Goal: Task Accomplishment & Management: Use online tool/utility

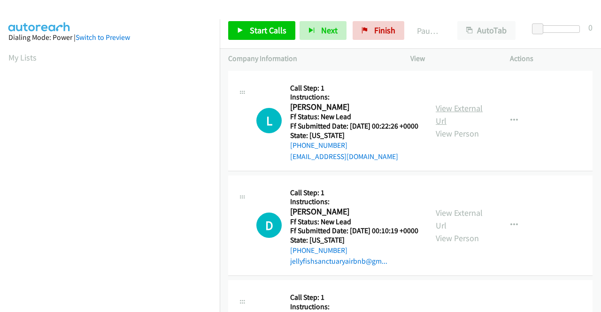
click at [473, 115] on link "View External Url" at bounding box center [458, 114] width 47 height 23
click at [455, 222] on link "View External Url" at bounding box center [458, 218] width 47 height 23
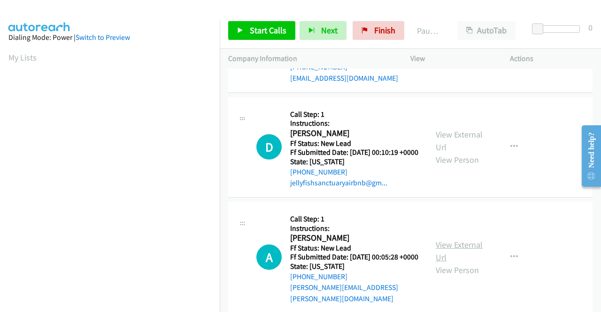
scroll to position [94, 0]
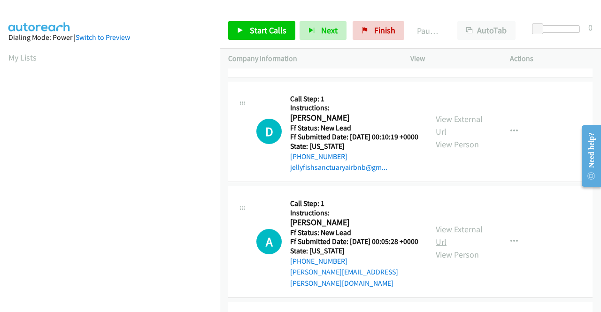
click at [465, 245] on link "View External Url" at bounding box center [458, 235] width 47 height 23
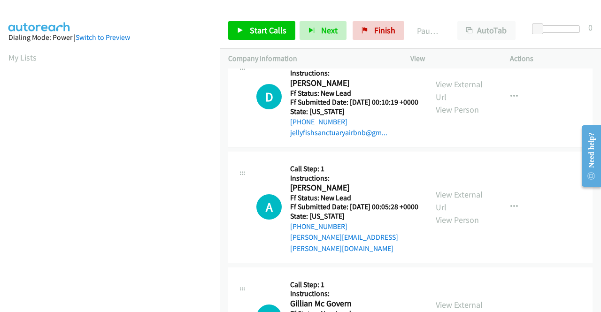
scroll to position [188, 0]
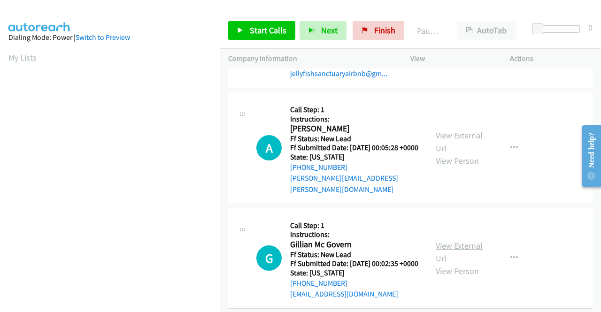
click at [467, 264] on link "View External Url" at bounding box center [458, 251] width 47 height 23
click at [277, 25] on span "Start Calls" at bounding box center [268, 30] width 37 height 11
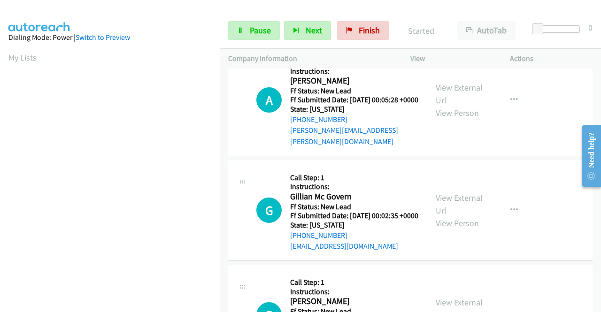
scroll to position [282, 0]
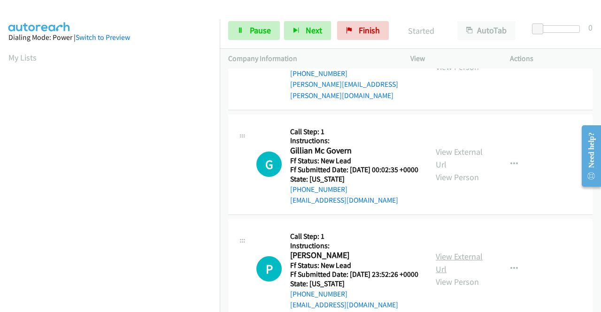
click at [468, 274] on link "View External Url" at bounding box center [458, 262] width 47 height 23
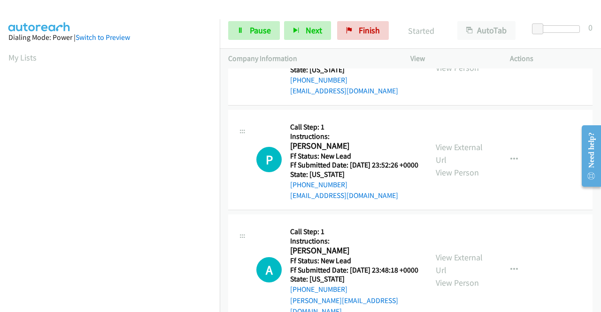
scroll to position [422, 0]
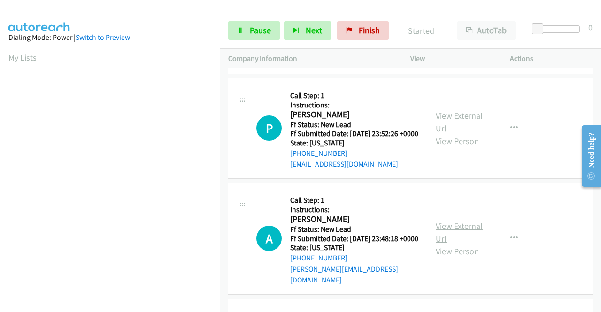
click at [474, 244] on link "View External Url" at bounding box center [458, 232] width 47 height 23
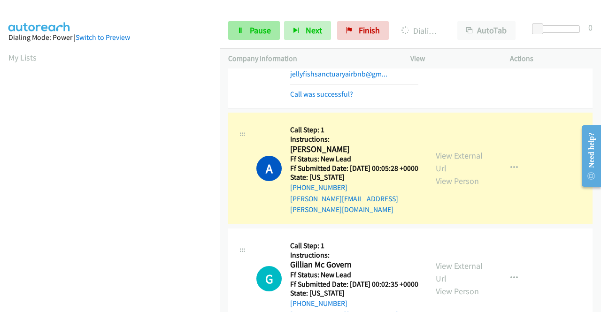
scroll to position [214, 0]
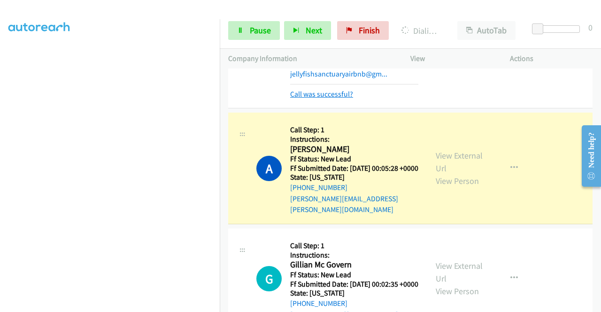
click at [333, 99] on link "Call was successful?" at bounding box center [321, 94] width 63 height 9
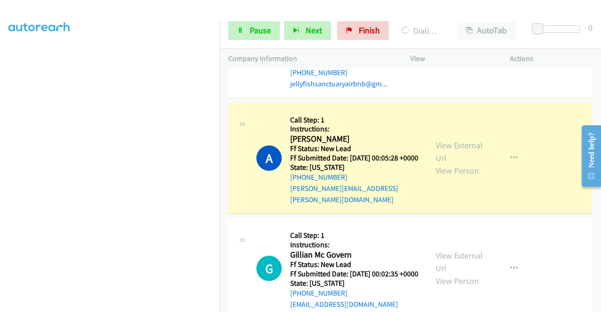
scroll to position [0, 0]
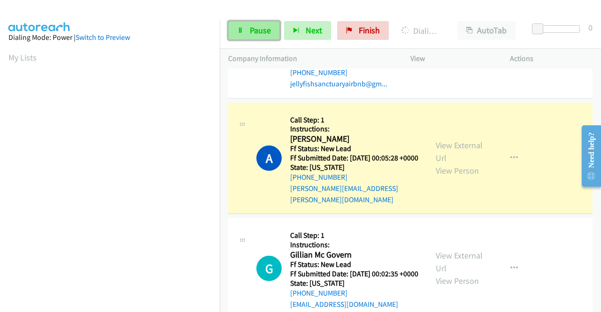
click at [252, 29] on span "Pause" at bounding box center [260, 30] width 21 height 11
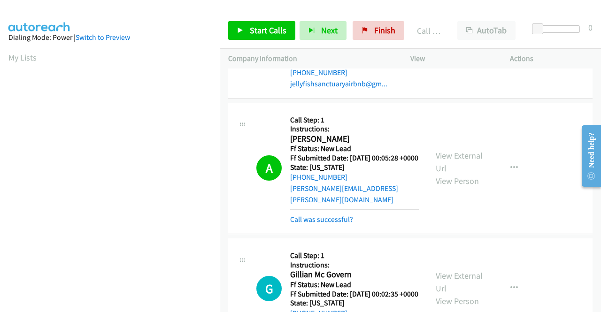
scroll to position [214, 0]
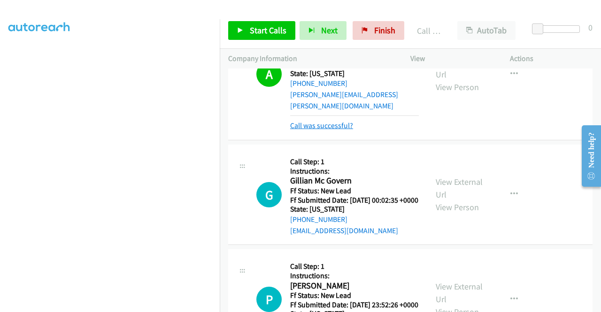
click at [344, 130] on link "Call was successful?" at bounding box center [321, 125] width 63 height 9
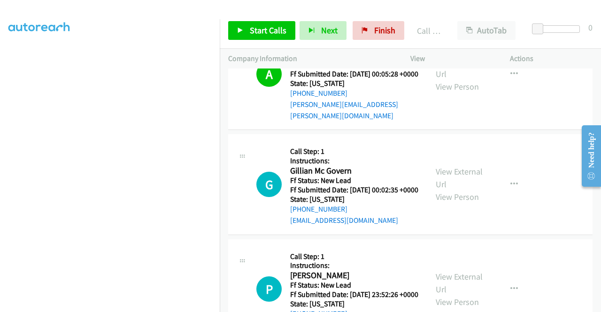
drag, startPoint x: 268, startPoint y: 42, endPoint x: 267, endPoint y: 34, distance: 8.2
click at [268, 42] on div "Start Calls Pause Next Finish Call Completed AutoTab AutoTab 0" at bounding box center [410, 31] width 381 height 36
click at [267, 34] on span "Start Calls" at bounding box center [268, 30] width 37 height 11
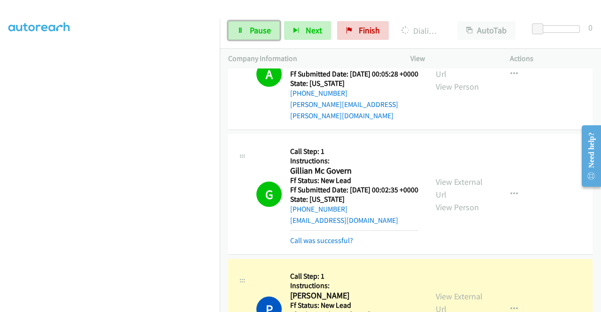
drag, startPoint x: 264, startPoint y: 25, endPoint x: 243, endPoint y: 62, distance: 42.4
click at [264, 25] on span "Pause" at bounding box center [260, 30] width 21 height 11
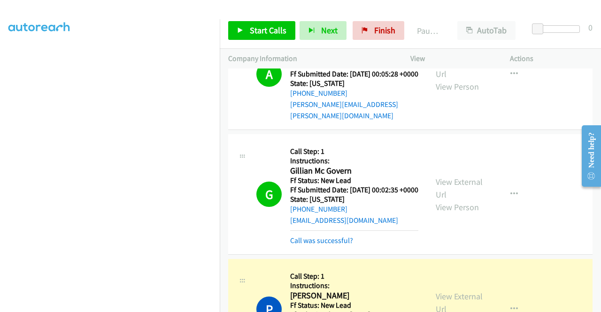
scroll to position [0, 0]
click at [322, 245] on link "Call was successful?" at bounding box center [321, 240] width 63 height 9
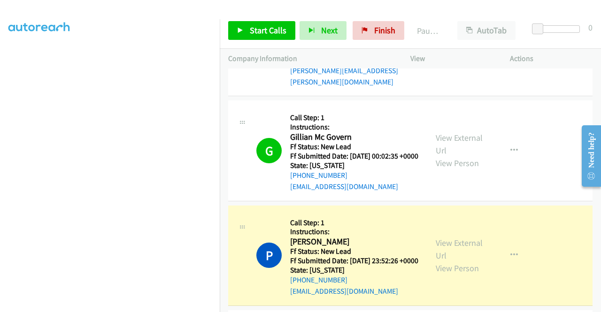
scroll to position [422, 0]
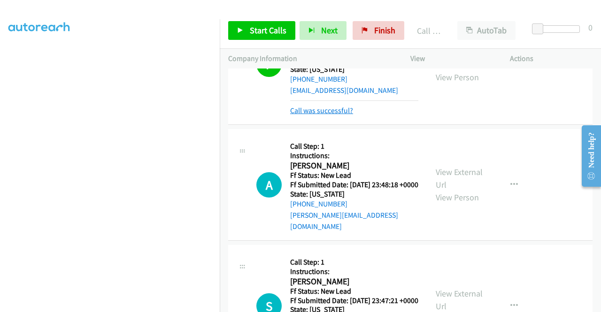
click at [342, 115] on link "Call was successful?" at bounding box center [321, 110] width 63 height 9
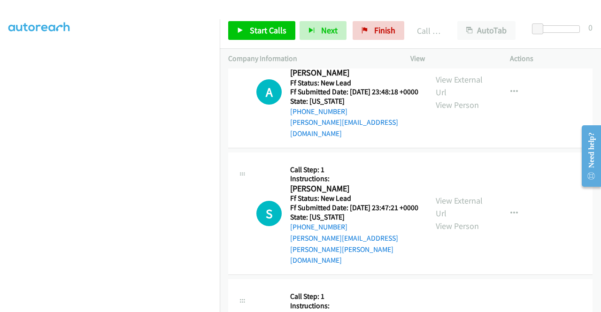
scroll to position [647, 0]
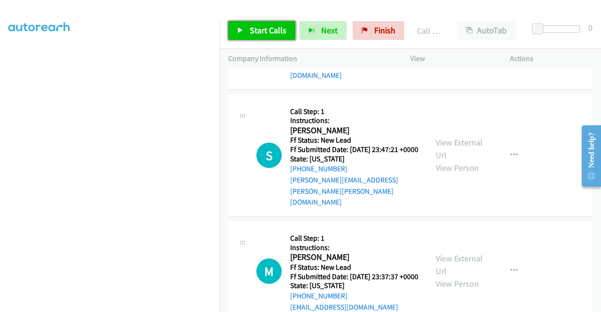
click at [262, 29] on span "Start Calls" at bounding box center [268, 30] width 37 height 11
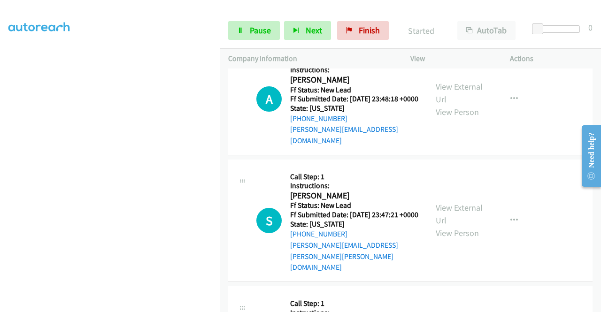
scroll to position [694, 0]
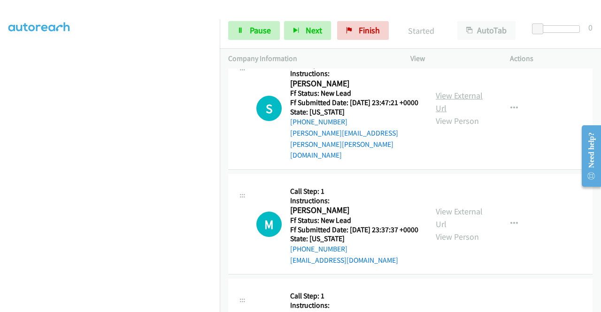
click at [448, 114] on link "View External Url" at bounding box center [458, 101] width 47 height 23
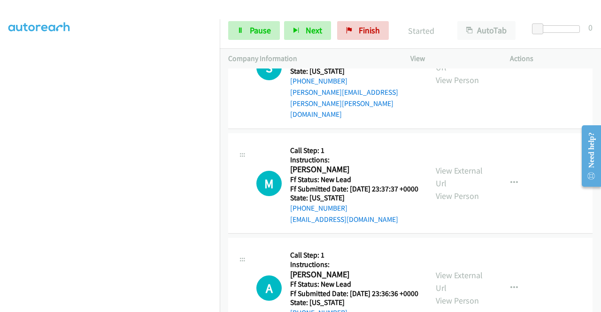
scroll to position [788, 0]
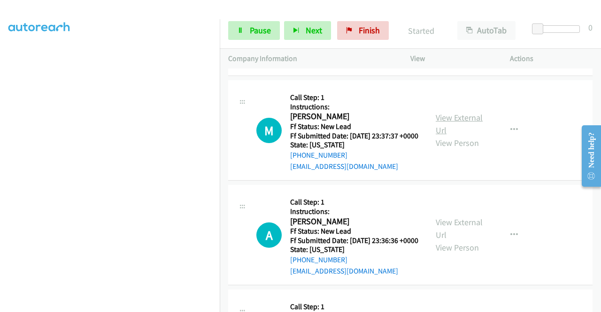
click at [468, 136] on link "View External Url" at bounding box center [458, 123] width 47 height 23
click at [468, 240] on link "View External Url" at bounding box center [458, 228] width 47 height 23
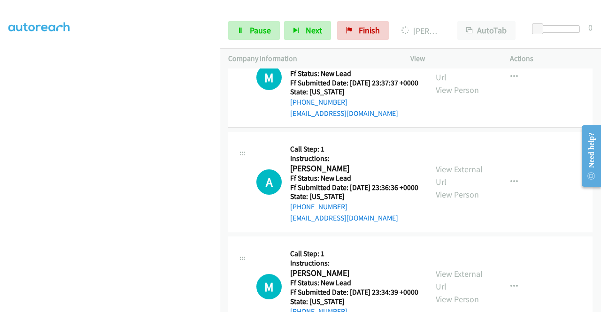
scroll to position [929, 0]
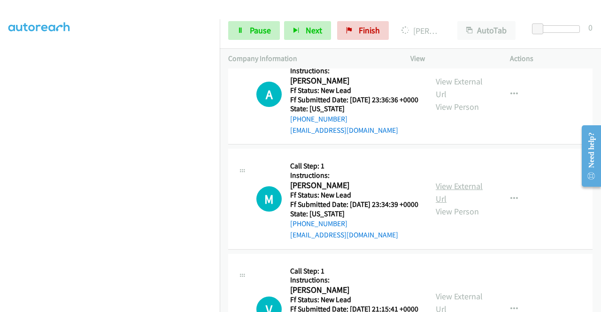
click at [458, 204] on link "View External Url" at bounding box center [458, 192] width 47 height 23
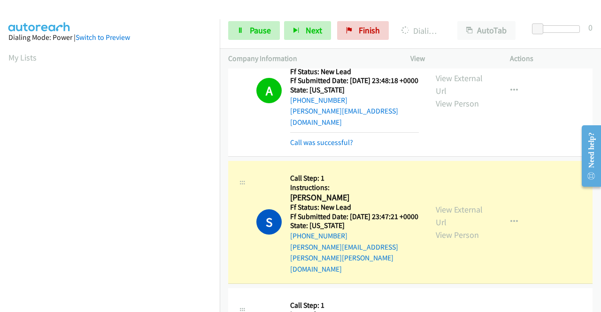
scroll to position [214, 0]
click at [303, 147] on link "Call was successful?" at bounding box center [321, 142] width 63 height 9
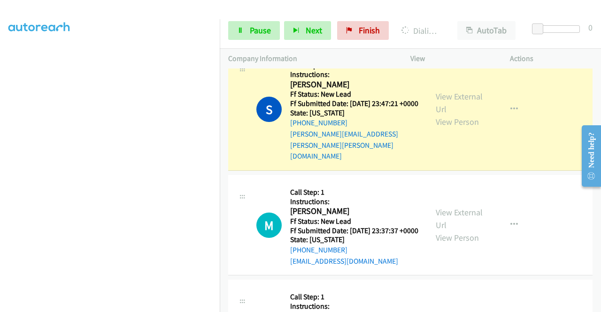
scroll to position [694, 0]
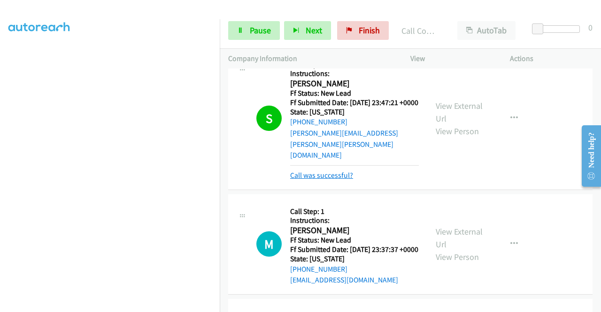
click at [335, 180] on link "Call was successful?" at bounding box center [321, 175] width 63 height 9
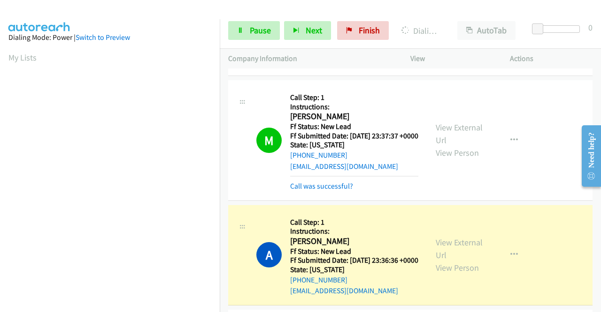
scroll to position [214, 0]
click at [339, 190] on link "Call was successful?" at bounding box center [321, 186] width 63 height 9
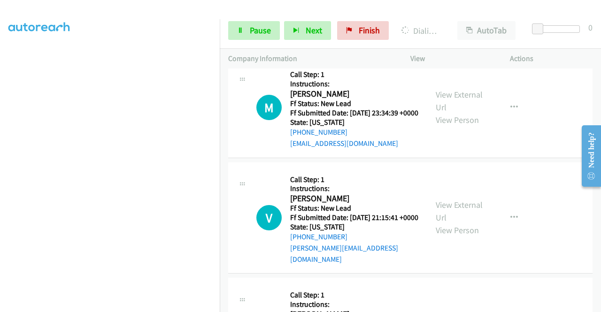
scroll to position [1069, 0]
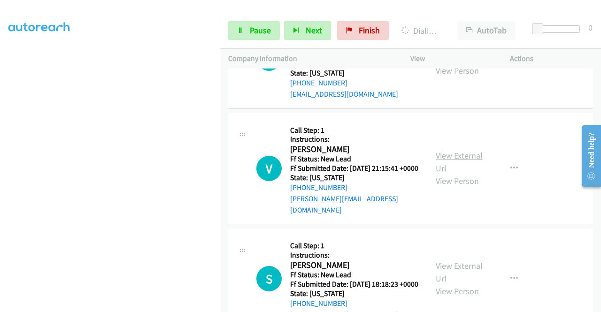
click at [469, 174] on link "View External Url" at bounding box center [458, 161] width 47 height 23
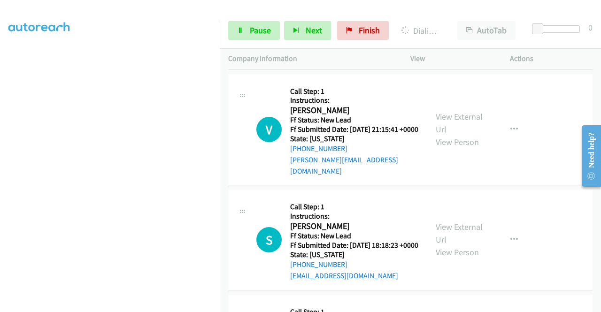
scroll to position [1163, 0]
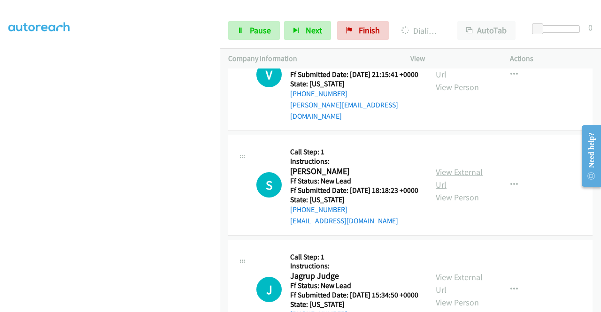
click at [465, 190] on link "View External Url" at bounding box center [458, 178] width 47 height 23
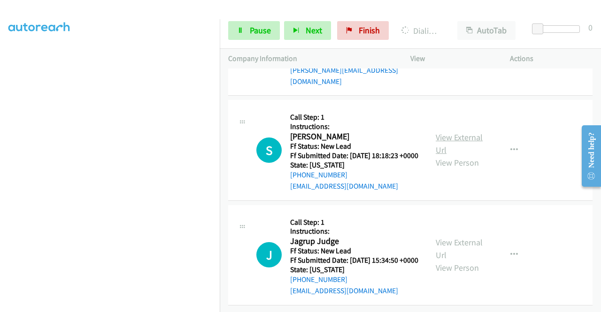
scroll to position [1267, 0]
click at [435, 237] on link "View External Url" at bounding box center [458, 248] width 47 height 23
click at [242, 29] on icon at bounding box center [240, 31] width 7 height 7
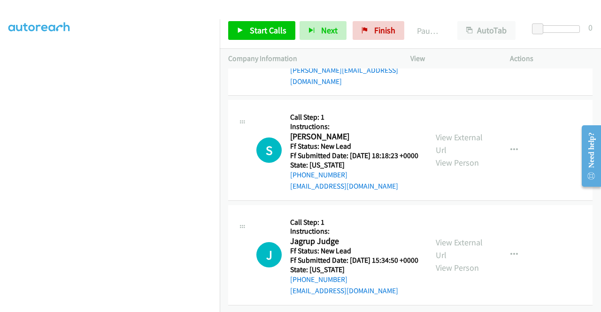
scroll to position [1287, 0]
click at [514, 185] on td "S Callback Scheduled Call Step: 1 Instructions: Sara Wilson America/New_York Ff…" at bounding box center [410, 150] width 381 height 105
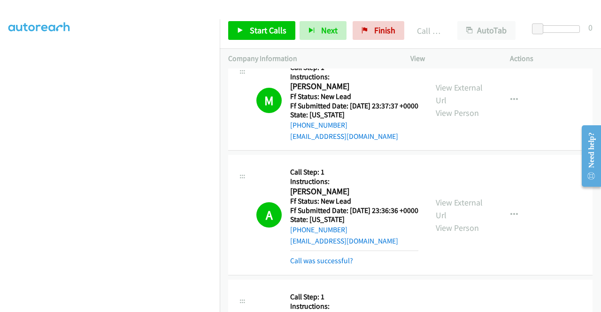
scroll to position [865, 0]
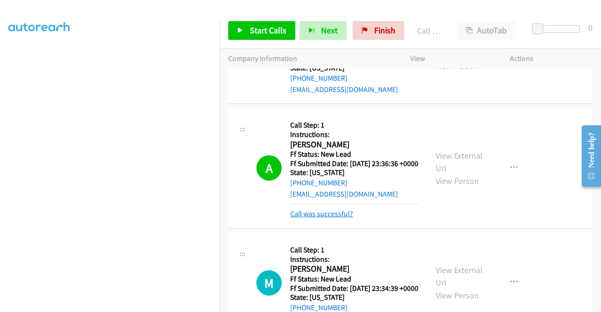
click at [344, 218] on link "Call was successful?" at bounding box center [321, 213] width 63 height 9
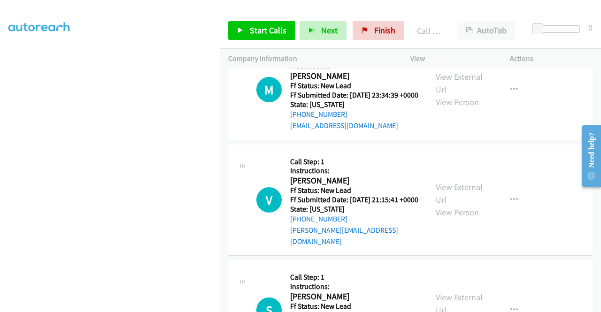
scroll to position [1052, 0]
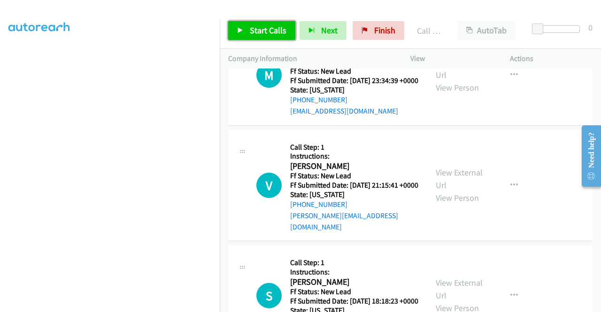
click at [261, 29] on span "Start Calls" at bounding box center [268, 30] width 37 height 11
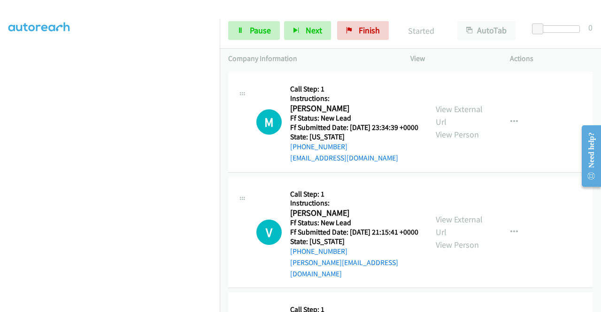
scroll to position [188, 0]
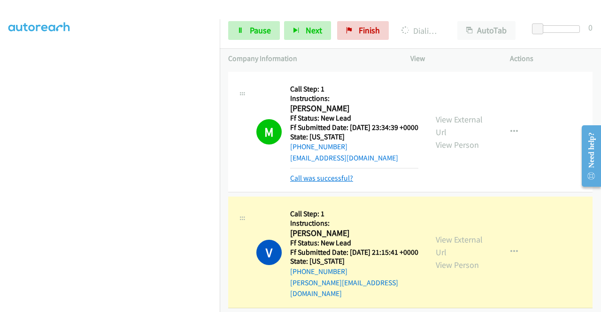
click at [297, 183] on link "Call was successful?" at bounding box center [321, 178] width 63 height 9
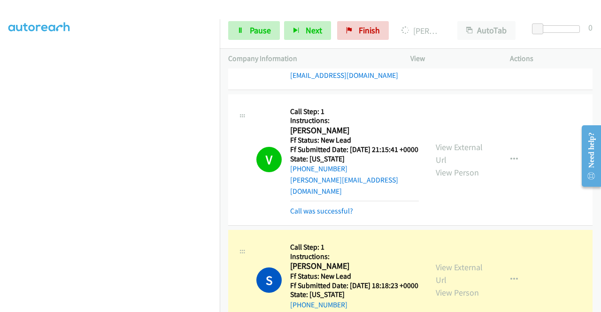
scroll to position [1193, 0]
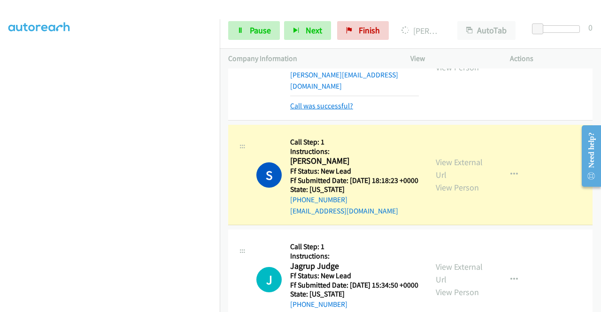
click at [337, 110] on link "Call was successful?" at bounding box center [321, 105] width 63 height 9
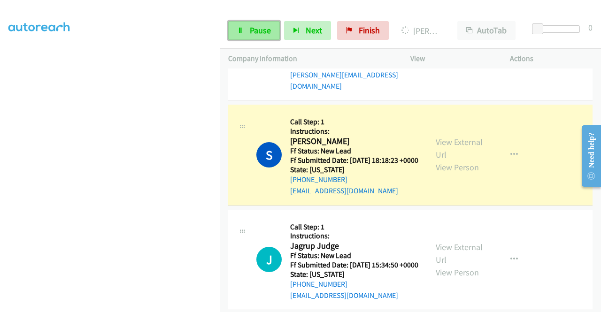
click at [266, 27] on span "Pause" at bounding box center [260, 30] width 21 height 11
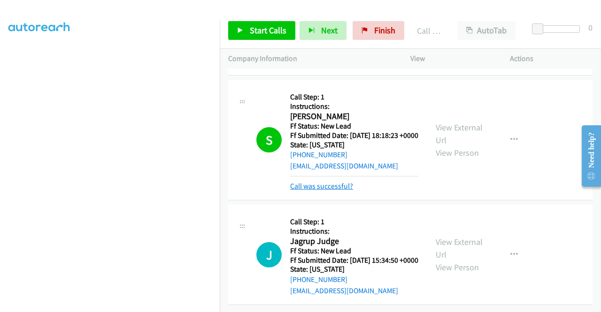
click at [346, 182] on link "Call was successful?" at bounding box center [321, 186] width 63 height 9
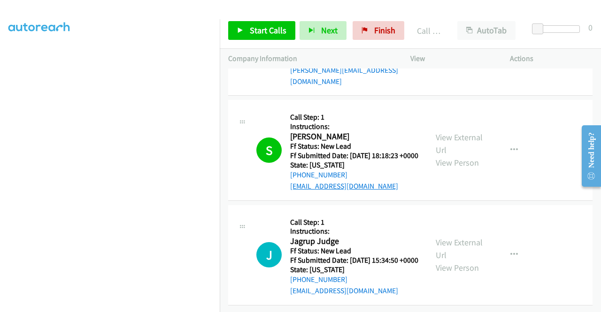
scroll to position [1267, 0]
click at [283, 28] on span "Start Calls" at bounding box center [268, 30] width 37 height 11
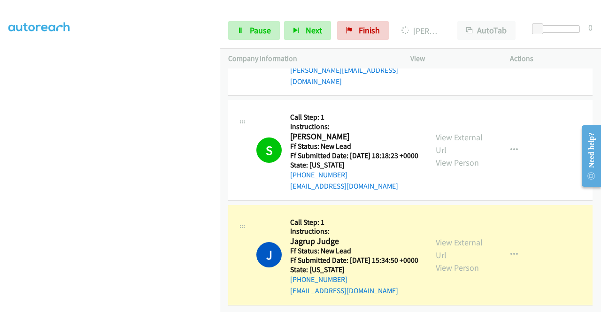
scroll to position [0, 0]
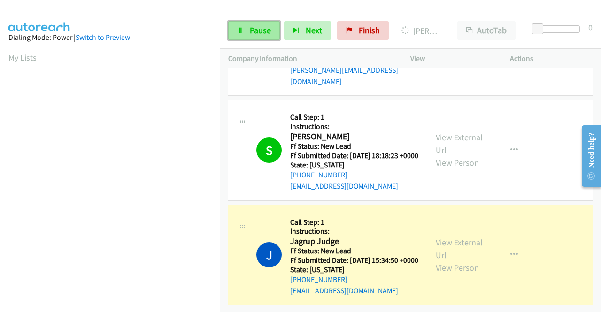
click at [240, 39] on link "Pause" at bounding box center [254, 30] width 52 height 19
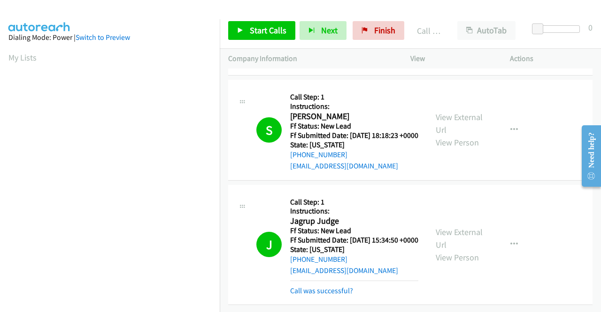
click at [524, 78] on td "V Callback Scheduled Call Step: 1 Instructions: Vanessa Mann America/New_York F…" at bounding box center [410, 20] width 381 height 116
click at [335, 286] on link "Call was successful?" at bounding box center [321, 290] width 63 height 9
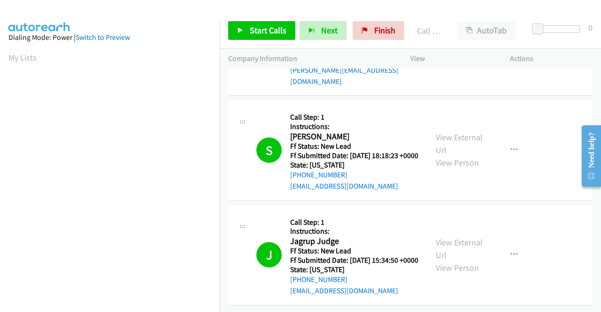
scroll to position [1310, 0]
click at [369, 30] on link "Finish" at bounding box center [378, 30] width 52 height 19
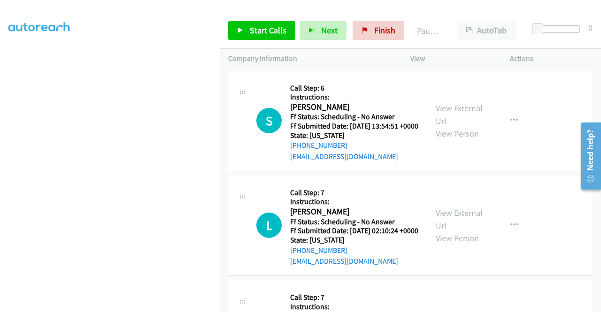
scroll to position [194, 0]
click at [456, 114] on link "View External Url" at bounding box center [458, 114] width 47 height 23
click at [464, 226] on link "View External Url" at bounding box center [458, 218] width 47 height 23
click at [279, 35] on span "Start Calls" at bounding box center [268, 30] width 37 height 11
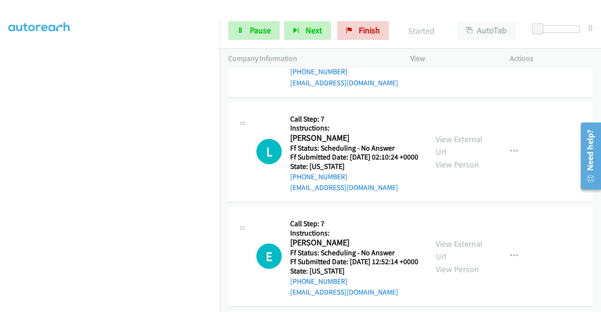
scroll to position [141, 0]
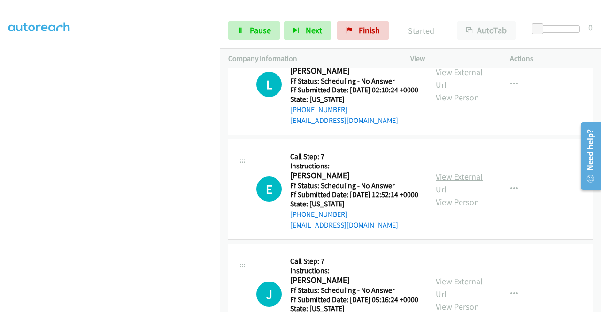
click at [467, 195] on link "View External Url" at bounding box center [458, 182] width 47 height 23
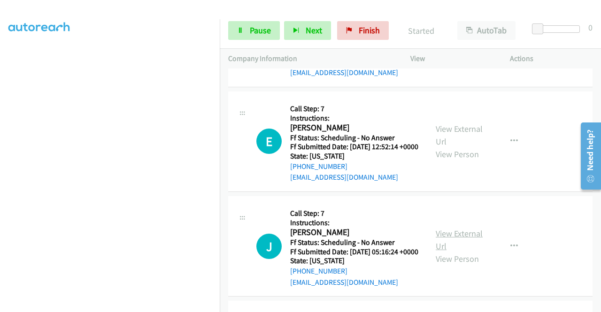
scroll to position [235, 0]
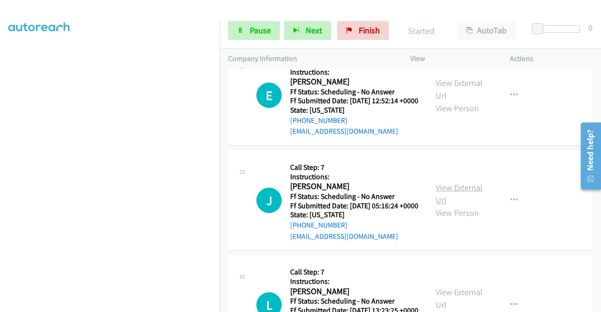
click at [452, 206] on link "View External Url" at bounding box center [458, 193] width 47 height 23
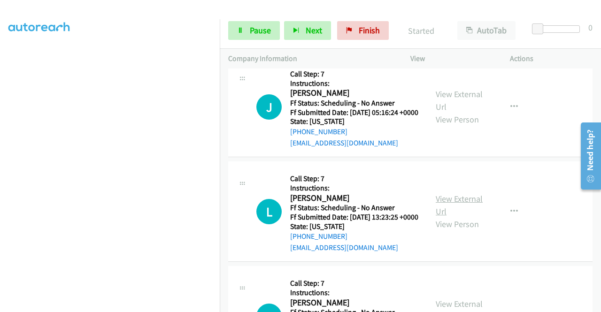
scroll to position [328, 0]
click at [453, 216] on link "View External Url" at bounding box center [458, 204] width 47 height 23
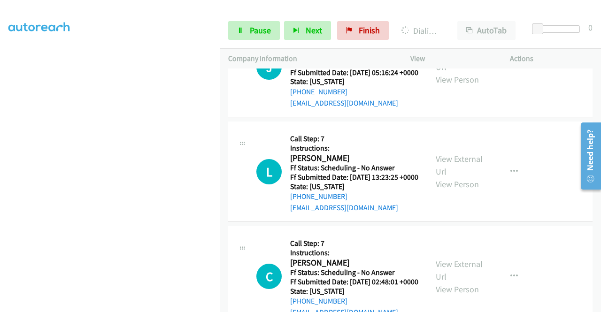
scroll to position [422, 0]
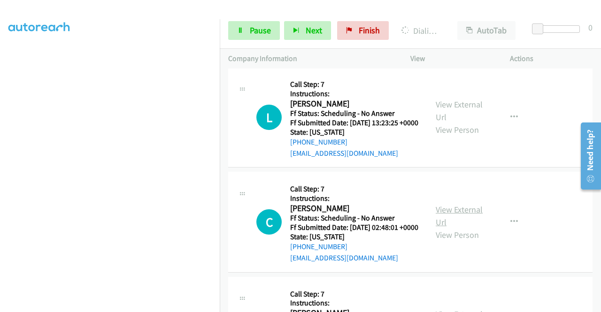
click at [477, 228] on link "View External Url" at bounding box center [458, 215] width 47 height 23
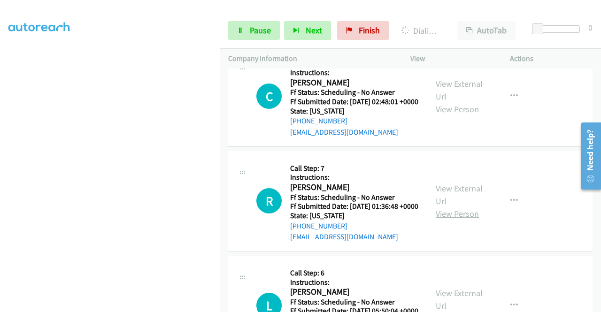
scroll to position [563, 0]
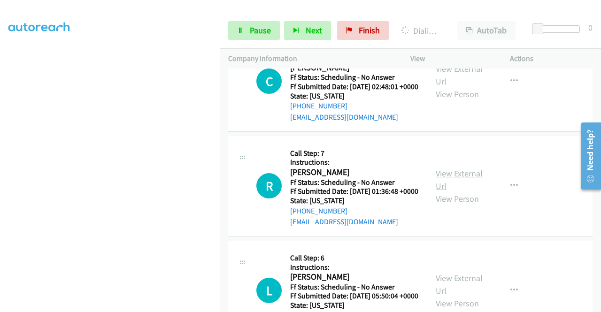
click at [457, 191] on link "View External Url" at bounding box center [458, 179] width 47 height 23
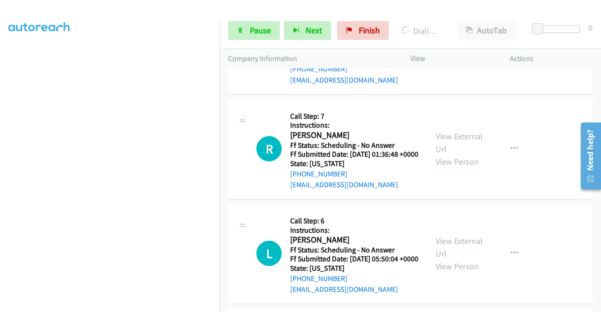
scroll to position [657, 0]
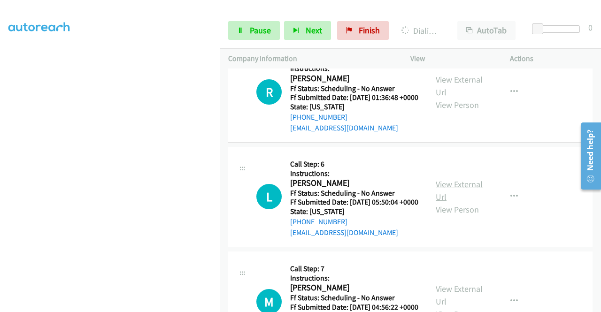
click at [462, 202] on link "View External Url" at bounding box center [458, 190] width 47 height 23
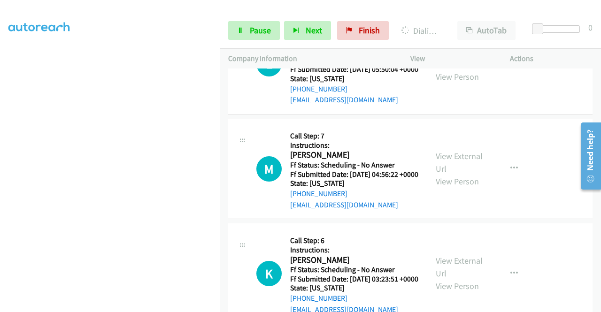
scroll to position [845, 0]
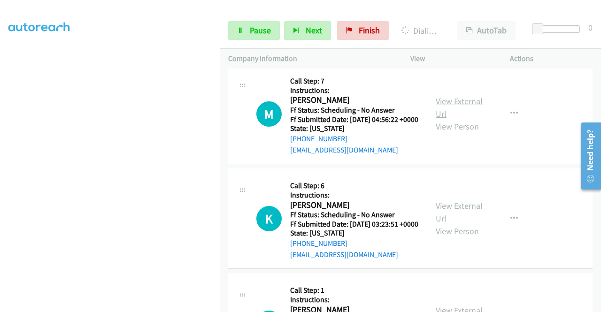
click at [460, 119] on link "View External Url" at bounding box center [458, 107] width 47 height 23
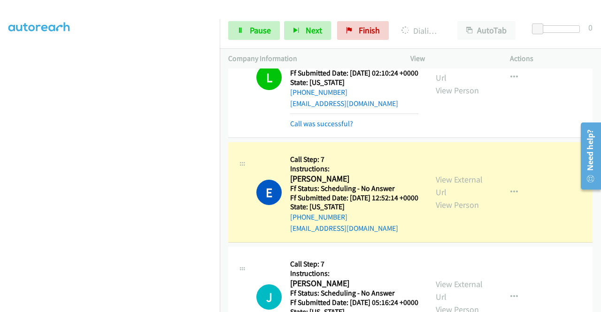
scroll to position [133, 0]
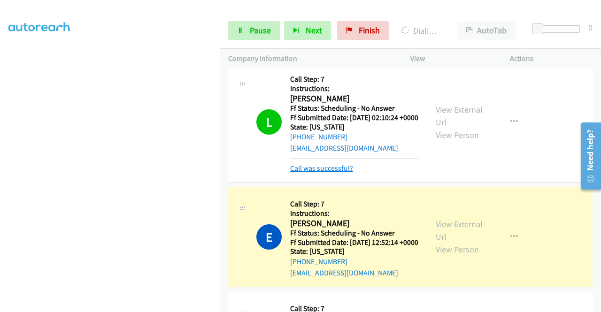
click at [344, 173] on link "Call was successful?" at bounding box center [321, 168] width 63 height 9
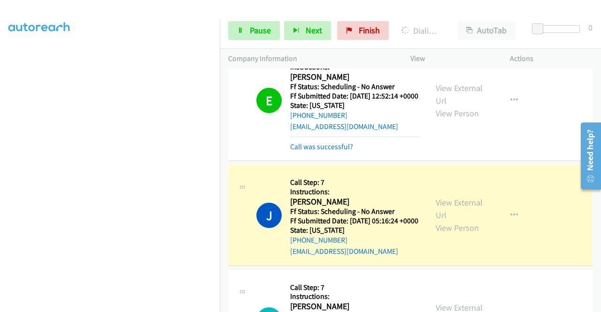
scroll to position [274, 0]
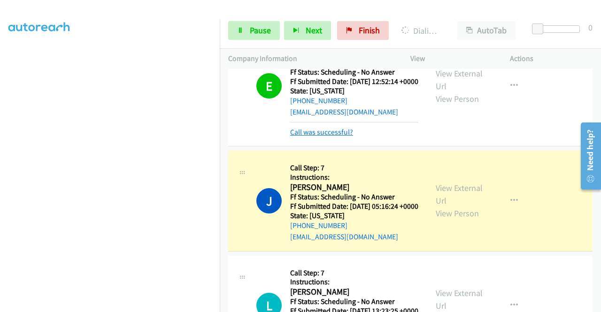
click at [338, 137] on link "Call was successful?" at bounding box center [321, 132] width 63 height 9
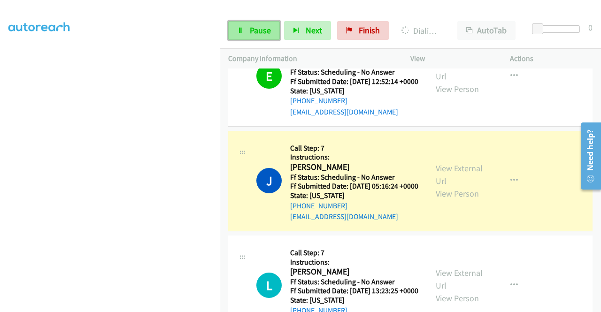
click at [252, 33] on span "Pause" at bounding box center [260, 30] width 21 height 11
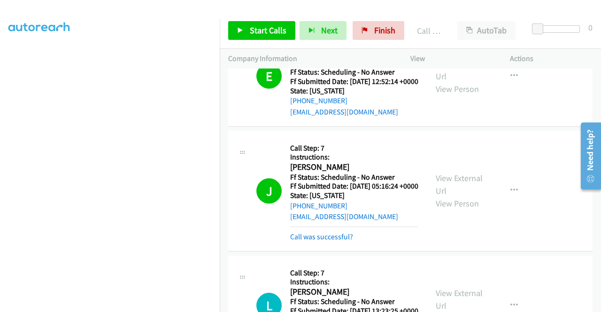
scroll to position [368, 0]
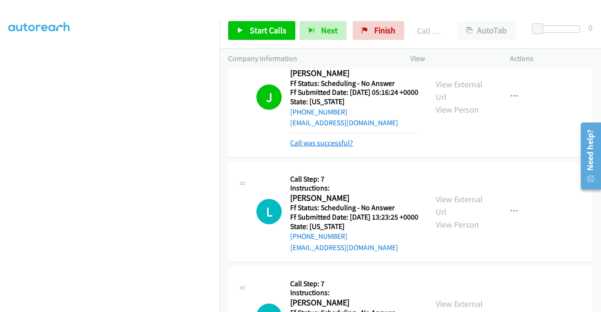
click at [349, 147] on link "Call was successful?" at bounding box center [321, 142] width 63 height 9
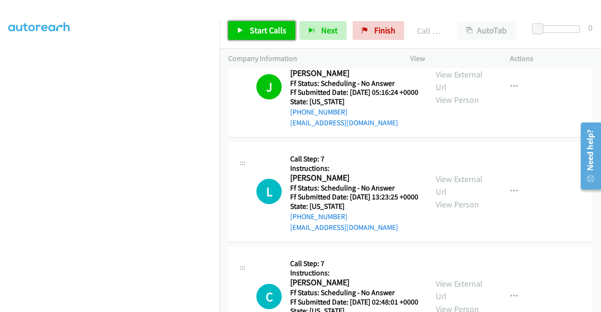
click at [275, 34] on span "Start Calls" at bounding box center [268, 30] width 37 height 11
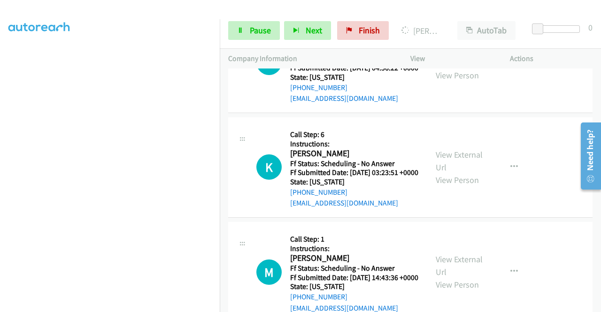
scroll to position [931, 0]
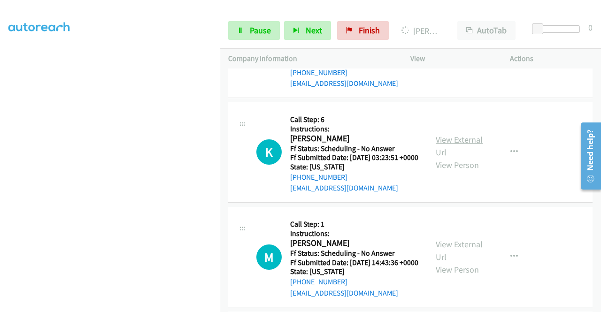
click at [449, 158] on link "View External Url" at bounding box center [458, 145] width 47 height 23
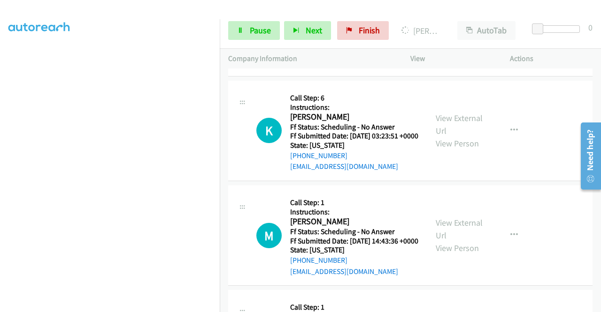
scroll to position [1025, 0]
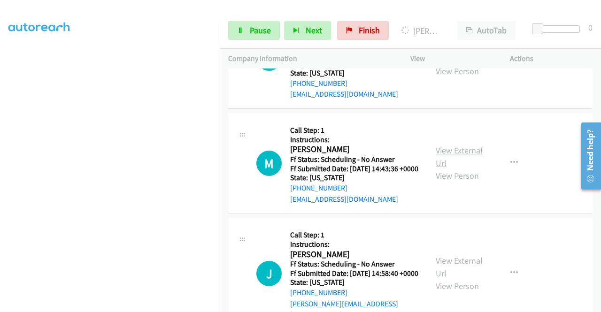
click at [459, 168] on link "View External Url" at bounding box center [458, 156] width 47 height 23
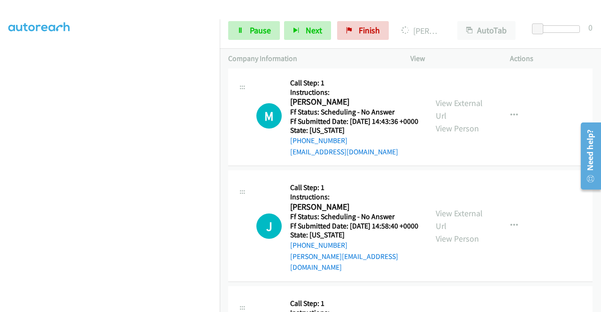
scroll to position [1166, 0]
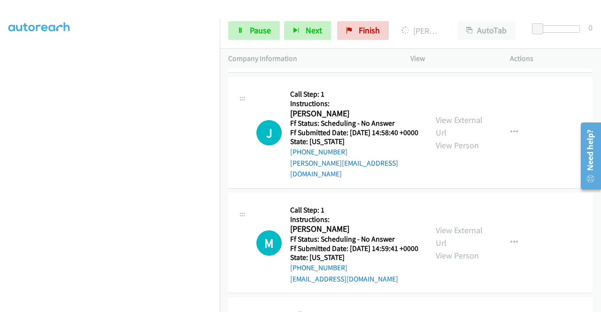
click at [453, 152] on div "View External Url View Person" at bounding box center [459, 133] width 49 height 38
click at [449, 138] on link "View External Url" at bounding box center [458, 125] width 47 height 23
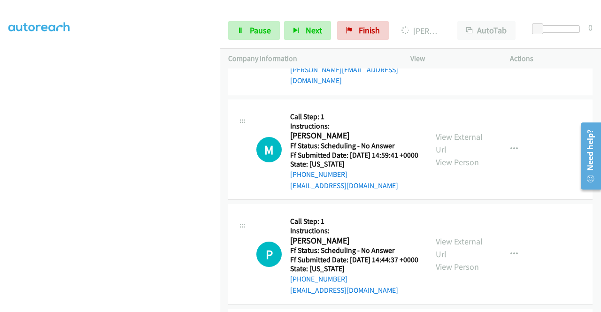
scroll to position [1259, 0]
click at [449, 154] on link "View External Url" at bounding box center [458, 142] width 47 height 23
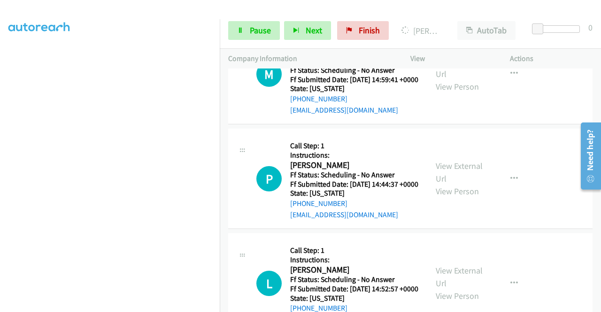
scroll to position [1400, 0]
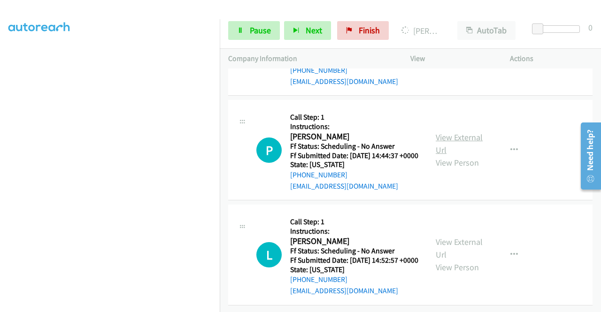
click at [444, 155] on link "View External Url" at bounding box center [458, 143] width 47 height 23
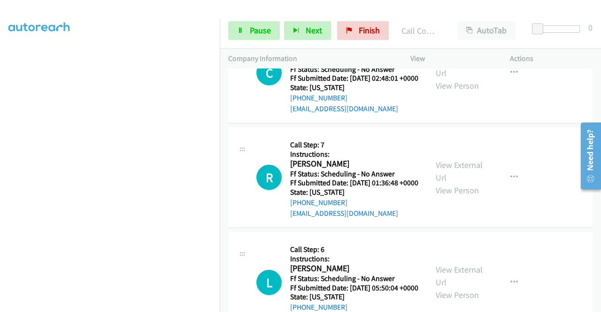
scroll to position [575, 0]
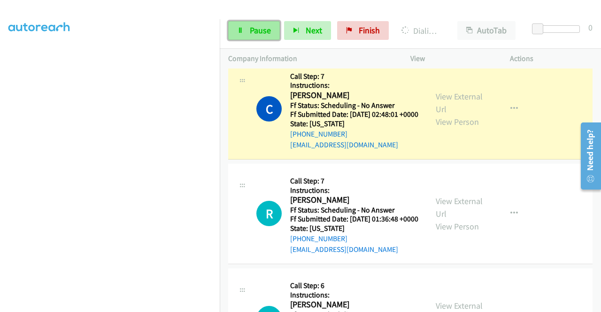
click at [250, 30] on span "Pause" at bounding box center [260, 30] width 21 height 11
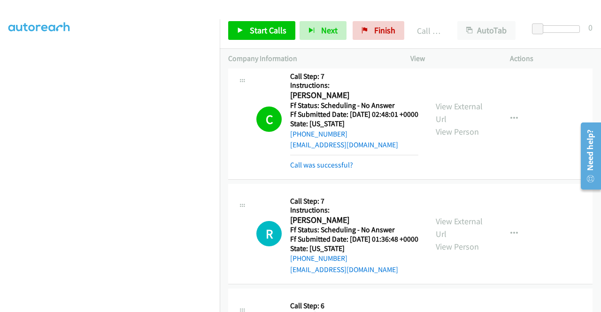
click at [336, 45] on link "Call was successful?" at bounding box center [321, 40] width 63 height 9
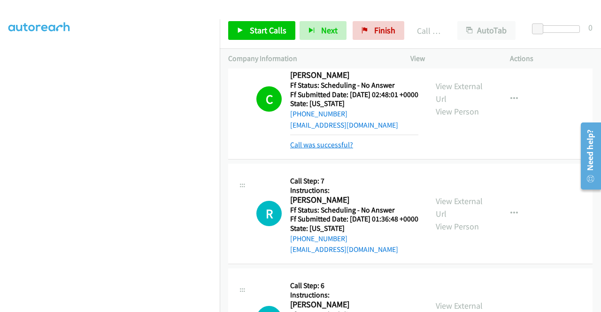
click at [335, 149] on link "Call was successful?" at bounding box center [321, 144] width 63 height 9
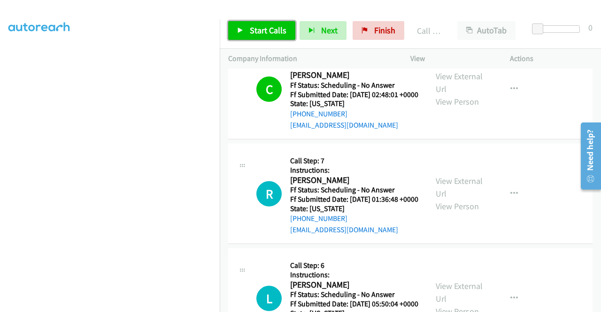
click at [268, 25] on span "Start Calls" at bounding box center [268, 30] width 37 height 11
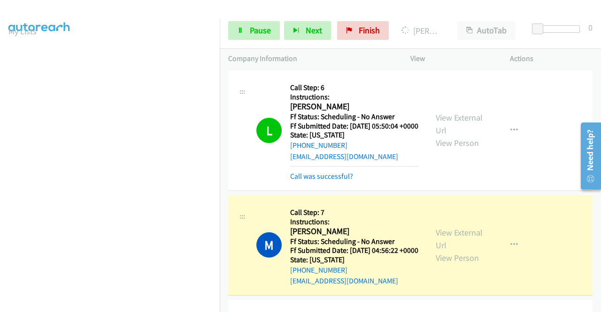
scroll to position [214, 0]
drag, startPoint x: 333, startPoint y: 251, endPoint x: 339, endPoint y: 211, distance: 40.8
click at [333, 181] on link "Call was successful?" at bounding box center [321, 176] width 63 height 9
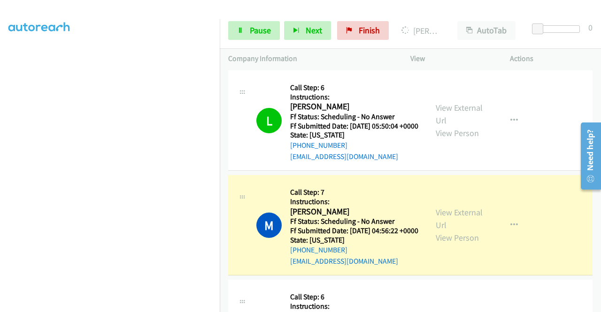
click at [333, 56] on link "Call was successful?" at bounding box center [321, 51] width 63 height 9
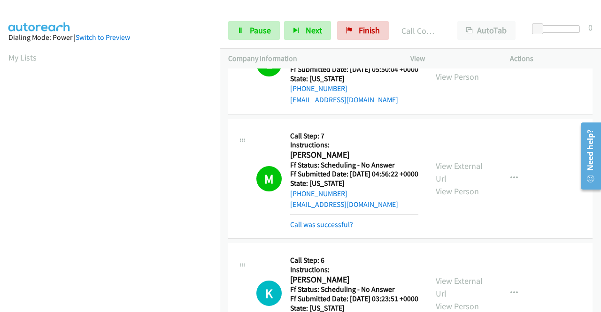
scroll to position [857, 0]
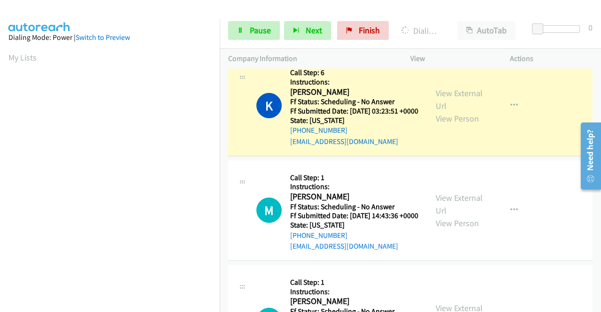
click at [340, 41] on link "Call was successful?" at bounding box center [321, 36] width 63 height 9
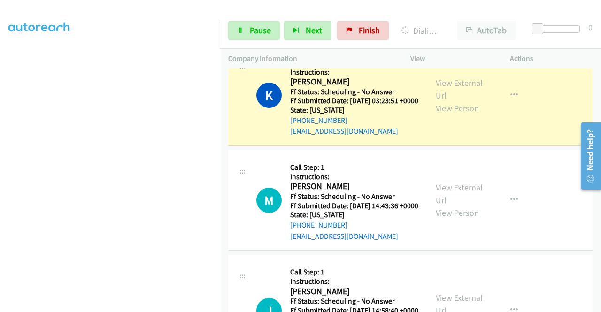
scroll to position [0, 0]
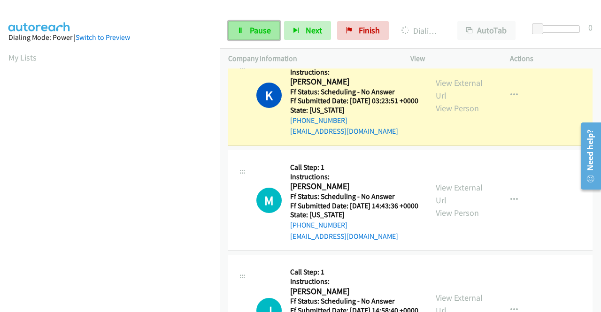
click at [251, 34] on span "Pause" at bounding box center [260, 30] width 21 height 11
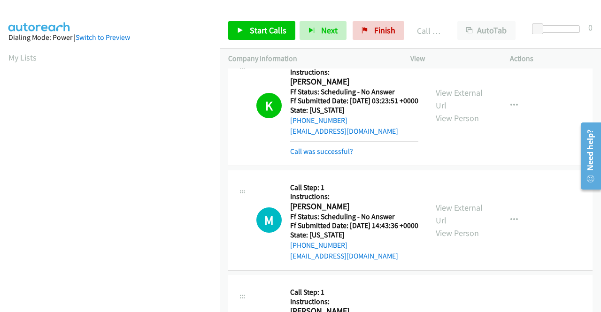
scroll to position [214, 0]
click at [353, 157] on div "Call was successful?" at bounding box center [354, 151] width 128 height 11
click at [348, 156] on link "Call was successful?" at bounding box center [321, 151] width 63 height 9
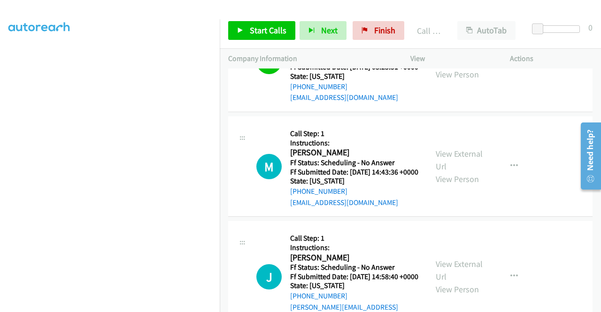
scroll to position [1082, 0]
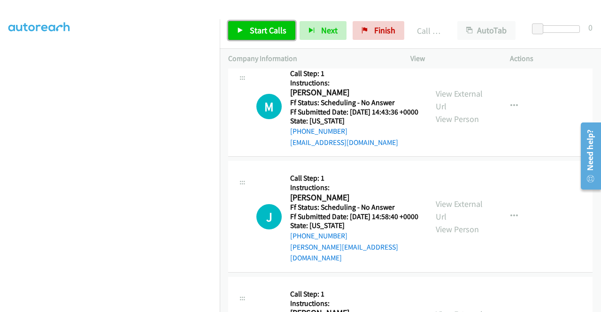
click at [274, 26] on span "Start Calls" at bounding box center [268, 30] width 37 height 11
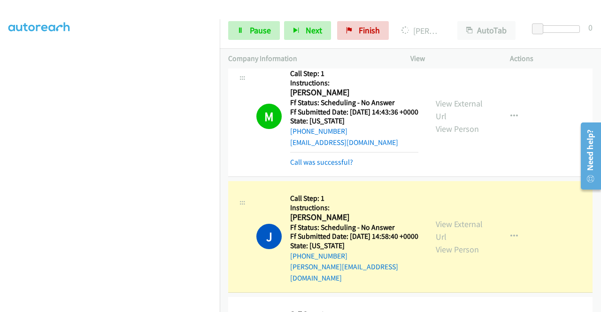
scroll to position [214, 0]
click at [308, 167] on link "Call was successful?" at bounding box center [321, 162] width 63 height 9
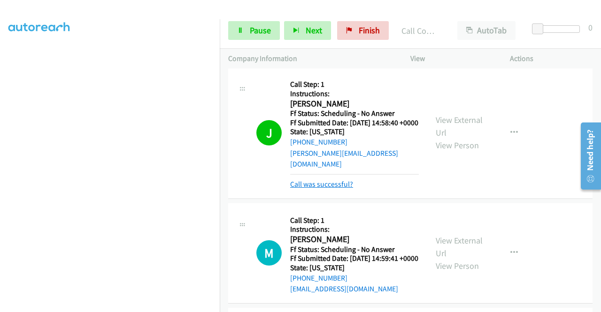
click at [300, 189] on link "Call was successful?" at bounding box center [321, 184] width 63 height 9
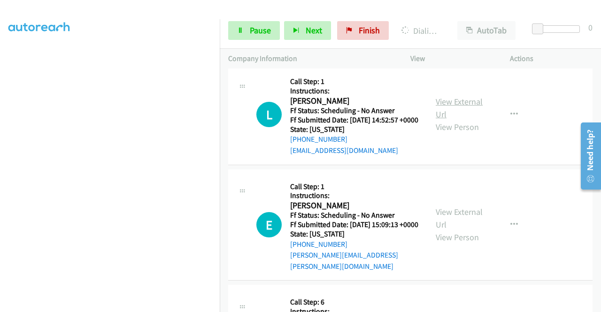
scroll to position [1504, 0]
click at [473, 119] on link "View External Url" at bounding box center [458, 107] width 47 height 23
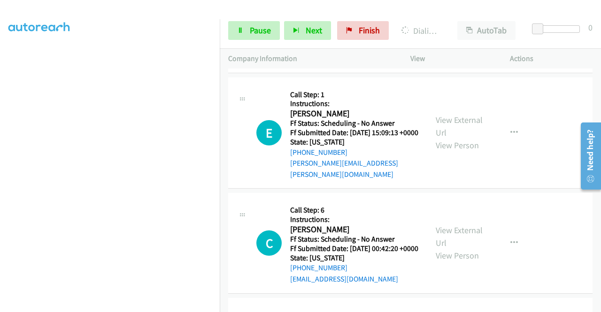
scroll to position [1645, 0]
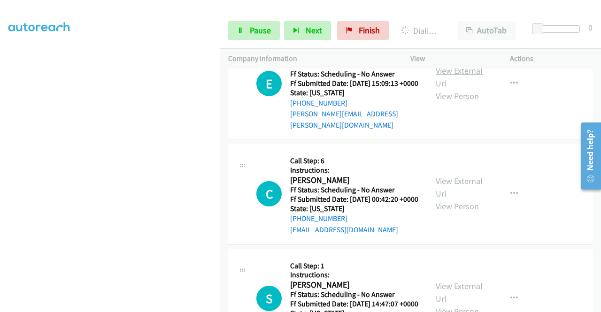
click at [453, 89] on link "View External Url" at bounding box center [458, 76] width 47 height 23
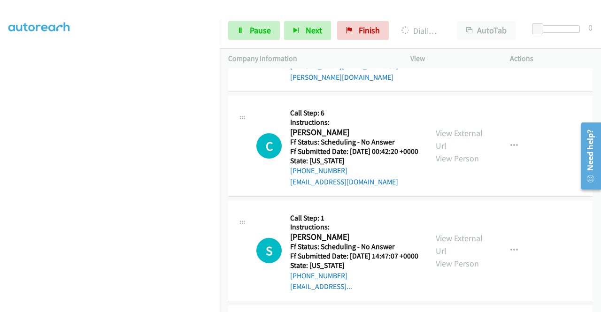
scroll to position [1738, 0]
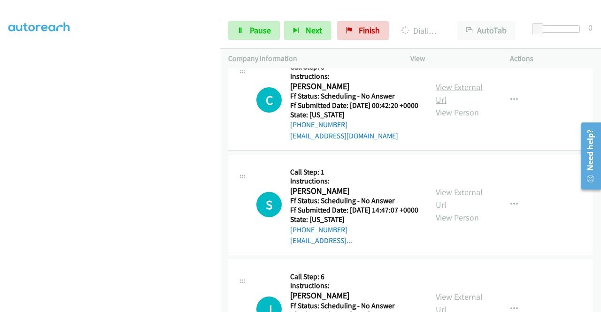
click at [464, 105] on link "View External Url" at bounding box center [458, 93] width 47 height 23
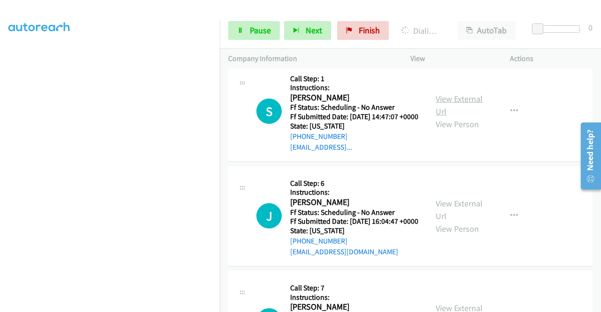
scroll to position [1832, 0]
click at [459, 116] on link "View External Url" at bounding box center [458, 104] width 47 height 23
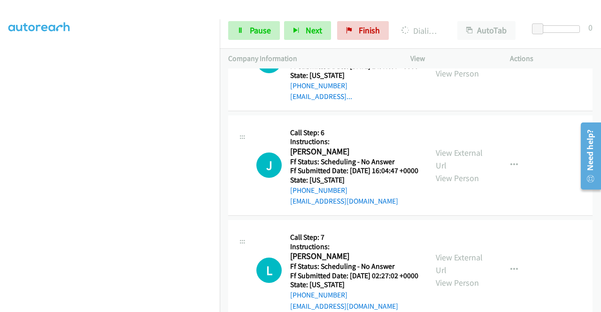
scroll to position [1973, 0]
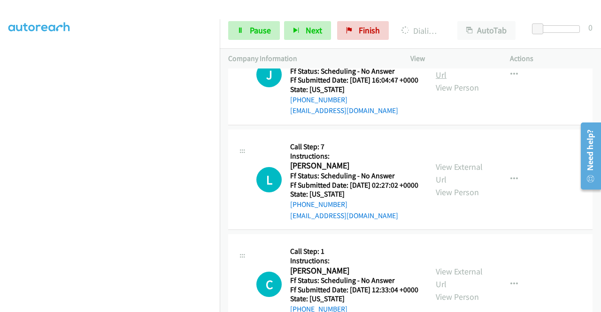
click at [463, 80] on link "View External Url" at bounding box center [458, 68] width 47 height 23
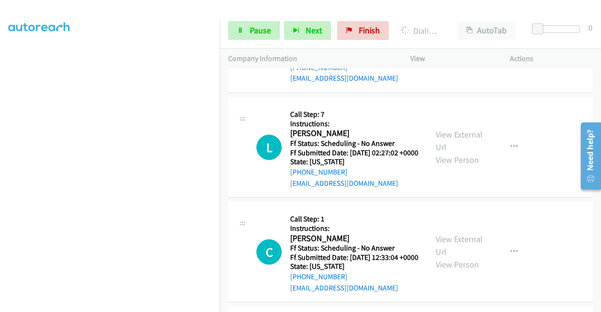
scroll to position [2020, 0]
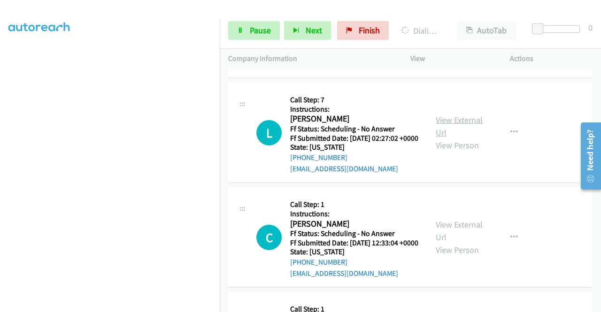
click at [456, 138] on link "View External Url" at bounding box center [458, 125] width 47 height 23
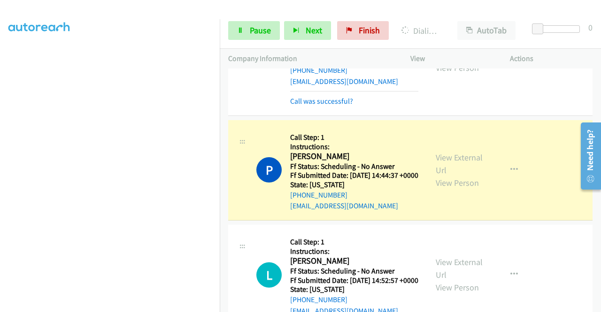
scroll to position [141, 0]
click at [330, 106] on link "Call was successful?" at bounding box center [321, 101] width 63 height 9
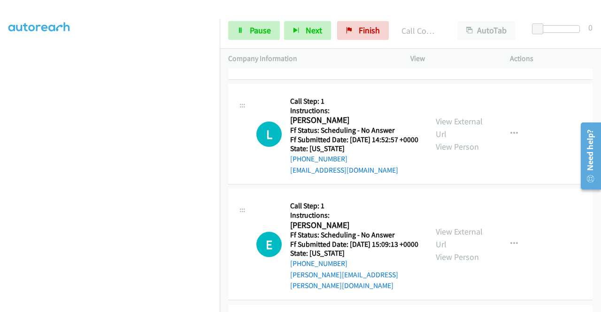
scroll to position [147, 0]
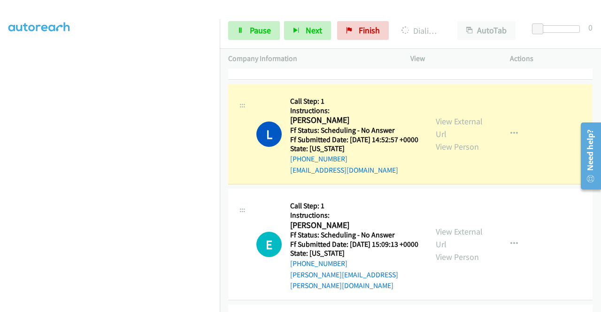
click at [297, 69] on link "Call was successful?" at bounding box center [321, 65] width 63 height 9
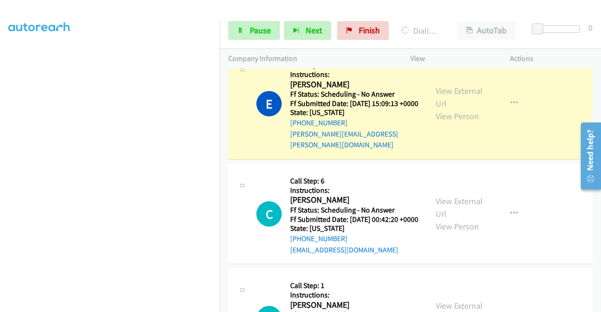
scroll to position [214, 0]
click at [261, 35] on span "Pause" at bounding box center [260, 30] width 21 height 11
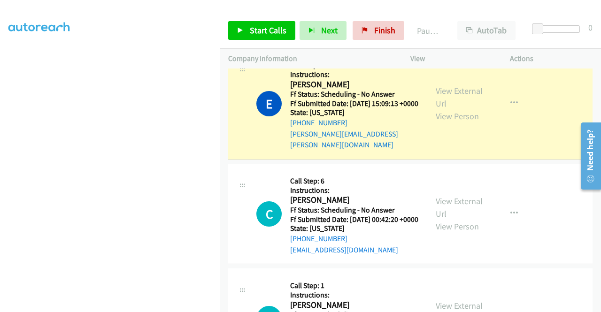
click at [316, 34] on link "Call was successful?" at bounding box center [321, 29] width 63 height 9
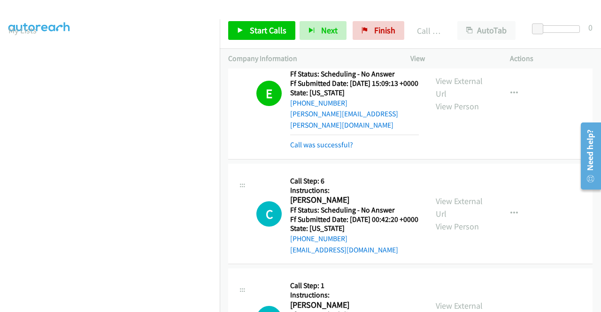
scroll to position [26, 0]
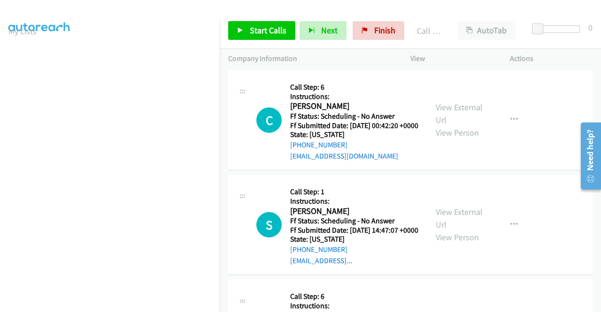
click at [335, 55] on link "Call was successful?" at bounding box center [321, 50] width 63 height 9
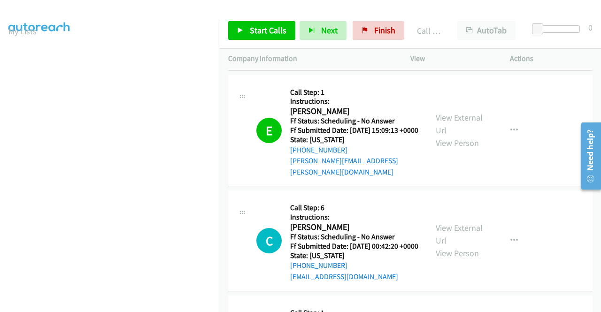
scroll to position [1738, 0]
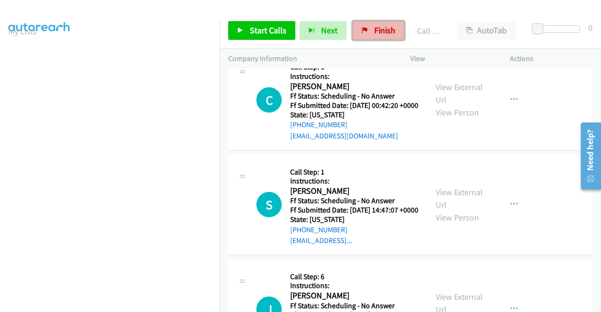
click at [368, 31] on link "Finish" at bounding box center [378, 30] width 52 height 19
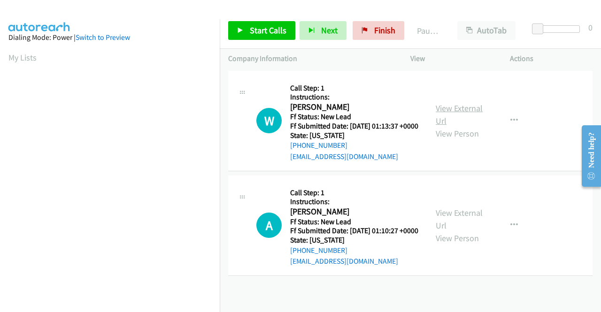
click at [452, 112] on link "View External Url" at bounding box center [458, 114] width 47 height 23
click at [448, 225] on link "View External Url" at bounding box center [458, 218] width 47 height 23
drag, startPoint x: 267, startPoint y: 28, endPoint x: 259, endPoint y: 9, distance: 20.4
click at [267, 28] on span "Start Calls" at bounding box center [268, 30] width 37 height 11
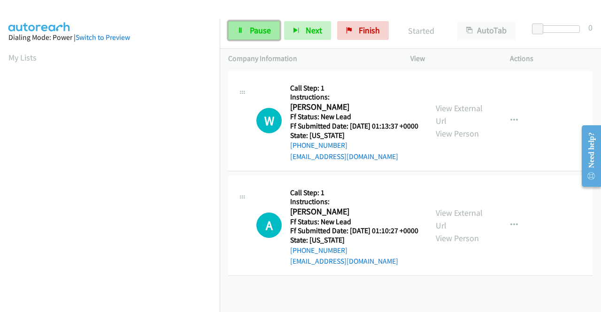
click at [257, 33] on span "Pause" at bounding box center [260, 30] width 21 height 11
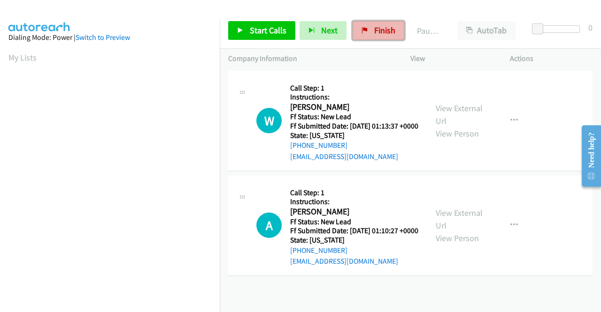
click at [389, 32] on span "Finish" at bounding box center [384, 30] width 21 height 11
click at [450, 113] on link "View External Url" at bounding box center [458, 114] width 47 height 23
click at [442, 225] on link "View External Url" at bounding box center [458, 218] width 47 height 23
click at [283, 23] on link "Start Calls" at bounding box center [261, 30] width 67 height 19
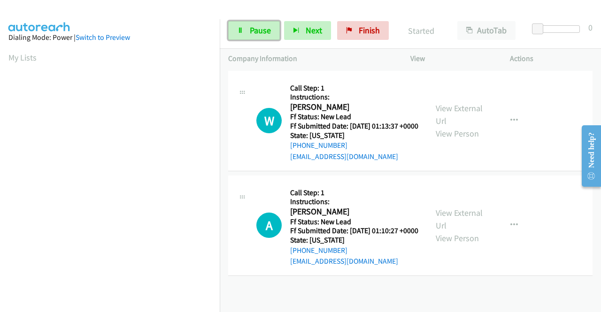
drag, startPoint x: 239, startPoint y: 33, endPoint x: 198, endPoint y: 62, distance: 50.0
click at [239, 32] on icon at bounding box center [240, 31] width 7 height 7
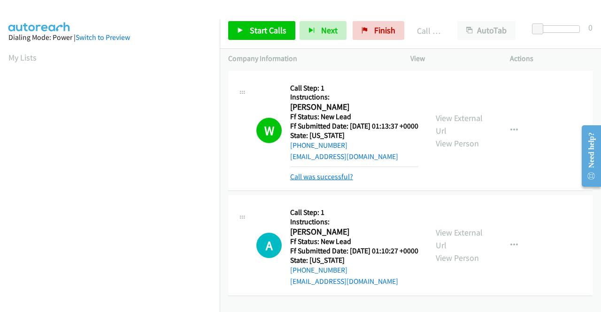
click at [342, 181] on link "Call was successful?" at bounding box center [321, 176] width 63 height 9
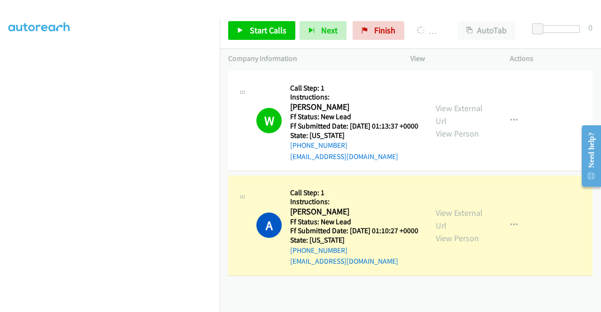
scroll to position [194, 0]
click at [222, 278] on td "A Callback Scheduled Call Step: 1 Instructions: Ariana Thourot Pacific/Honolulu…" at bounding box center [410, 225] width 381 height 105
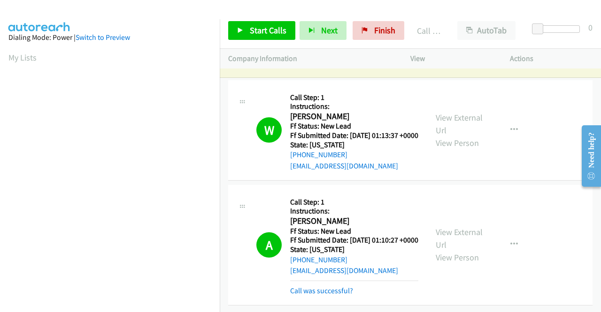
scroll to position [58, 0]
click at [332, 286] on link "Call was successful?" at bounding box center [321, 290] width 63 height 9
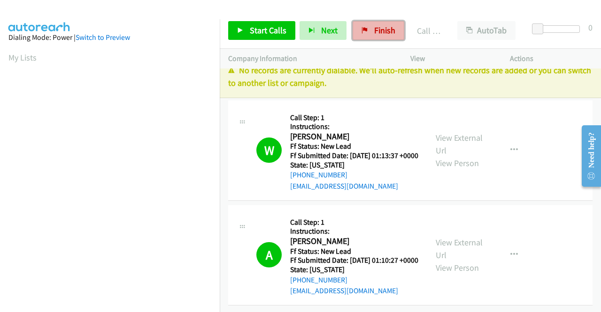
click at [377, 37] on link "Finish" at bounding box center [378, 30] width 52 height 19
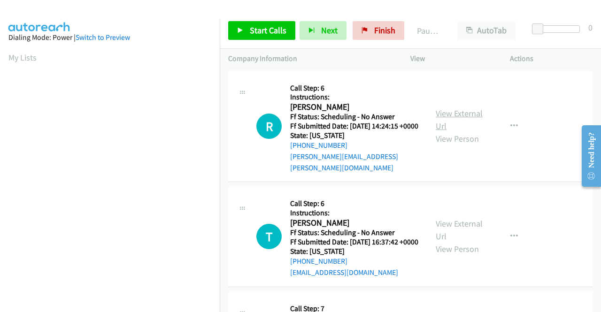
click at [448, 115] on link "View External Url" at bounding box center [458, 119] width 47 height 23
click at [459, 226] on link "View External Url" at bounding box center [458, 229] width 47 height 23
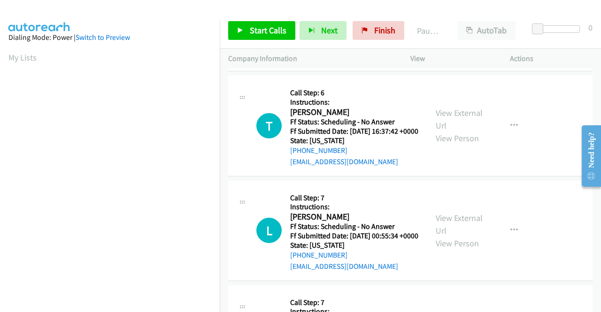
scroll to position [141, 0]
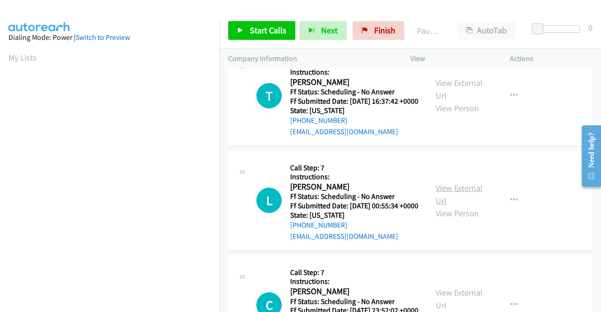
click at [470, 199] on link "View External Url" at bounding box center [458, 194] width 47 height 23
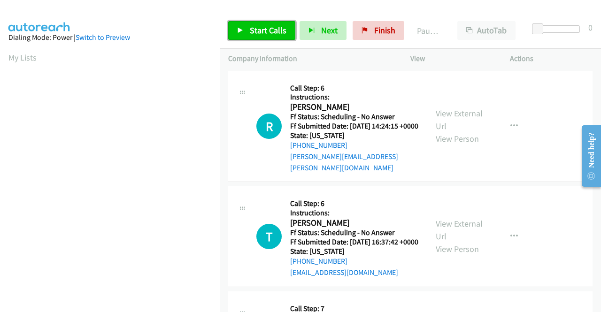
click at [248, 32] on link "Start Calls" at bounding box center [261, 30] width 67 height 19
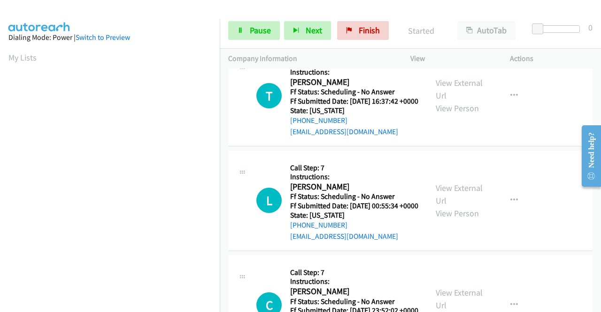
scroll to position [188, 0]
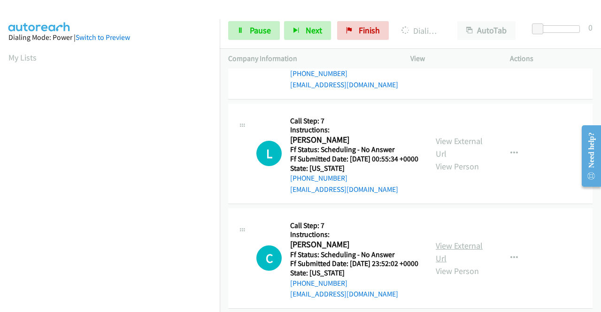
click at [470, 264] on link "View External Url" at bounding box center [458, 251] width 47 height 23
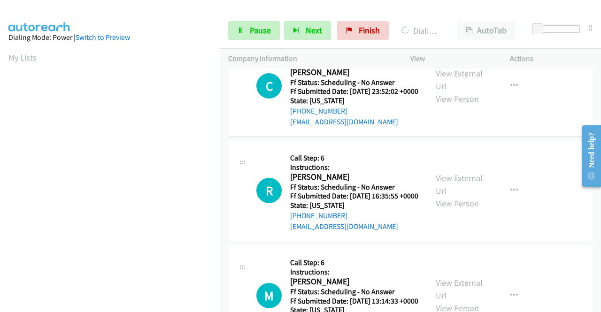
scroll to position [375, 0]
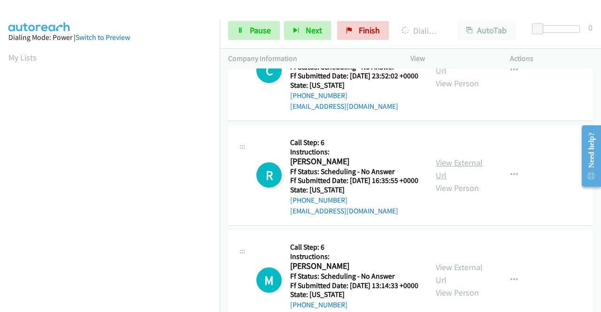
click at [457, 181] on link "View External Url" at bounding box center [458, 168] width 47 height 23
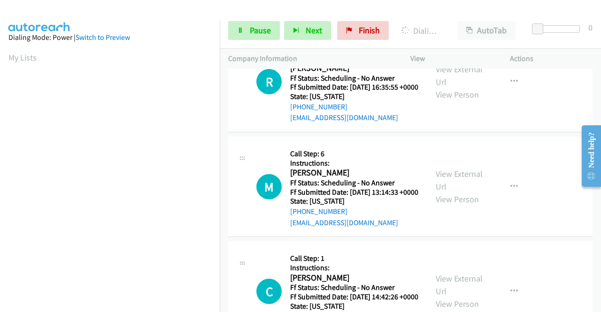
scroll to position [469, 0]
click at [451, 191] on link "View External Url" at bounding box center [458, 179] width 47 height 23
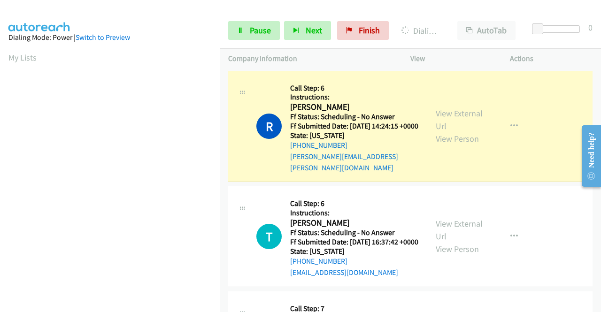
scroll to position [0, 0]
click at [242, 34] on link "Pause" at bounding box center [254, 30] width 52 height 19
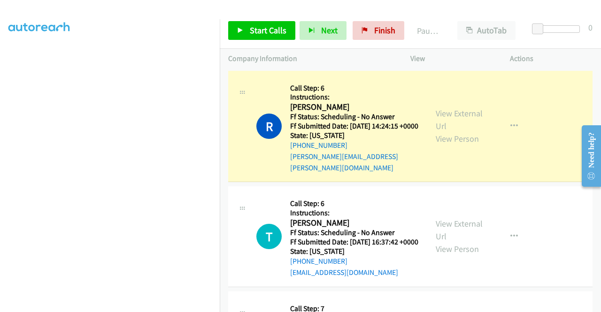
scroll to position [214, 0]
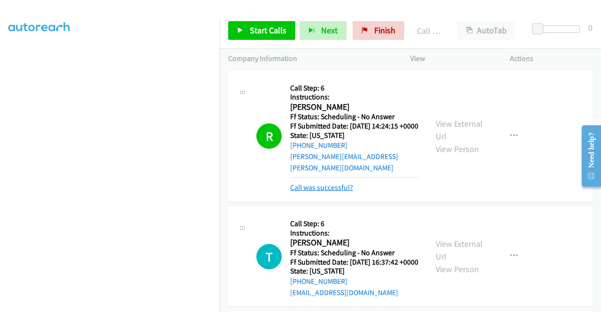
click at [342, 185] on link "Call was successful?" at bounding box center [321, 187] width 63 height 9
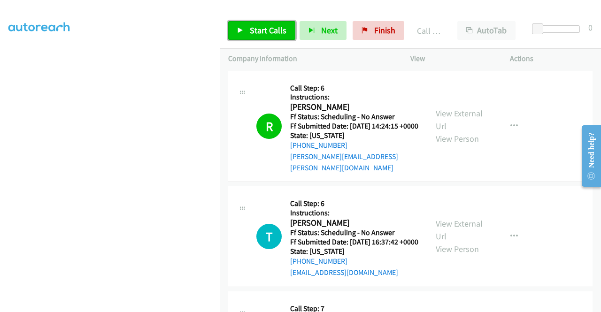
click at [265, 33] on span "Start Calls" at bounding box center [268, 30] width 37 height 11
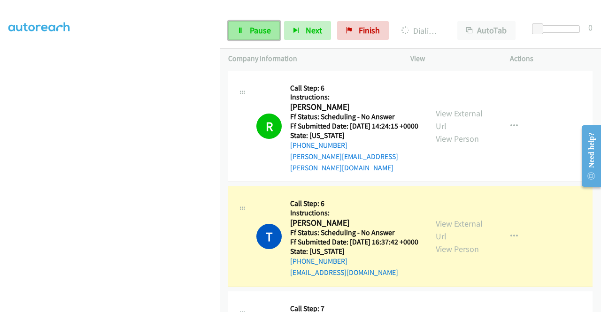
click at [254, 38] on link "Pause" at bounding box center [254, 30] width 52 height 19
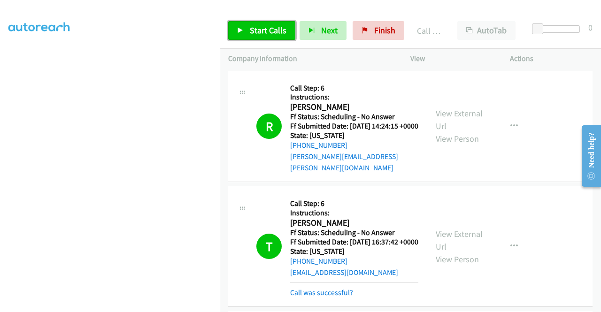
click at [254, 23] on link "Start Calls" at bounding box center [261, 30] width 67 height 19
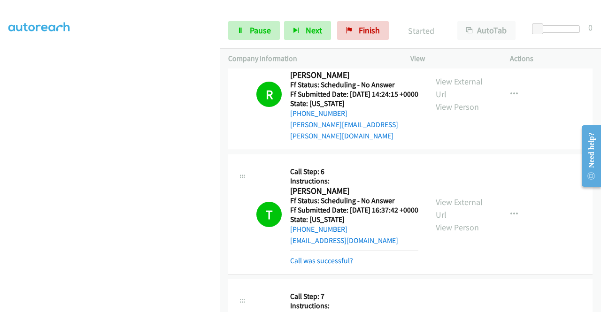
scroll to position [47, 0]
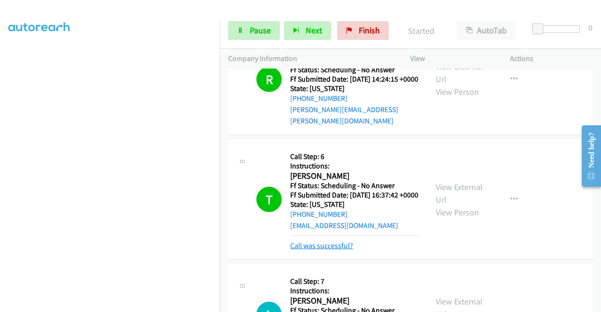
click at [334, 250] on link "Call was successful?" at bounding box center [321, 245] width 63 height 9
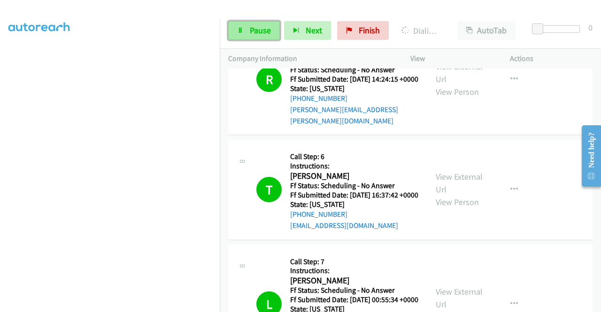
click at [267, 30] on span "Pause" at bounding box center [260, 30] width 21 height 11
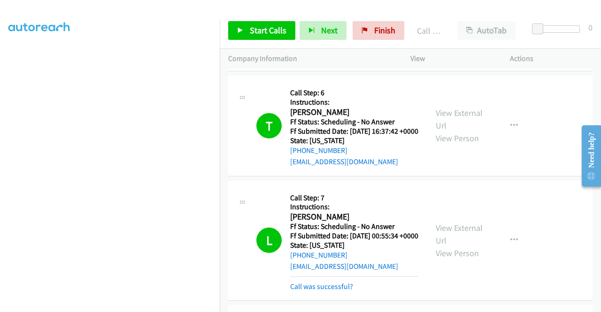
scroll to position [141, 0]
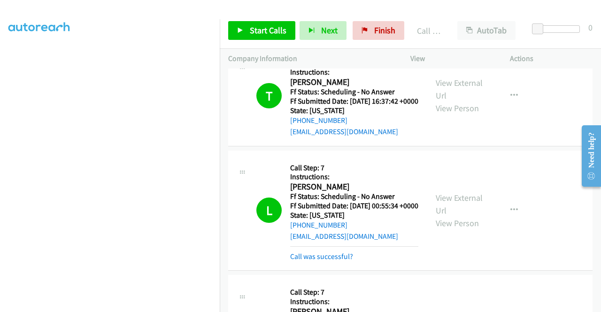
click at [334, 262] on div "Call was successful?" at bounding box center [354, 256] width 128 height 11
click at [331, 261] on link "Call was successful?" at bounding box center [321, 256] width 63 height 9
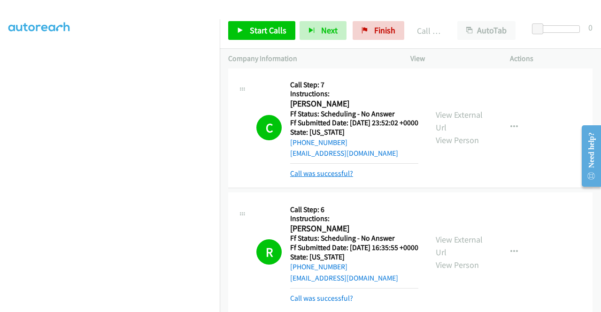
click at [349, 178] on link "Call was successful?" at bounding box center [321, 173] width 63 height 9
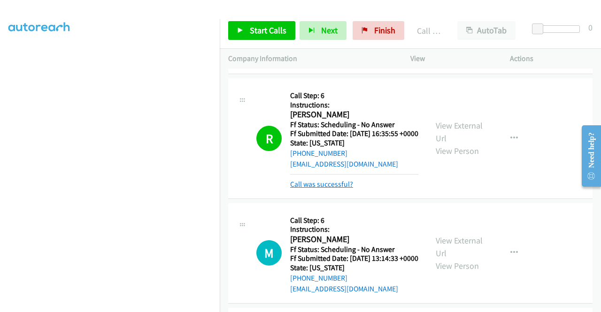
click at [343, 189] on link "Call was successful?" at bounding box center [321, 184] width 63 height 9
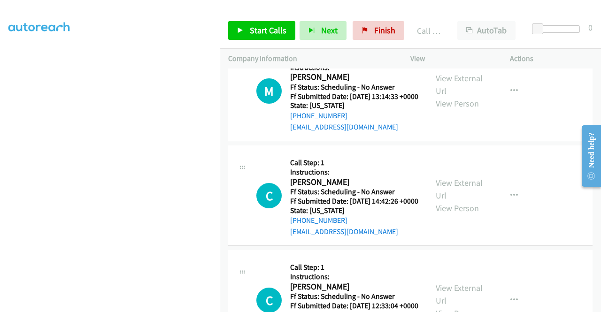
scroll to position [563, 0]
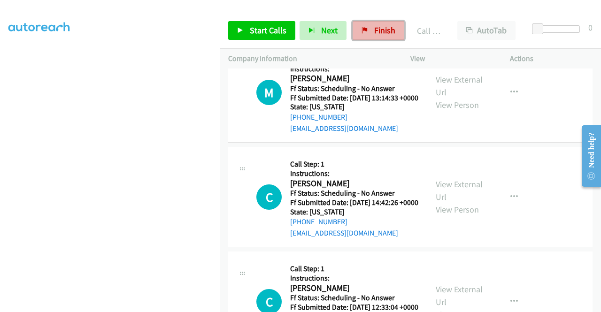
click at [365, 34] on link "Finish" at bounding box center [378, 30] width 52 height 19
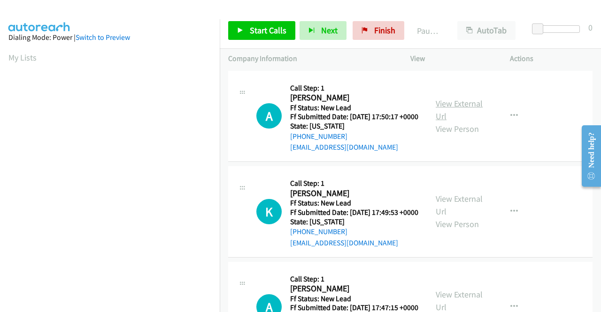
click at [471, 104] on link "View External Url" at bounding box center [458, 109] width 47 height 23
click at [473, 210] on link "View External Url" at bounding box center [458, 204] width 47 height 23
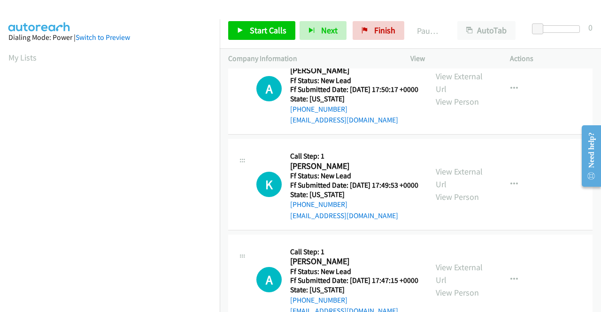
scroll to position [47, 0]
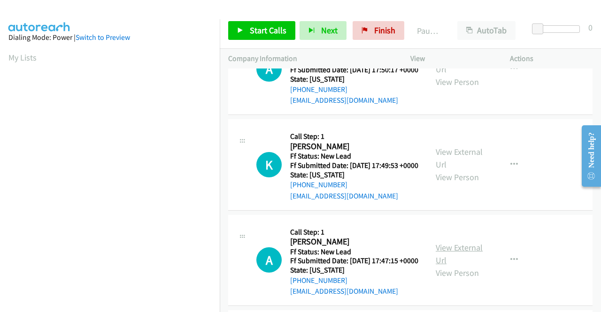
click at [475, 266] on link "View External Url" at bounding box center [458, 253] width 47 height 23
click at [264, 26] on span "Start Calls" at bounding box center [268, 30] width 37 height 11
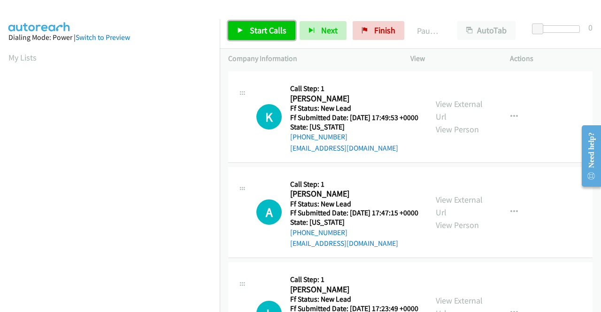
scroll to position [141, 0]
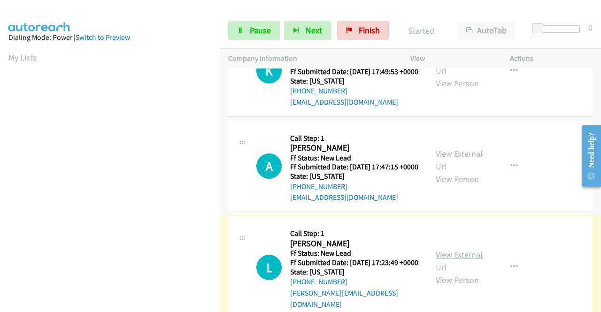
click at [456, 273] on link "View External Url" at bounding box center [458, 260] width 47 height 23
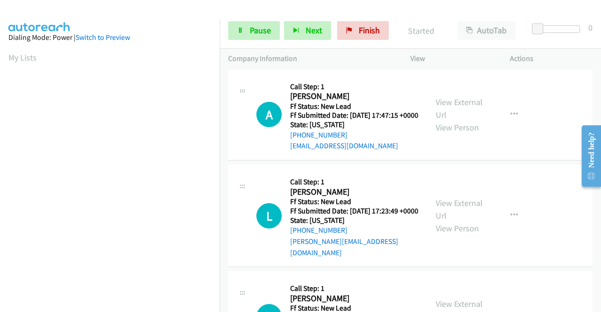
scroll to position [235, 0]
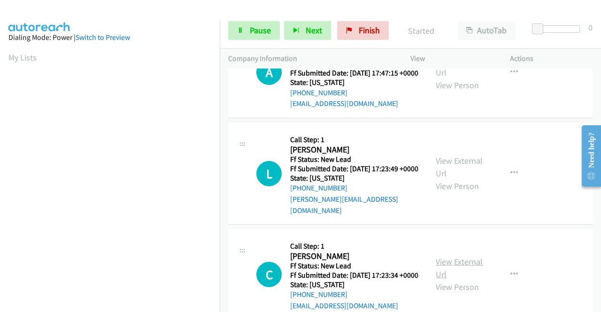
click at [451, 280] on link "View External Url" at bounding box center [458, 267] width 47 height 23
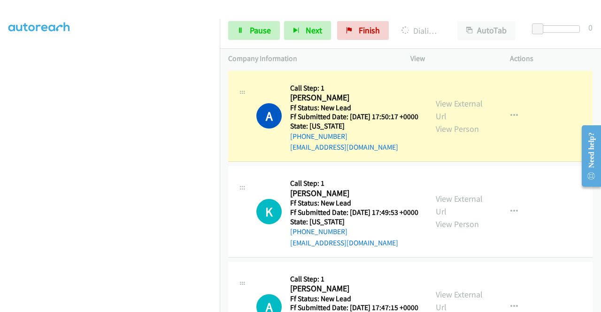
scroll to position [214, 0]
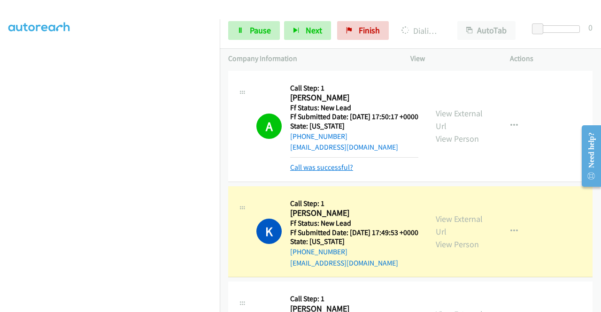
click at [324, 172] on link "Call was successful?" at bounding box center [321, 167] width 63 height 9
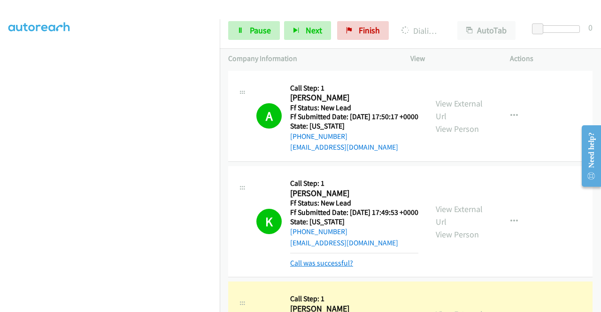
click at [320, 267] on link "Call was successful?" at bounding box center [321, 263] width 63 height 9
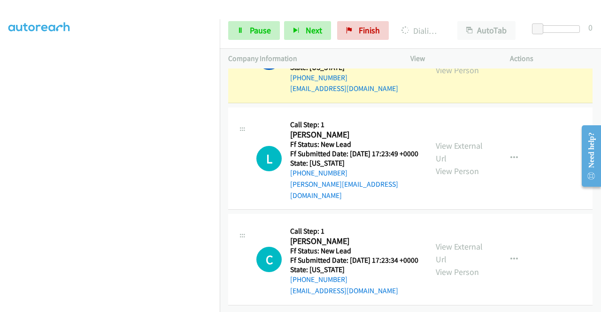
scroll to position [291, 0]
click at [151, 304] on section at bounding box center [109, 89] width 203 height 449
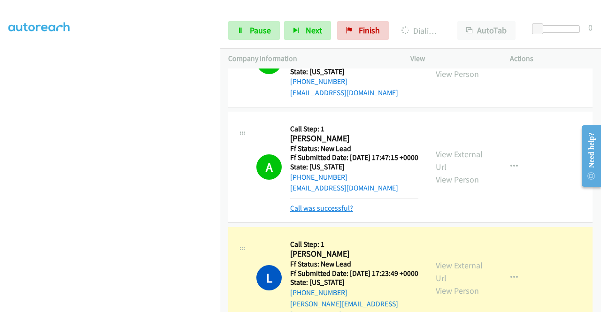
scroll to position [94, 0]
drag, startPoint x: 299, startPoint y: 234, endPoint x: 288, endPoint y: 115, distance: 119.7
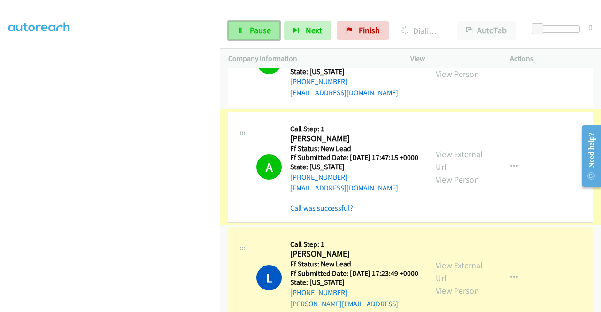
click at [254, 24] on link "Pause" at bounding box center [254, 30] width 52 height 19
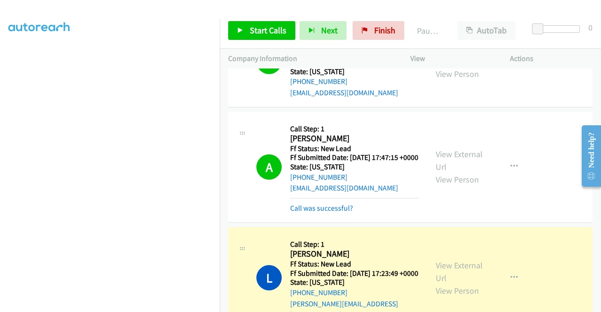
scroll to position [0, 0]
click at [305, 213] on link "Call was successful?" at bounding box center [321, 208] width 63 height 9
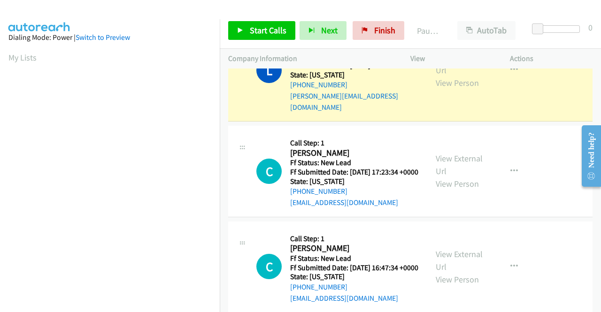
scroll to position [214, 0]
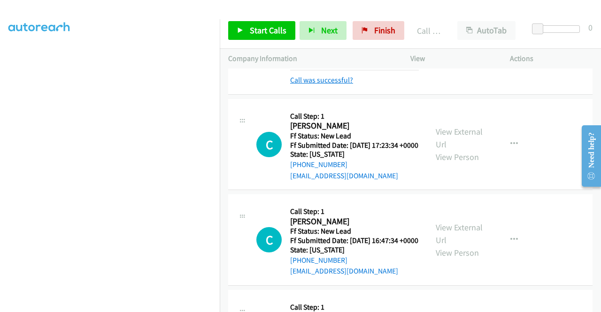
click at [343, 84] on link "Call was successful?" at bounding box center [321, 80] width 63 height 9
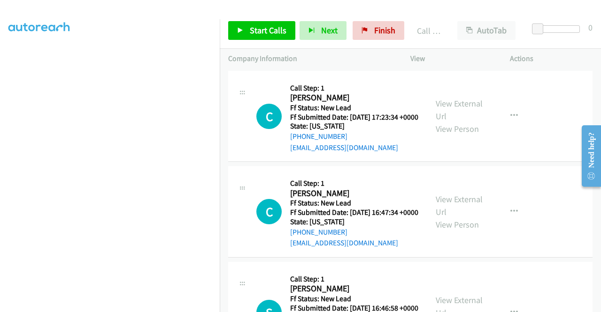
scroll to position [432, 0]
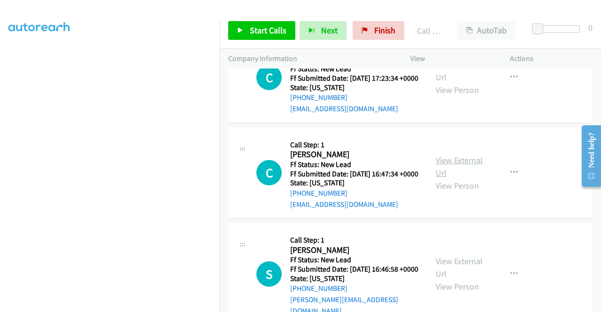
click at [470, 178] on link "View External Url" at bounding box center [458, 166] width 47 height 23
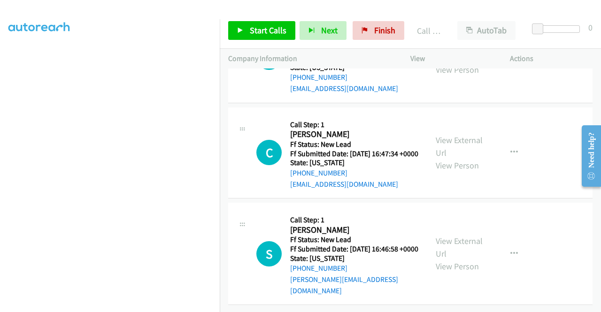
scroll to position [500, 0]
click at [468, 236] on link "View External Url" at bounding box center [458, 247] width 47 height 23
click at [274, 26] on span "Start Calls" at bounding box center [268, 30] width 37 height 11
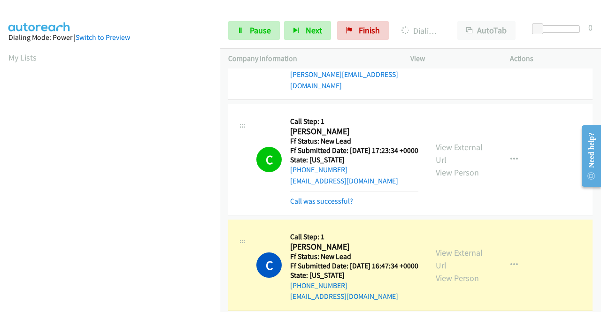
scroll to position [214, 0]
click at [342, 206] on link "Call was successful?" at bounding box center [321, 201] width 63 height 9
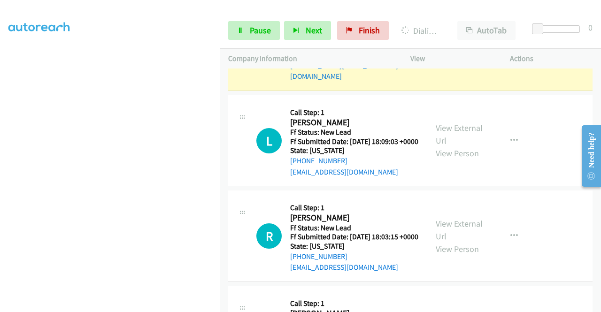
scroll to position [688, 0]
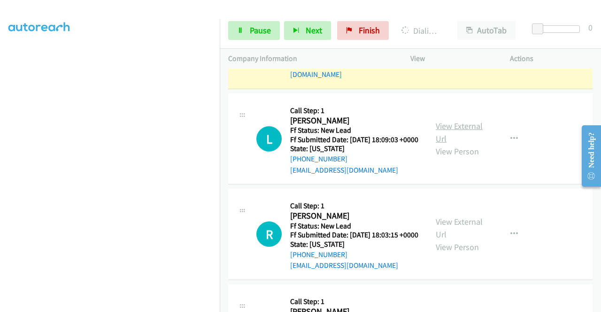
click at [451, 144] on link "View External Url" at bounding box center [458, 132] width 47 height 23
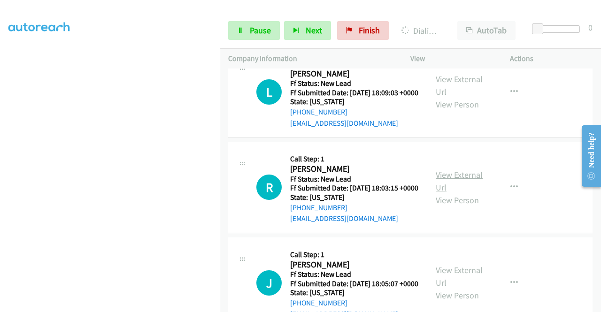
click at [457, 193] on link "View External Url" at bounding box center [458, 180] width 47 height 23
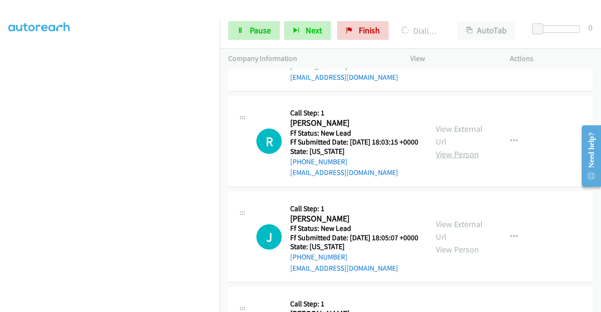
scroll to position [782, 0]
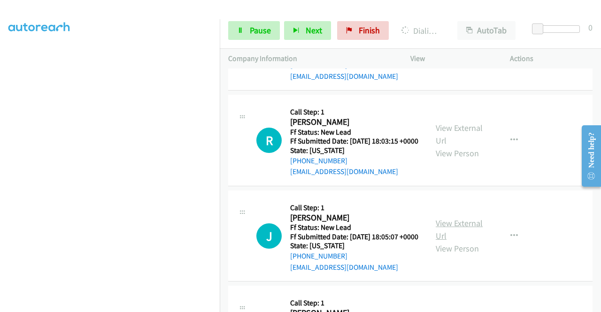
click at [450, 241] on link "View External Url" at bounding box center [458, 229] width 47 height 23
click at [265, 28] on span "Pause" at bounding box center [260, 30] width 21 height 11
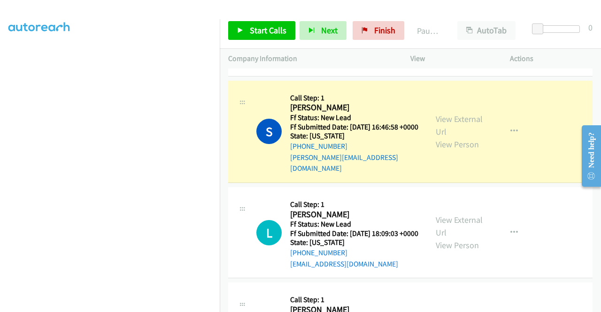
scroll to position [547, 0]
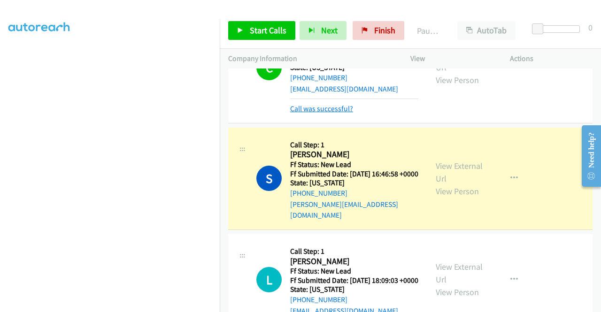
click at [343, 113] on link "Call was successful?" at bounding box center [321, 108] width 63 height 9
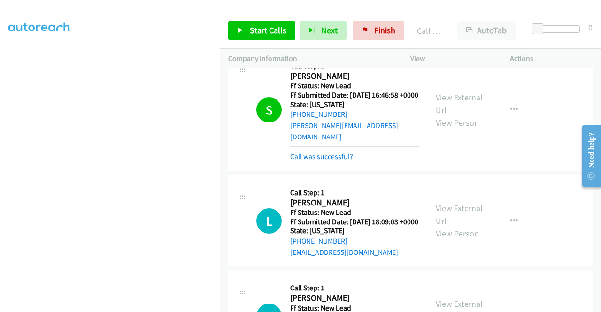
scroll to position [641, 0]
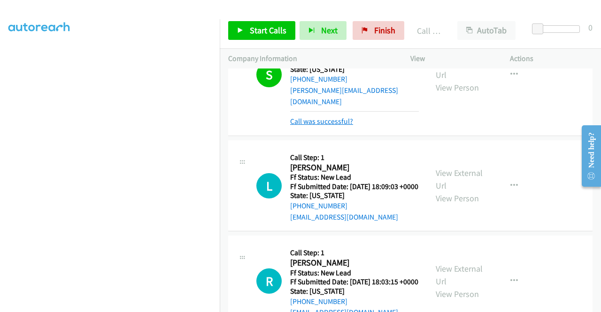
click at [344, 126] on link "Call was successful?" at bounding box center [321, 121] width 63 height 9
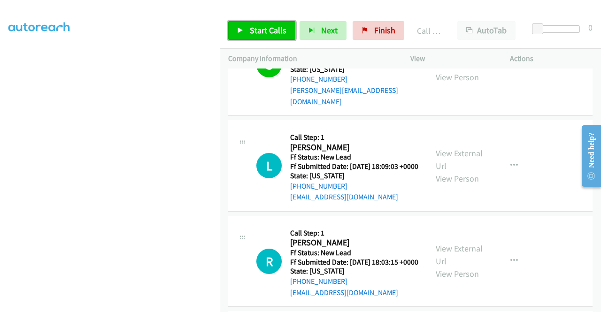
click at [267, 38] on link "Start Calls" at bounding box center [261, 30] width 67 height 19
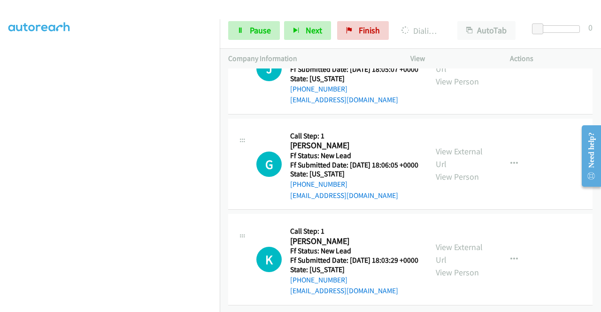
scroll to position [969, 0]
click at [458, 169] on link "View External Url" at bounding box center [458, 157] width 47 height 23
click at [467, 242] on link "View External Url" at bounding box center [458, 253] width 47 height 23
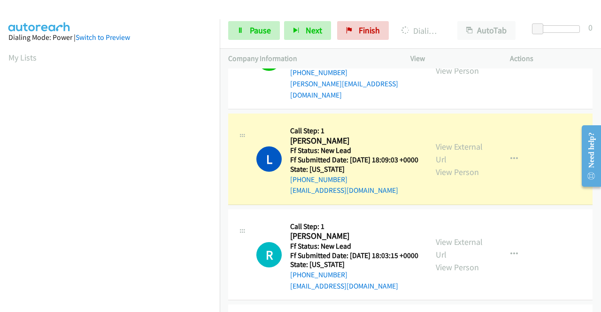
scroll to position [214, 0]
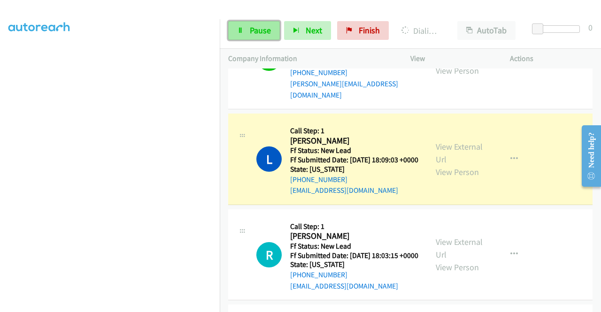
click at [250, 34] on span "Pause" at bounding box center [260, 30] width 21 height 11
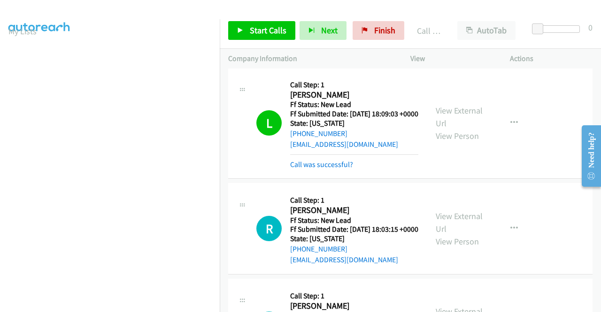
scroll to position [694, 0]
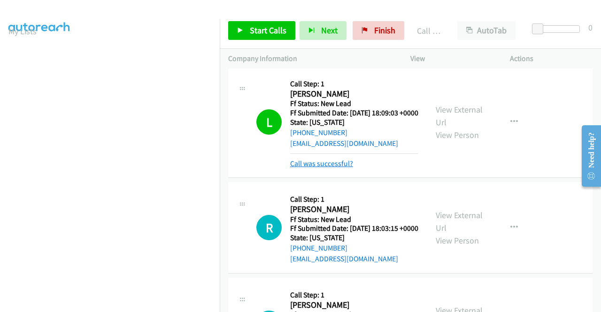
click at [339, 168] on link "Call was successful?" at bounding box center [321, 163] width 63 height 9
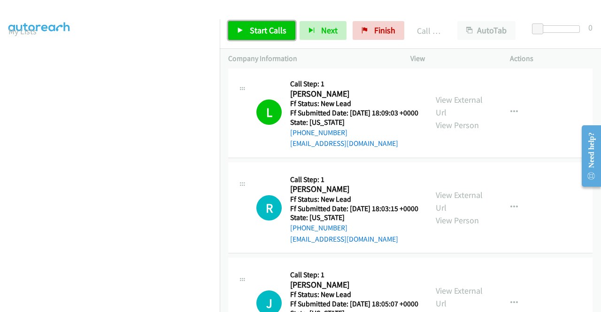
click at [270, 32] on span "Start Calls" at bounding box center [268, 30] width 37 height 11
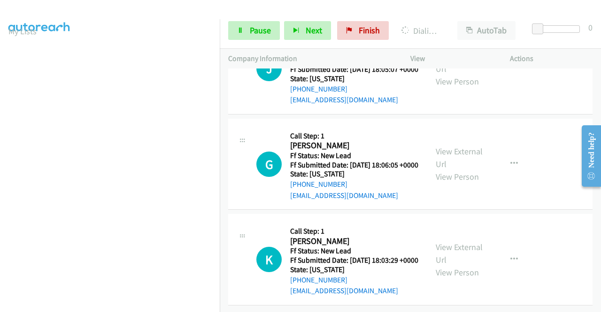
scroll to position [1023, 0]
click at [238, 32] on icon at bounding box center [240, 31] width 7 height 7
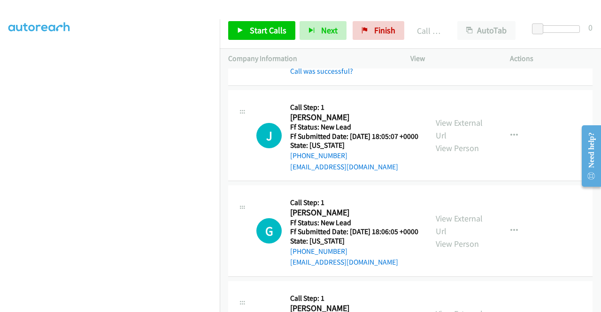
scroll to position [892, 0]
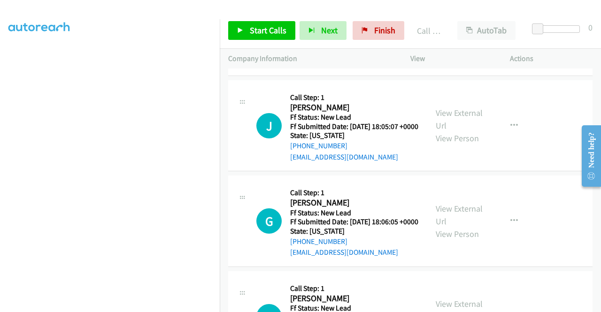
click at [341, 66] on link "Call was successful?" at bounding box center [321, 61] width 63 height 9
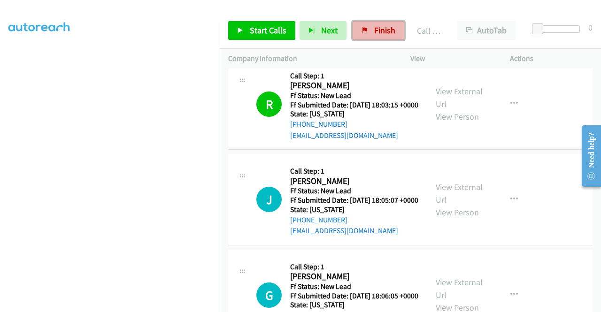
click at [366, 37] on link "Finish" at bounding box center [378, 30] width 52 height 19
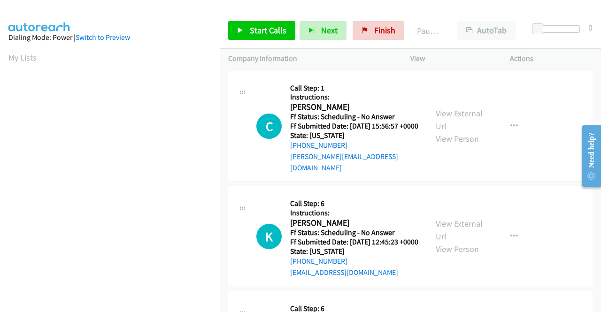
click at [531, 182] on td "C Callback Scheduled Call Step: 1 Instructions: [PERSON_NAME] America/Los_Angel…" at bounding box center [410, 127] width 381 height 116
click at [451, 110] on link "View External Url" at bounding box center [458, 119] width 47 height 23
click at [449, 228] on link "View External Url" at bounding box center [458, 229] width 47 height 23
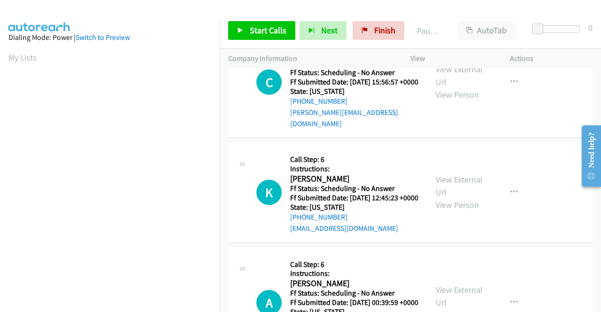
scroll to position [94, 0]
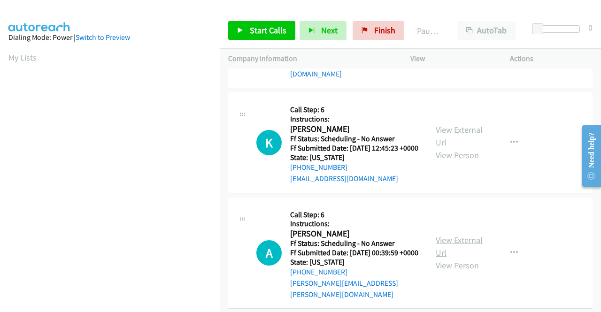
click at [473, 246] on link "View External Url" at bounding box center [458, 246] width 47 height 23
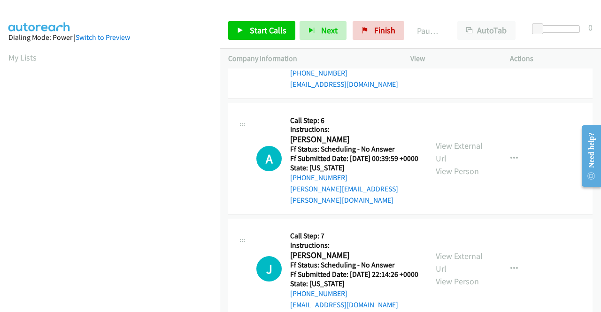
scroll to position [235, 0]
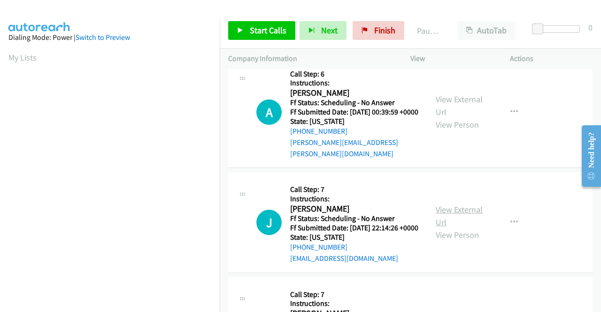
click at [463, 221] on link "View External Url" at bounding box center [458, 215] width 47 height 23
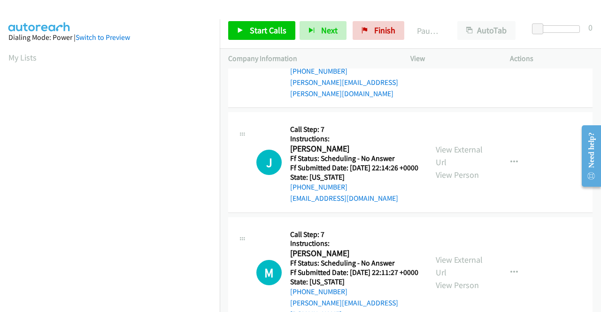
scroll to position [328, 0]
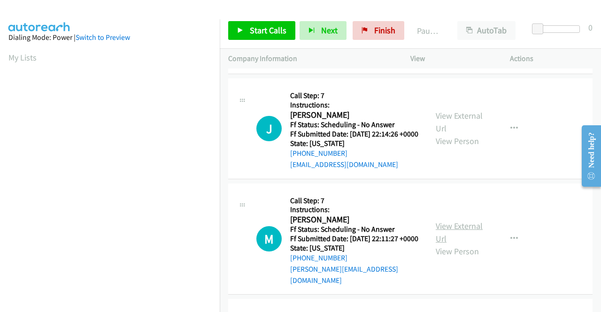
click at [462, 239] on link "View External Url" at bounding box center [458, 232] width 47 height 23
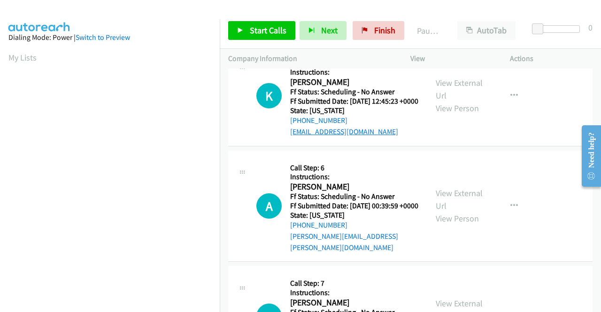
scroll to position [0, 0]
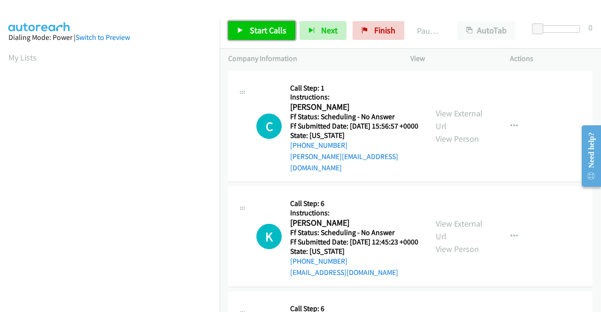
click at [269, 32] on span "Start Calls" at bounding box center [268, 30] width 37 height 11
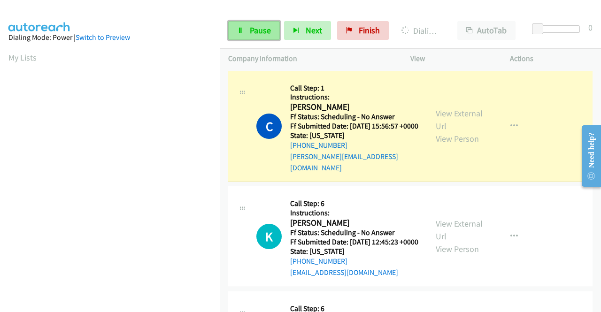
click at [258, 22] on link "Pause" at bounding box center [254, 30] width 52 height 19
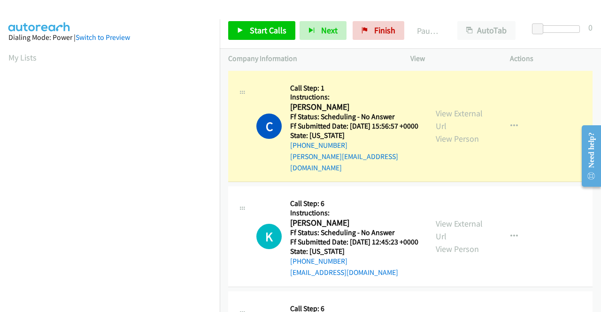
scroll to position [214, 0]
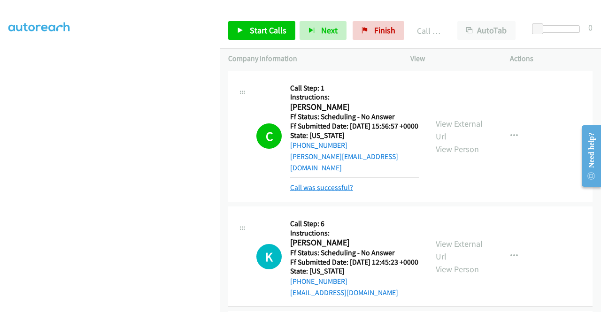
click at [336, 189] on link "Call was successful?" at bounding box center [321, 187] width 63 height 9
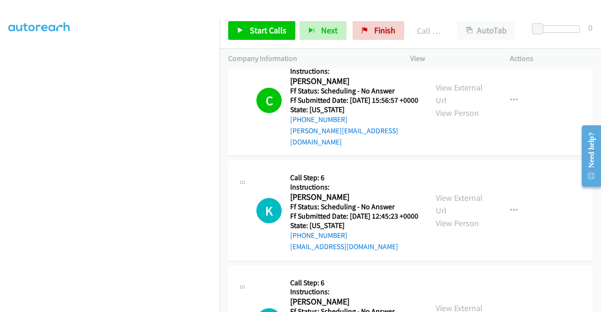
scroll to position [47, 0]
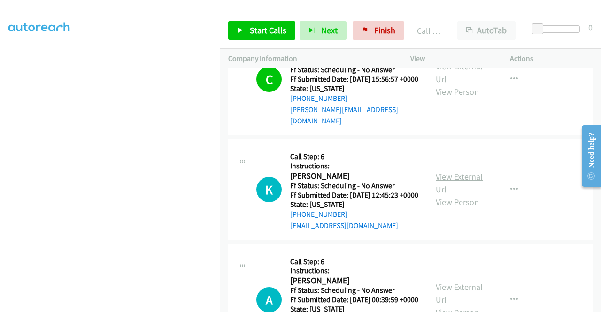
click at [459, 180] on link "View External Url" at bounding box center [458, 182] width 47 height 23
click at [468, 293] on link "View External Url" at bounding box center [458, 293] width 47 height 23
click at [260, 30] on span "Start Calls" at bounding box center [268, 30] width 37 height 11
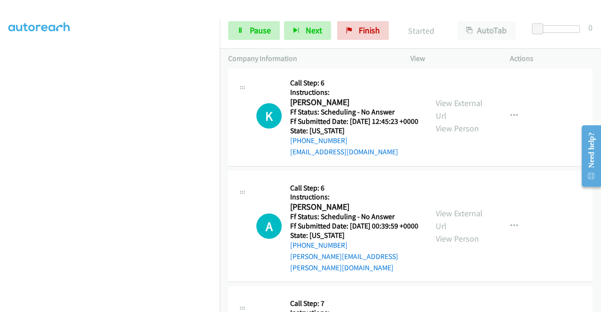
scroll to position [188, 0]
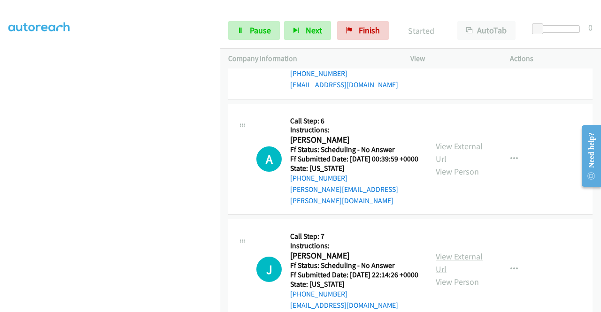
click at [465, 264] on link "View External Url" at bounding box center [458, 262] width 47 height 23
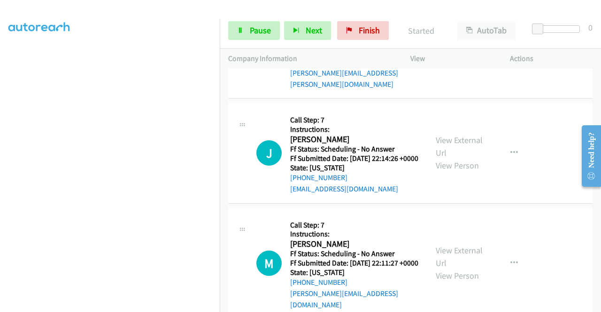
scroll to position [328, 0]
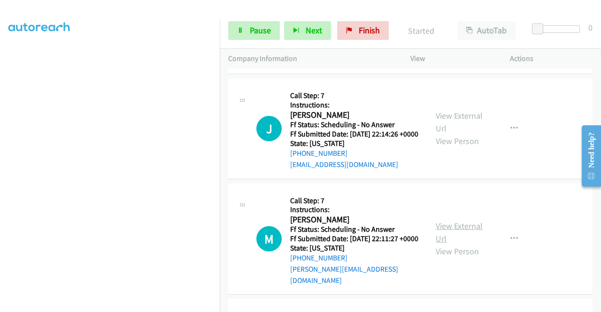
click at [469, 237] on link "View External Url" at bounding box center [458, 232] width 47 height 23
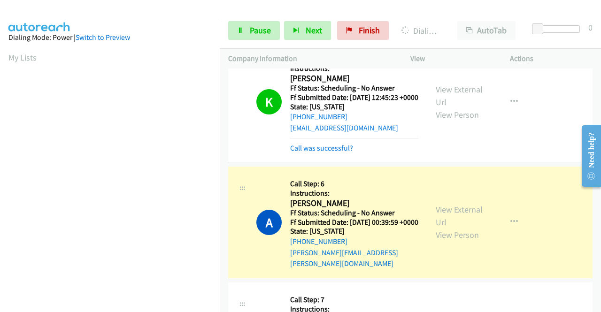
scroll to position [141, 0]
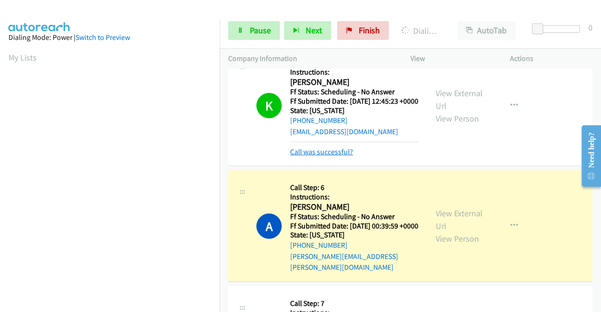
click at [339, 154] on link "Call was successful?" at bounding box center [321, 151] width 63 height 9
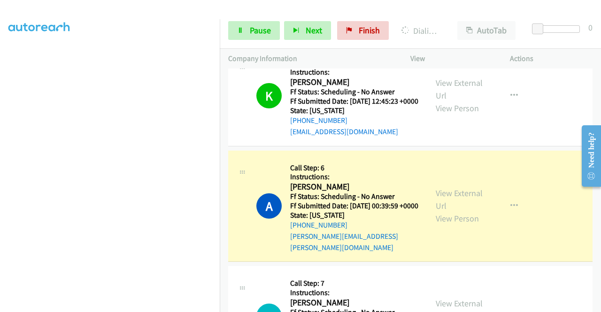
scroll to position [214, 0]
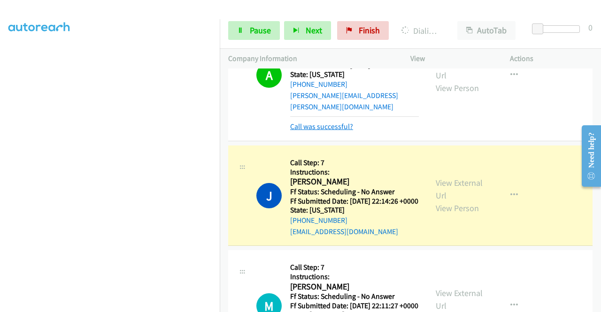
click at [330, 131] on link "Call was successful?" at bounding box center [321, 126] width 63 height 9
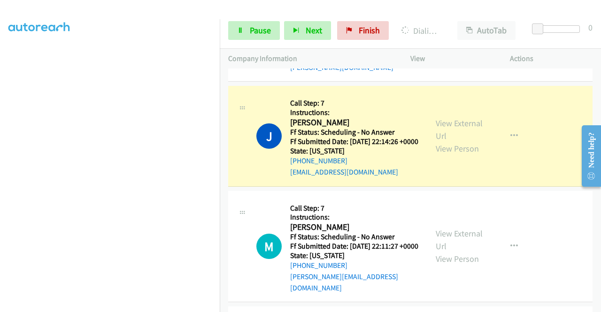
scroll to position [412, 0]
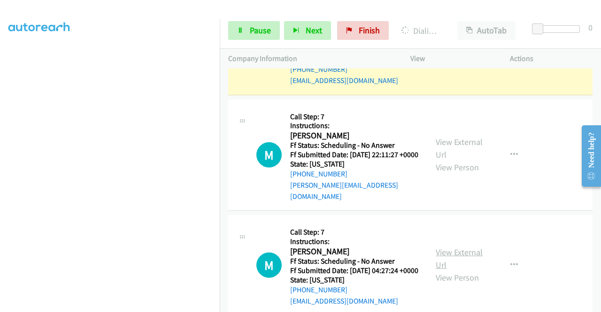
click at [460, 267] on link "View External Url" at bounding box center [458, 258] width 47 height 23
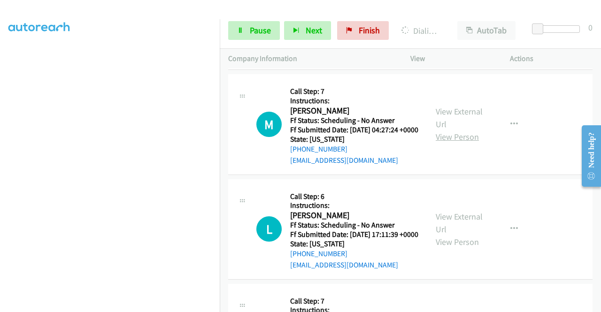
scroll to position [600, 0]
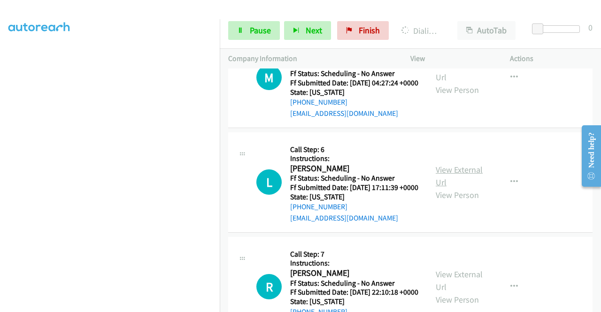
click at [466, 188] on link "View External Url" at bounding box center [458, 175] width 47 height 23
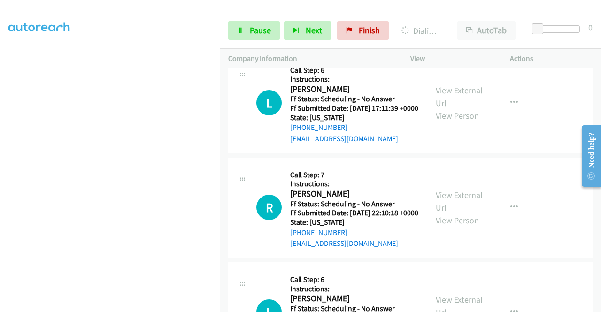
scroll to position [694, 0]
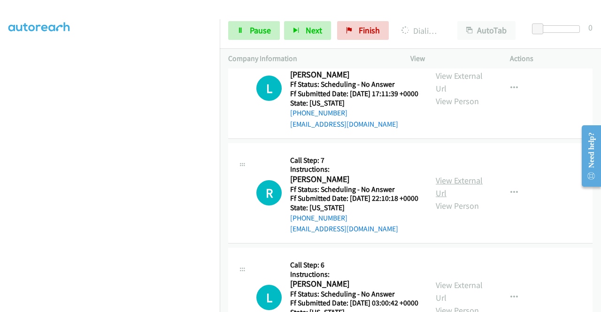
click at [451, 198] on link "View External Url" at bounding box center [458, 186] width 47 height 23
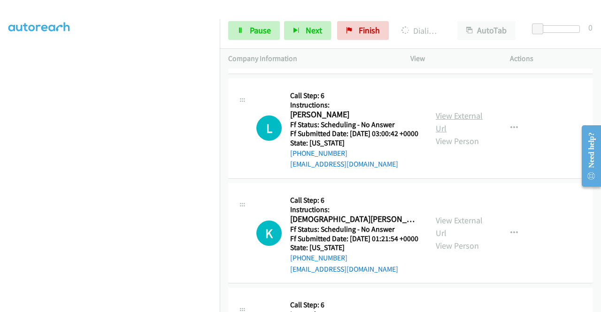
scroll to position [882, 0]
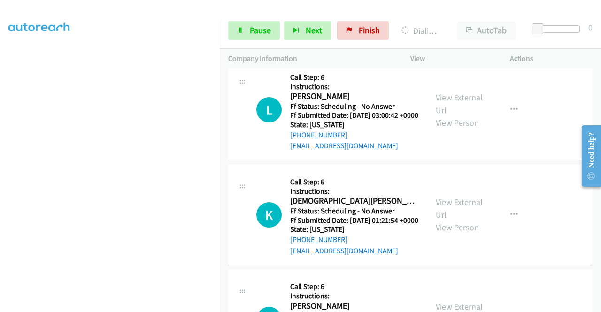
click at [456, 115] on link "View External Url" at bounding box center [458, 103] width 47 height 23
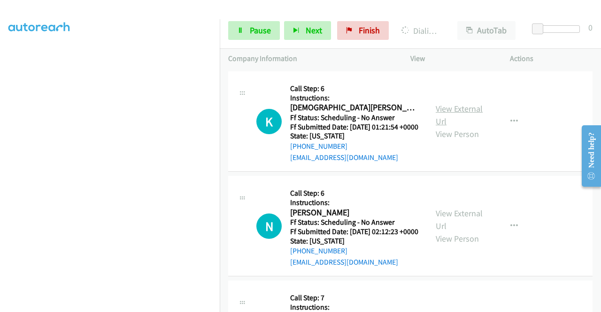
scroll to position [975, 0]
click at [455, 126] on link "View External Url" at bounding box center [458, 114] width 47 height 23
click at [457, 231] on link "View External Url" at bounding box center [458, 218] width 47 height 23
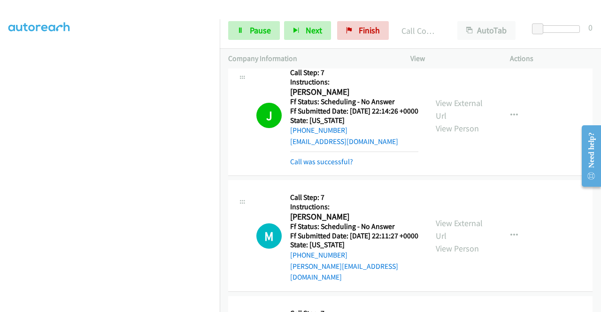
scroll to position [291, 0]
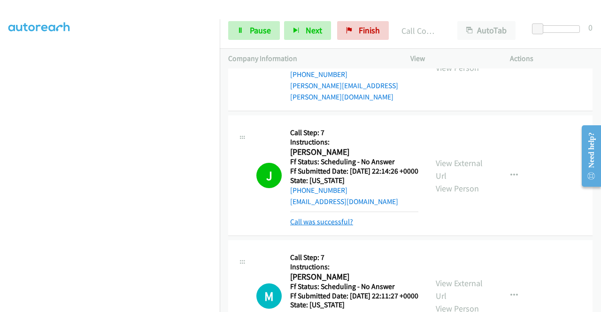
click at [341, 226] on link "Call was successful?" at bounding box center [321, 221] width 63 height 9
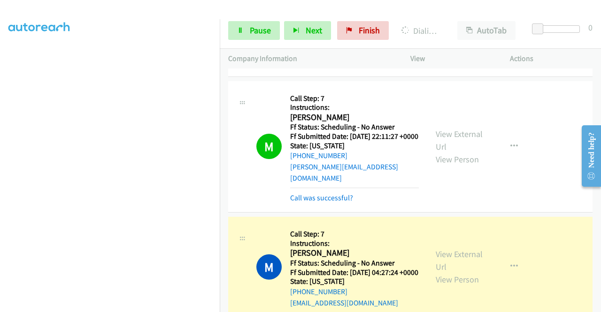
scroll to position [432, 0]
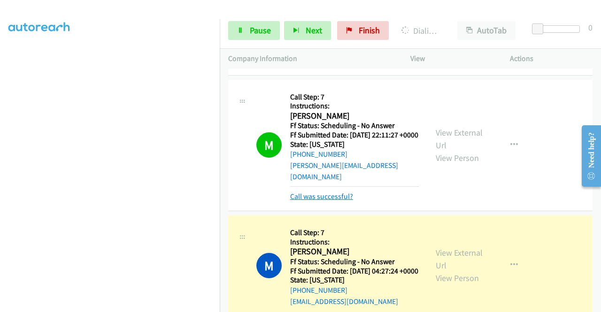
click at [333, 201] on link "Call was successful?" at bounding box center [321, 196] width 63 height 9
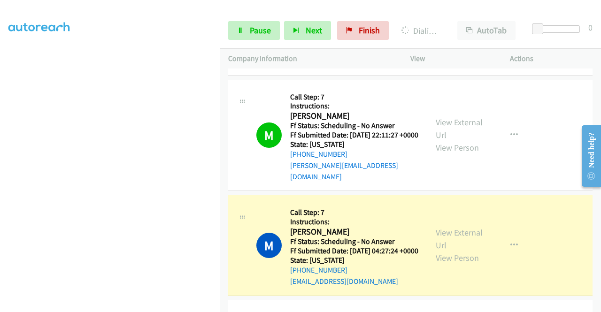
scroll to position [47, 0]
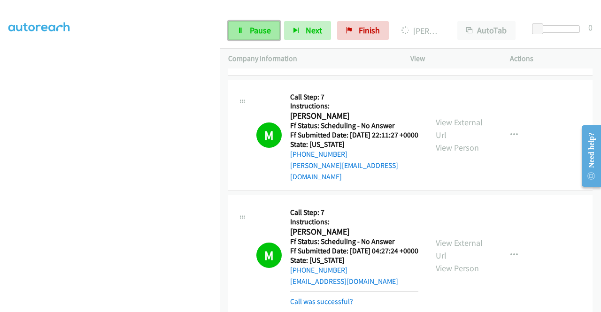
click at [257, 37] on link "Pause" at bounding box center [254, 30] width 52 height 19
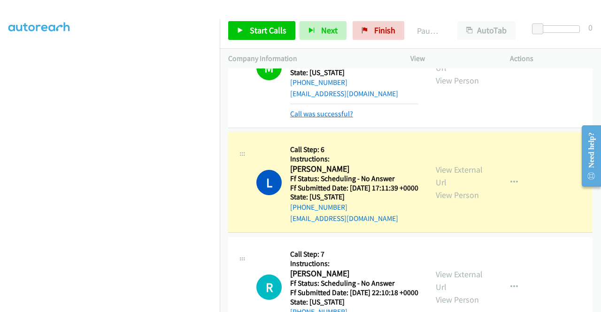
click at [334, 118] on link "Call was successful?" at bounding box center [321, 113] width 63 height 9
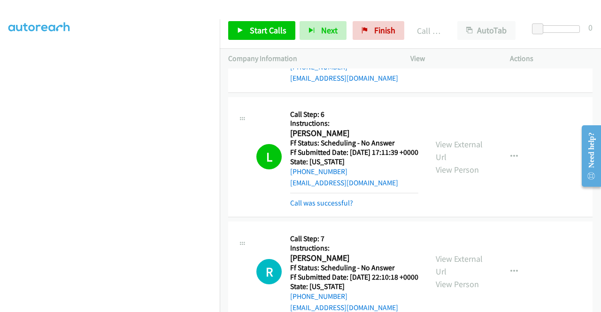
scroll to position [657, 0]
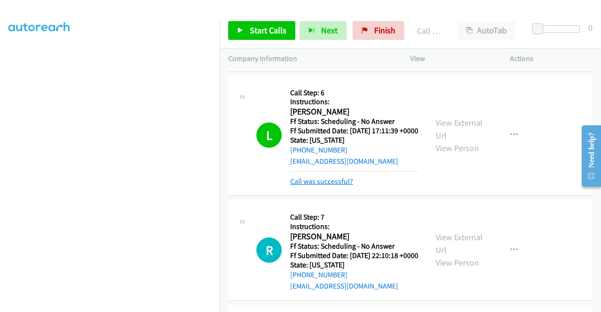
click at [345, 186] on link "Call was successful?" at bounding box center [321, 181] width 63 height 9
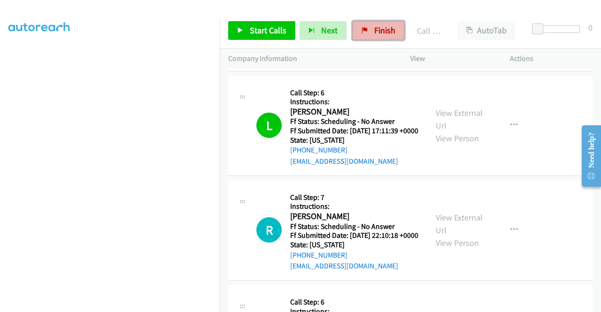
click at [374, 30] on span "Finish" at bounding box center [384, 30] width 21 height 11
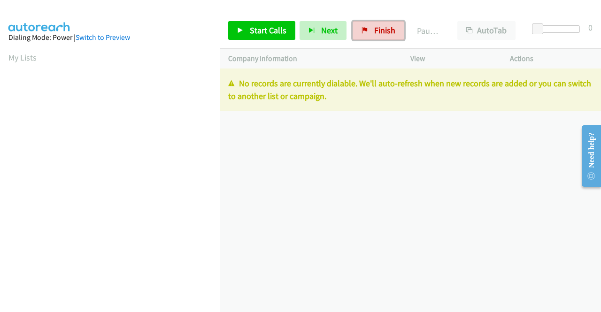
drag, startPoint x: 377, startPoint y: 35, endPoint x: 343, endPoint y: 49, distance: 37.6
click at [377, 35] on span "Finish" at bounding box center [384, 30] width 21 height 11
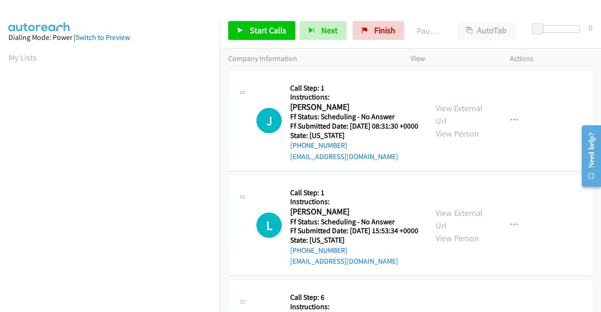
click at [556, 132] on div "J Callback Scheduled Call Step: 1 Instructions: [PERSON_NAME] America/New_York …" at bounding box center [410, 121] width 364 height 100
click at [260, 32] on span "Start Calls" at bounding box center [268, 30] width 37 height 11
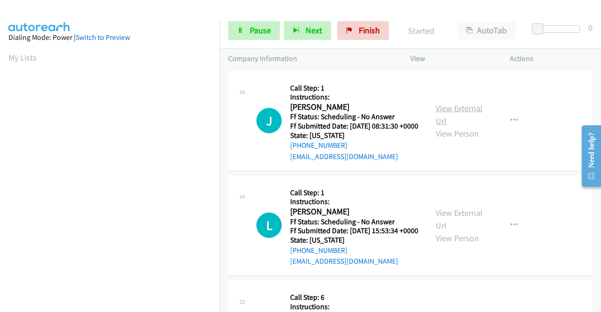
click at [460, 117] on link "View External Url" at bounding box center [458, 114] width 47 height 23
click at [462, 232] on div "View External Url View Person" at bounding box center [459, 225] width 49 height 38
click at [460, 227] on link "View External Url" at bounding box center [458, 218] width 47 height 23
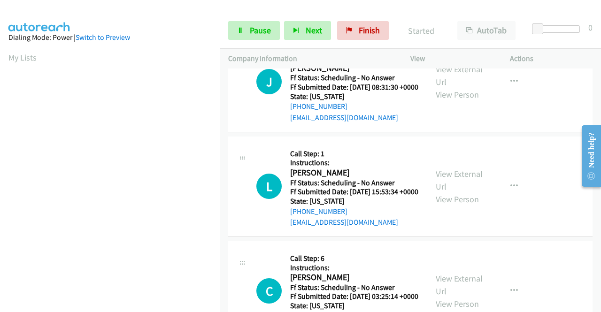
scroll to position [94, 0]
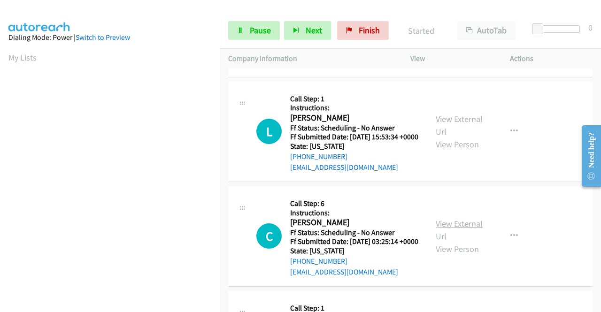
click at [465, 242] on link "View External Url" at bounding box center [458, 229] width 47 height 23
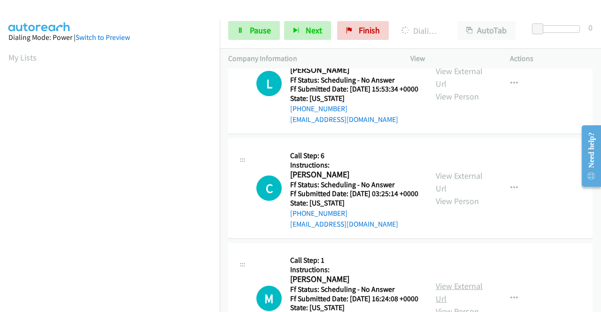
scroll to position [235, 0]
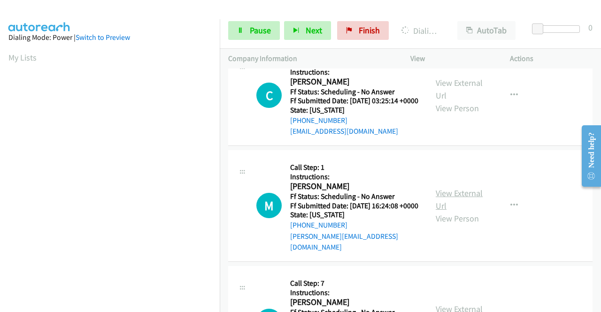
click at [462, 211] on link "View External Url" at bounding box center [458, 199] width 47 height 23
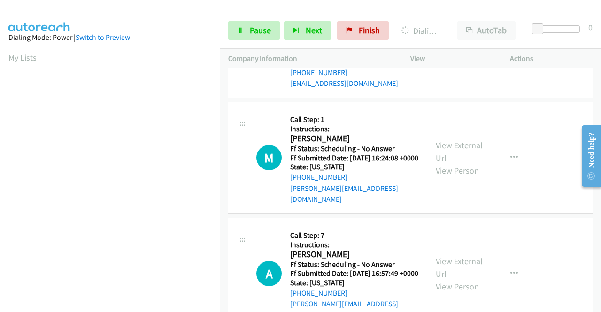
scroll to position [328, 0]
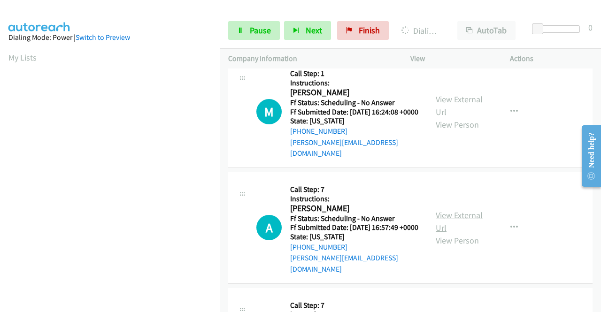
click at [469, 233] on link "View External Url" at bounding box center [458, 221] width 47 height 23
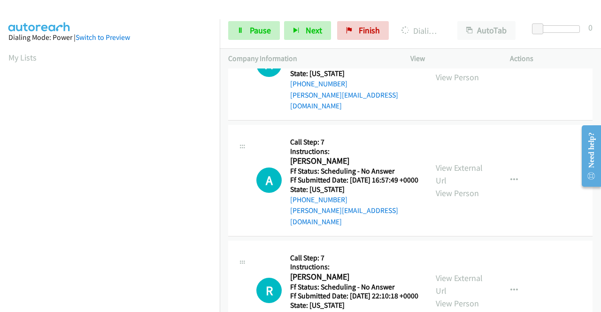
scroll to position [422, 0]
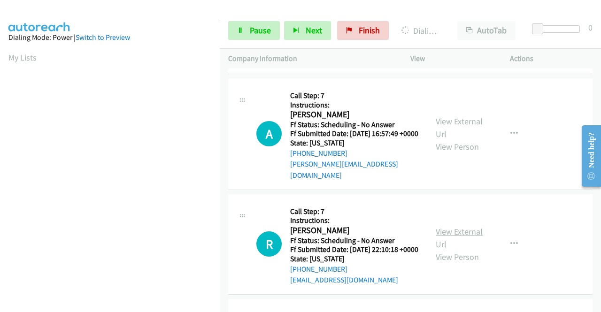
click at [450, 250] on link "View External Url" at bounding box center [458, 237] width 47 height 23
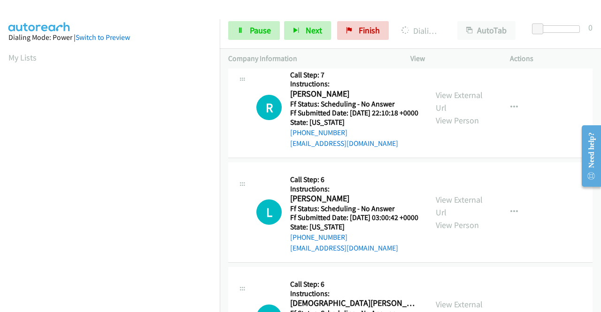
scroll to position [563, 0]
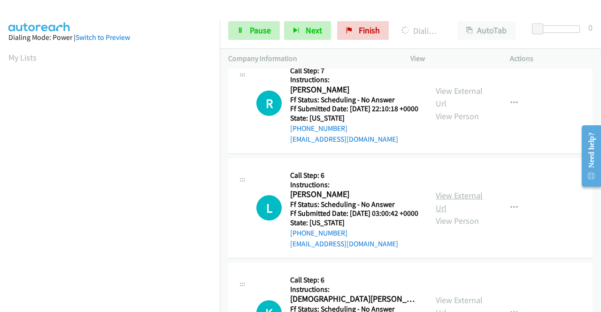
click at [455, 213] on link "View External Url" at bounding box center [458, 201] width 47 height 23
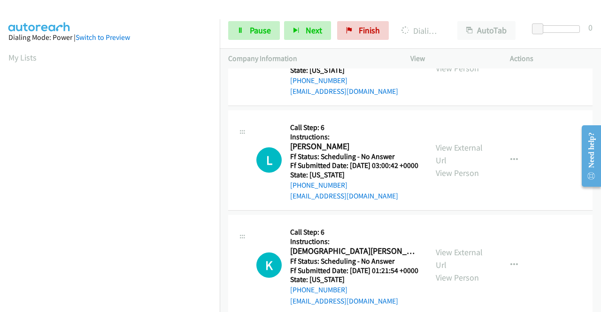
scroll to position [657, 0]
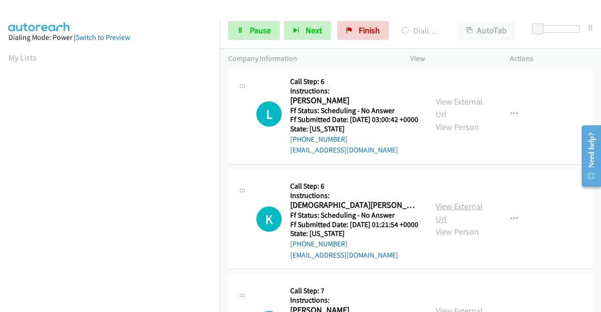
click at [446, 224] on link "View External Url" at bounding box center [458, 212] width 47 height 23
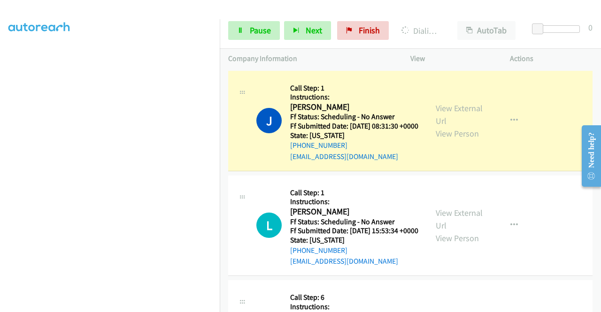
scroll to position [214, 0]
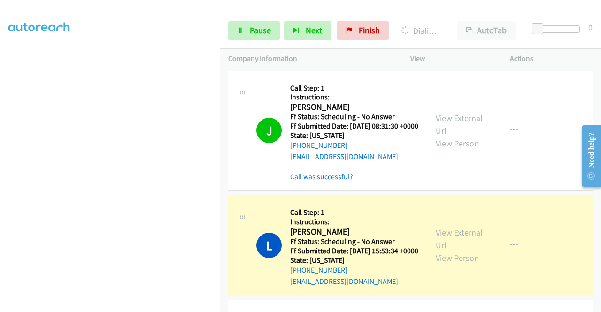
click at [335, 181] on link "Call was successful?" at bounding box center [321, 176] width 63 height 9
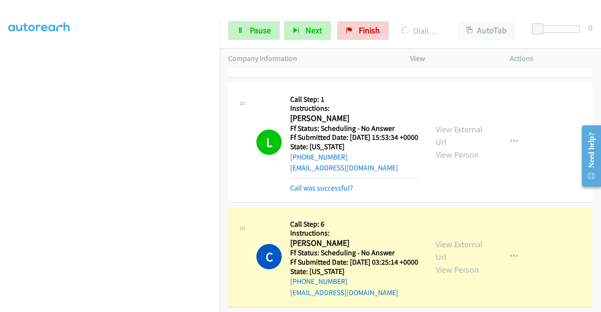
scroll to position [94, 0]
click at [328, 192] on link "Call was successful?" at bounding box center [321, 187] width 63 height 9
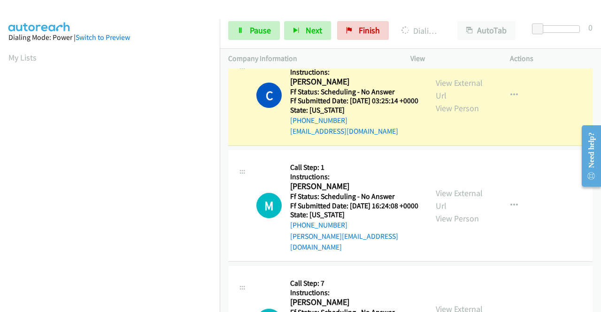
scroll to position [214, 0]
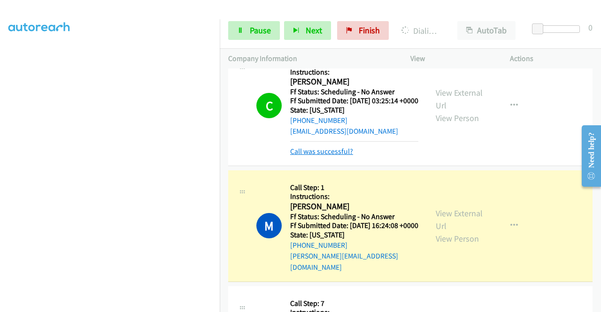
click at [302, 156] on link "Call was successful?" at bounding box center [321, 151] width 63 height 9
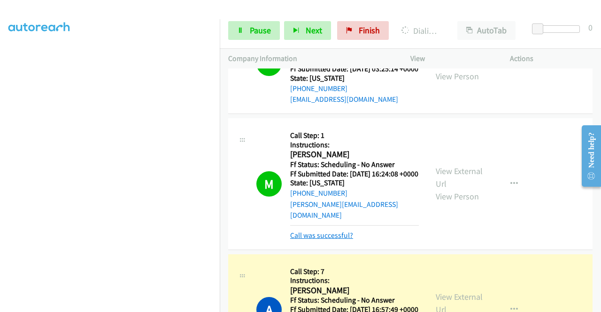
scroll to position [282, 0]
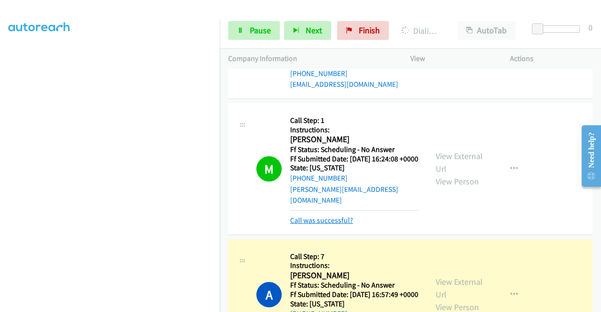
click at [334, 225] on link "Call was successful?" at bounding box center [321, 220] width 63 height 9
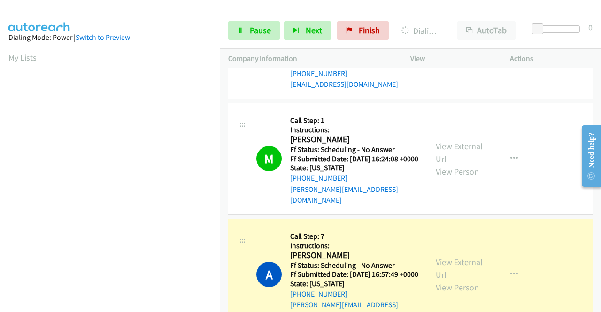
scroll to position [214, 0]
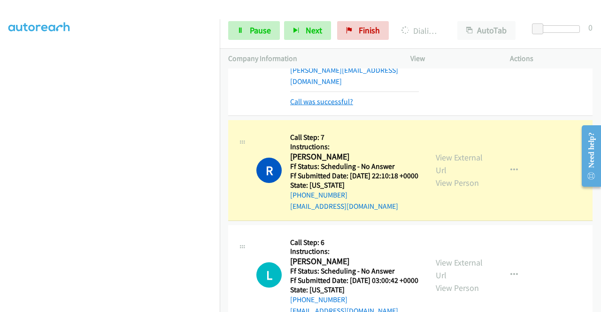
click at [329, 106] on link "Call was successful?" at bounding box center [321, 101] width 63 height 9
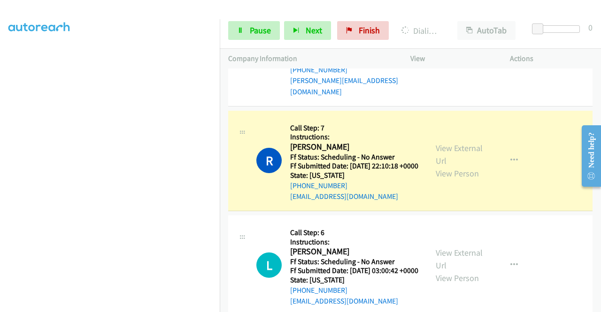
scroll to position [26, 0]
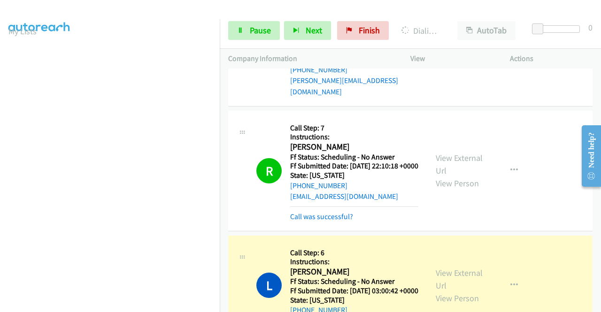
click at [526, 108] on td "A Callback Scheduled Call Step: 7 Instructions: [PERSON_NAME] America/[GEOGRAPH…" at bounding box center [410, 50] width 381 height 116
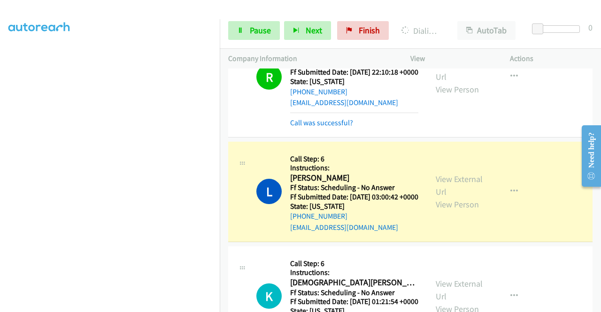
scroll to position [214, 0]
click at [250, 22] on link "Pause" at bounding box center [254, 30] width 52 height 19
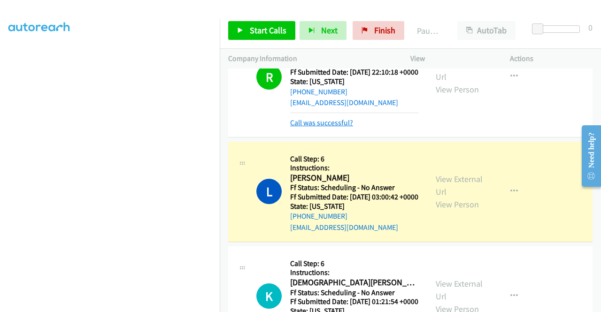
click at [335, 127] on link "Call was successful?" at bounding box center [321, 122] width 63 height 9
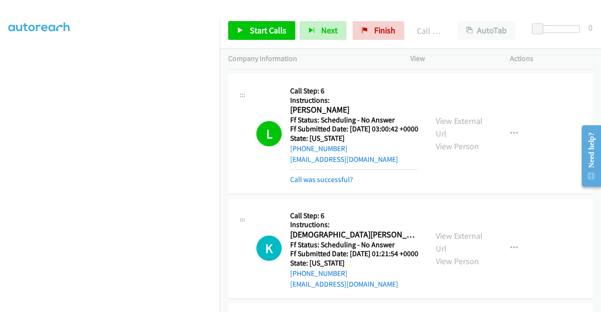
scroll to position [693, 0]
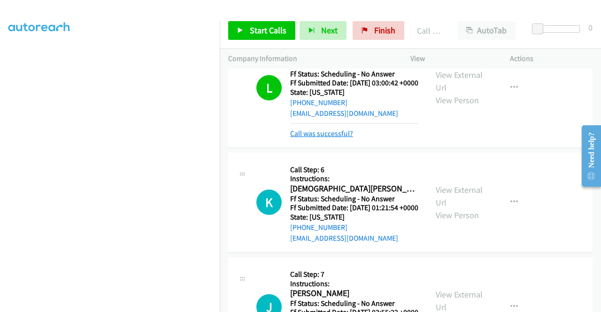
click at [342, 138] on link "Call was successful?" at bounding box center [321, 133] width 63 height 9
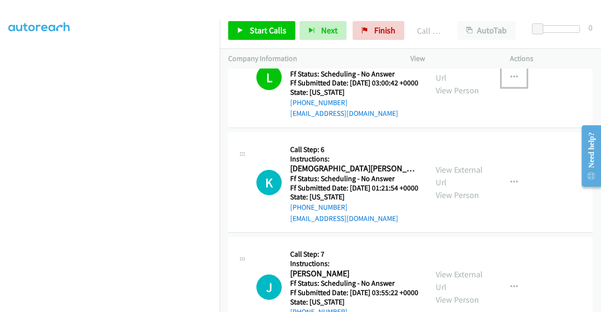
click at [510, 87] on button "button" at bounding box center [513, 77] width 25 height 19
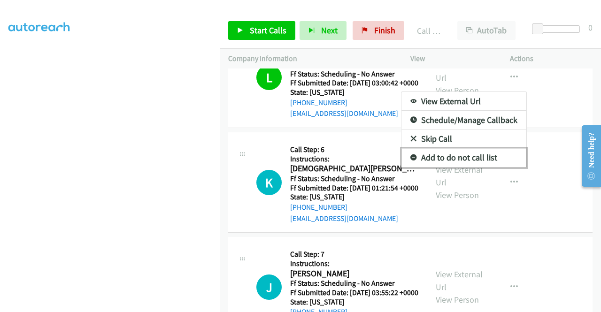
click at [488, 167] on link "Add to do not call list" at bounding box center [463, 157] width 125 height 19
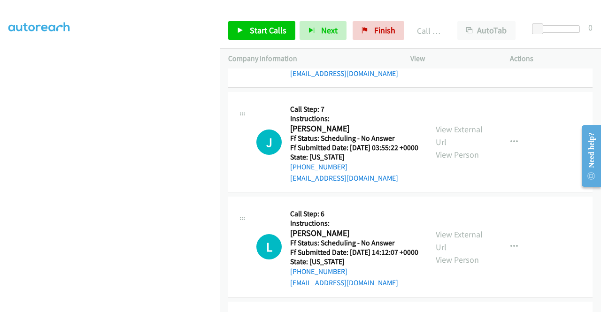
scroll to position [881, 0]
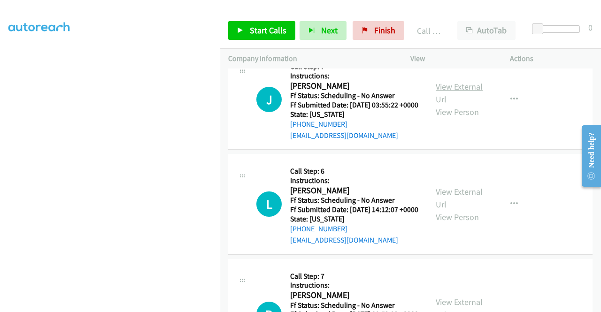
click at [474, 105] on link "View External Url" at bounding box center [458, 92] width 47 height 23
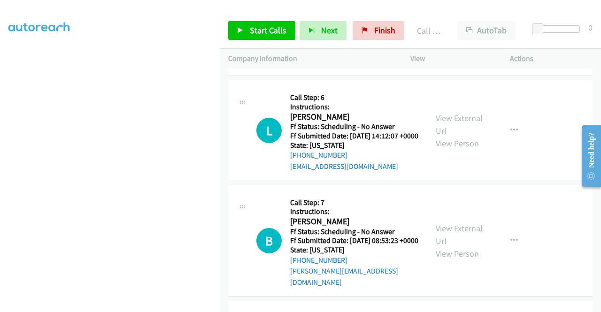
scroll to position [975, 0]
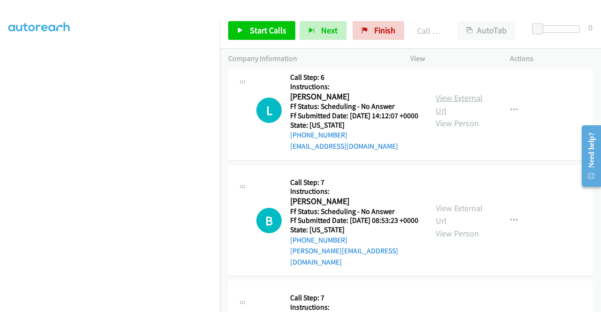
click at [464, 116] on link "View External Url" at bounding box center [458, 103] width 47 height 23
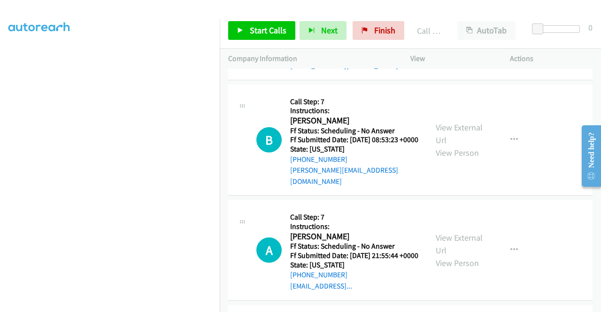
scroll to position [1069, 0]
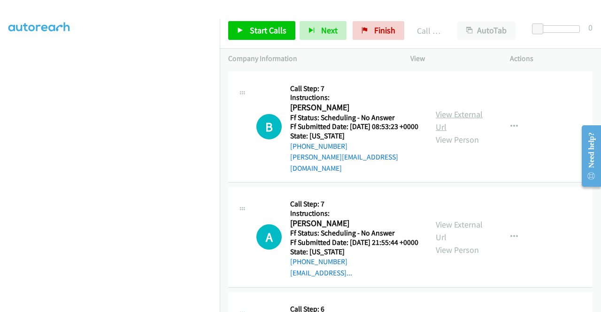
click at [461, 132] on link "View External Url" at bounding box center [458, 120] width 47 height 23
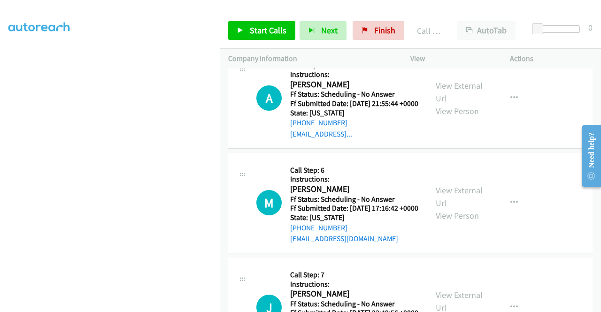
scroll to position [1210, 0]
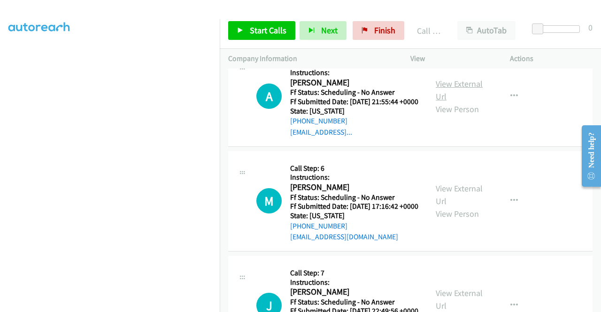
click at [453, 102] on link "View External Url" at bounding box center [458, 89] width 47 height 23
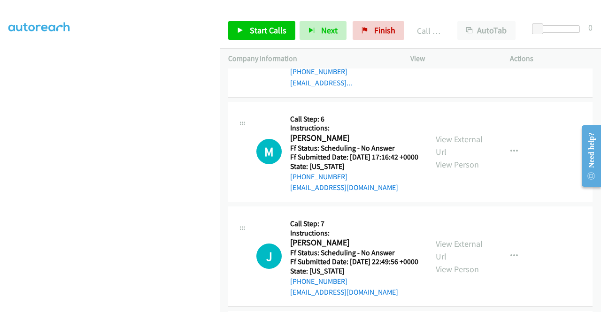
scroll to position [1303, 0]
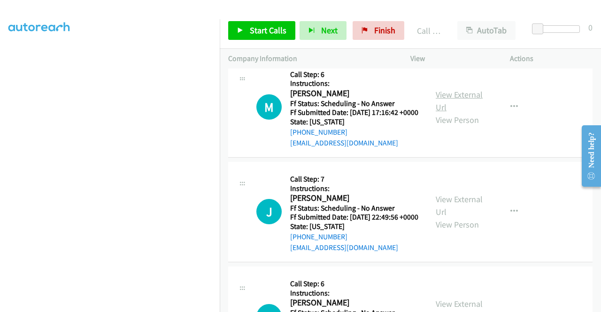
click at [453, 126] on div "View External Url View Person" at bounding box center [459, 107] width 49 height 38
click at [452, 113] on link "View External Url" at bounding box center [458, 100] width 47 height 23
click at [255, 26] on span "Start Calls" at bounding box center [268, 30] width 37 height 11
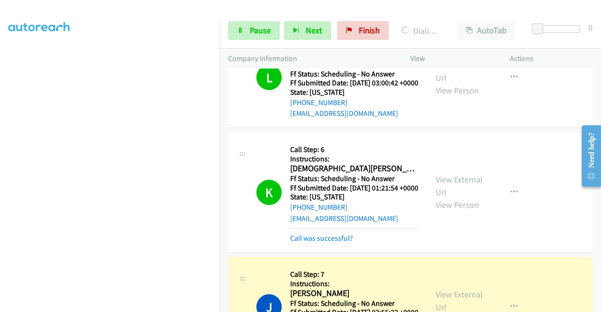
scroll to position [214, 0]
click at [316, 243] on link "Call was successful?" at bounding box center [321, 238] width 63 height 9
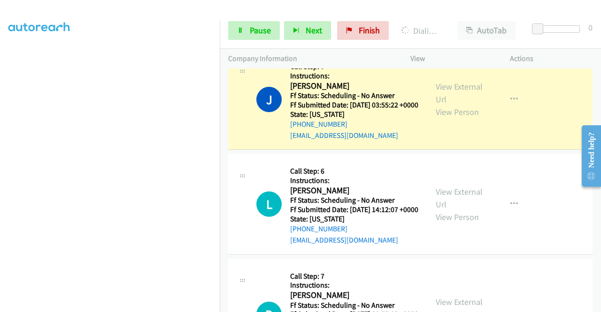
scroll to position [0, 0]
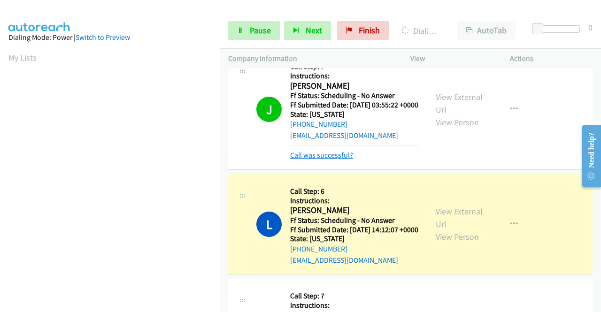
click at [324, 160] on link "Call was successful?" at bounding box center [321, 155] width 63 height 9
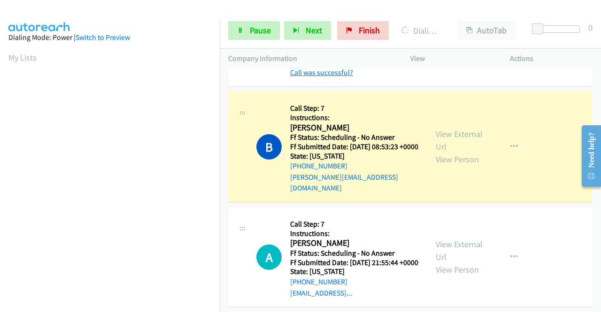
click at [336, 77] on link "Call was successful?" at bounding box center [321, 72] width 63 height 9
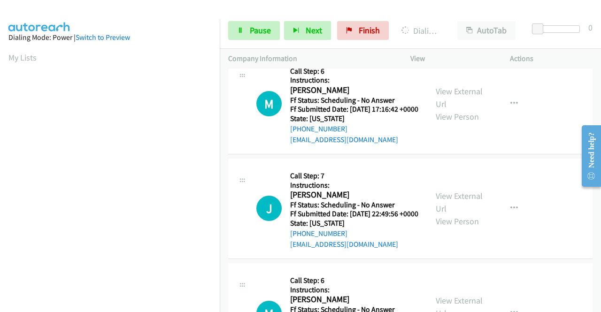
scroll to position [1341, 0]
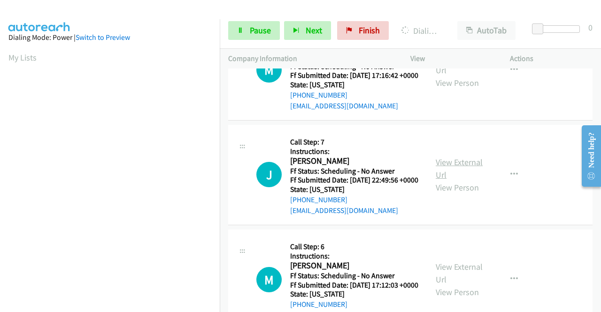
click at [461, 180] on link "View External Url" at bounding box center [458, 168] width 47 height 23
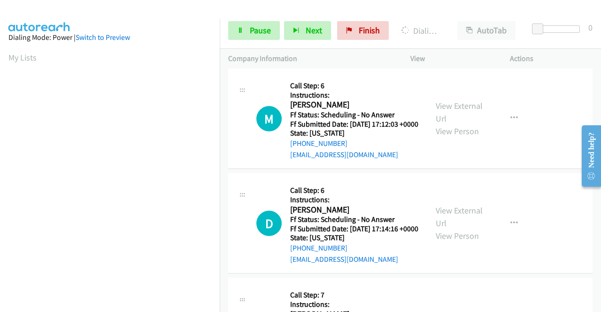
scroll to position [1528, 0]
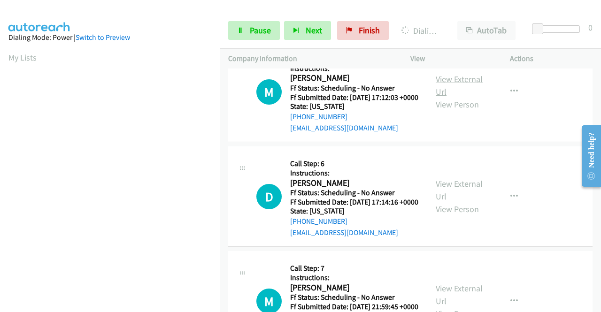
click at [465, 97] on link "View External Url" at bounding box center [458, 85] width 47 height 23
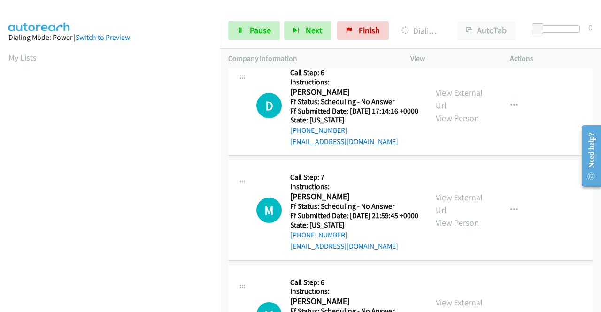
scroll to position [1622, 0]
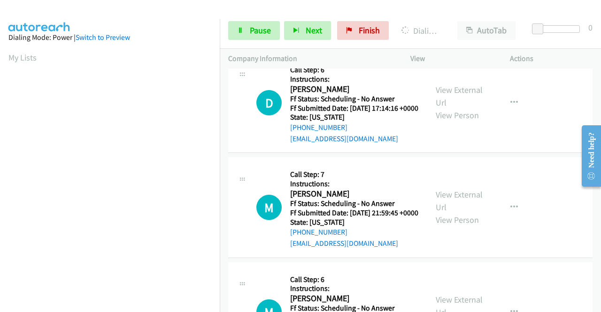
click at [464, 122] on div "View External Url View Person" at bounding box center [459, 103] width 49 height 38
click at [464, 108] on link "View External Url" at bounding box center [458, 95] width 47 height 23
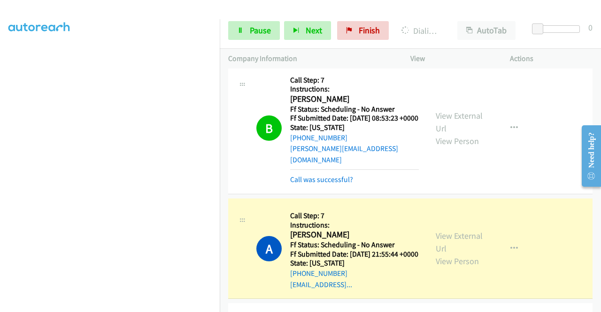
scroll to position [1079, 0]
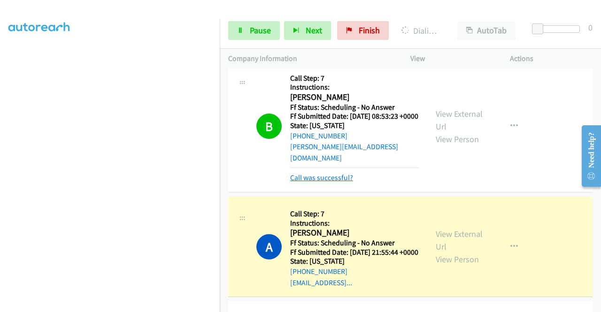
click at [342, 182] on link "Call was successful?" at bounding box center [321, 177] width 63 height 9
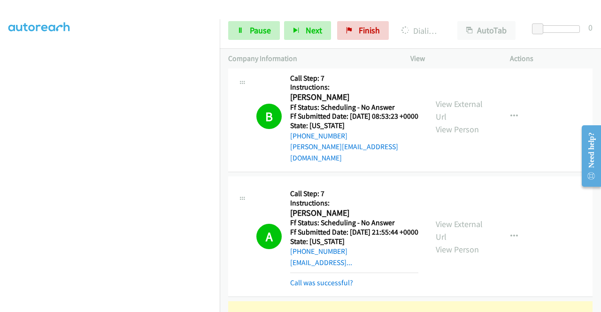
scroll to position [73, 0]
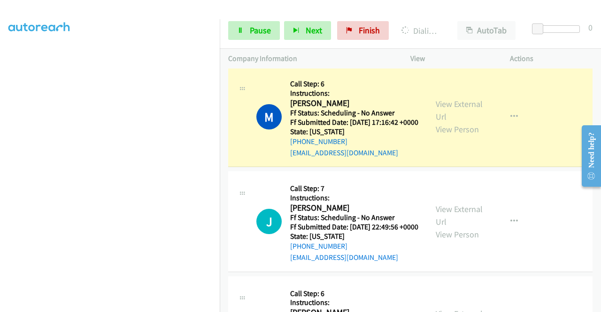
click at [338, 53] on link "Call was successful?" at bounding box center [321, 48] width 63 height 9
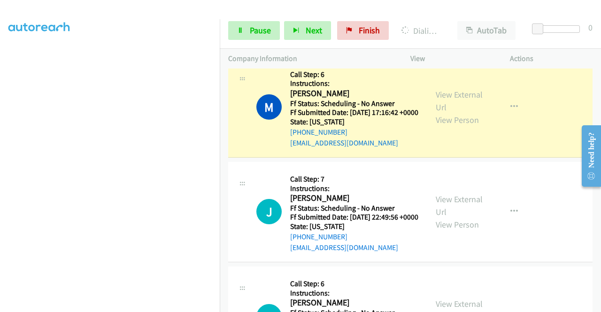
scroll to position [0, 0]
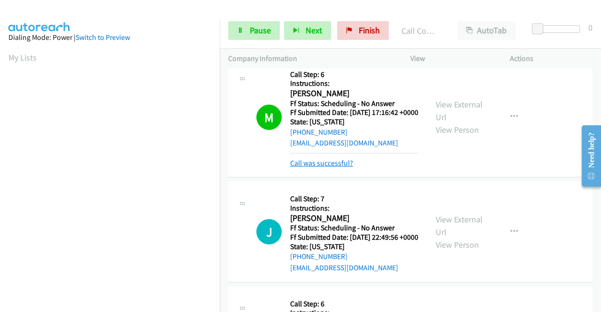
click at [347, 168] on link "Call was successful?" at bounding box center [321, 163] width 63 height 9
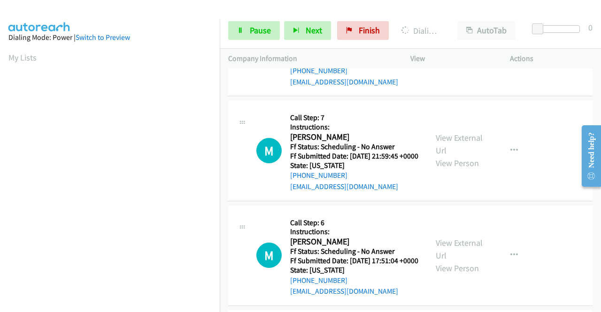
scroll to position [1726, 0]
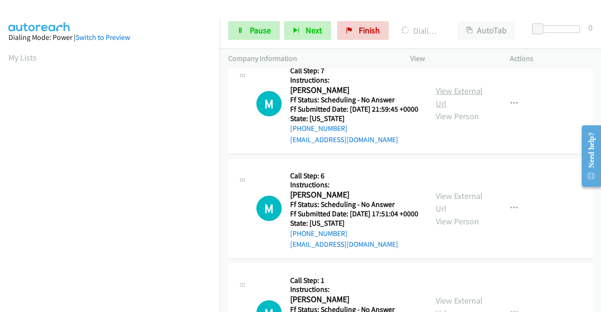
click at [454, 109] on link "View External Url" at bounding box center [458, 96] width 47 height 23
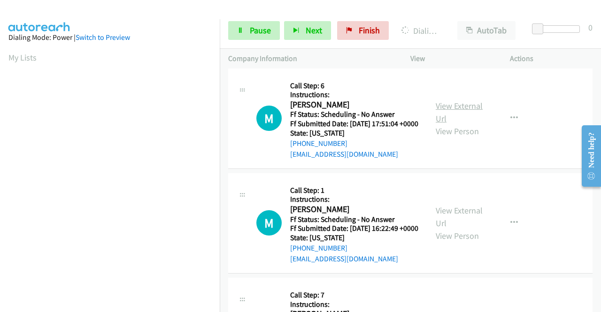
scroll to position [1820, 0]
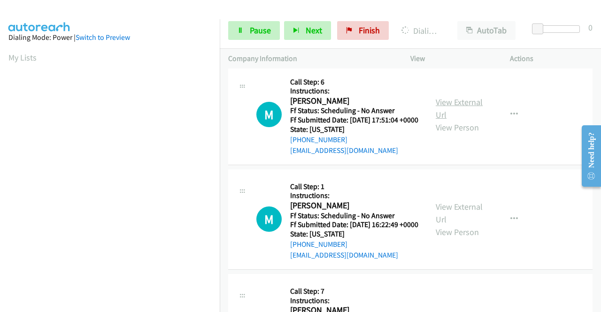
click at [459, 120] on link "View External Url" at bounding box center [458, 108] width 47 height 23
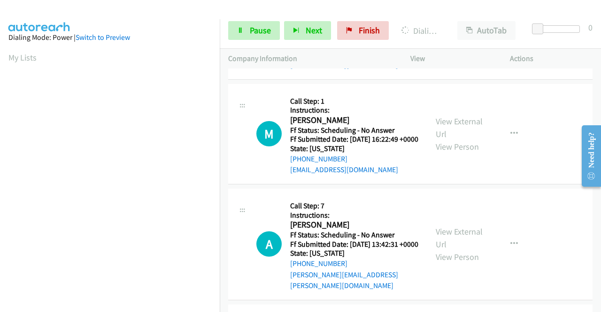
scroll to position [1913, 0]
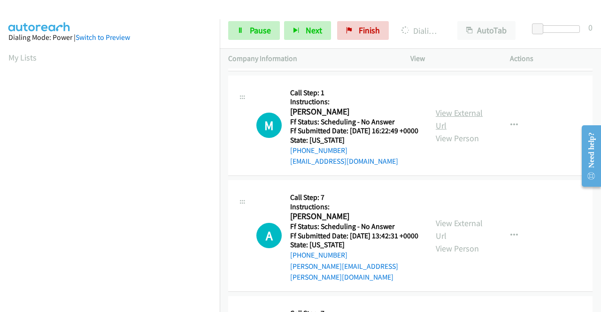
click at [470, 131] on link "View External Url" at bounding box center [458, 118] width 47 height 23
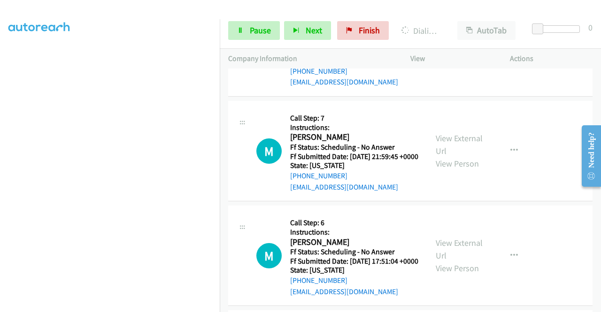
scroll to position [1558, 0]
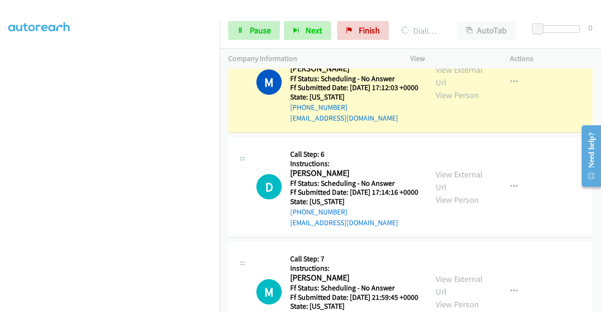
drag, startPoint x: 331, startPoint y: 107, endPoint x: 398, endPoint y: 46, distance: 90.0
click at [331, 18] on link "Call was successful?" at bounding box center [321, 13] width 63 height 9
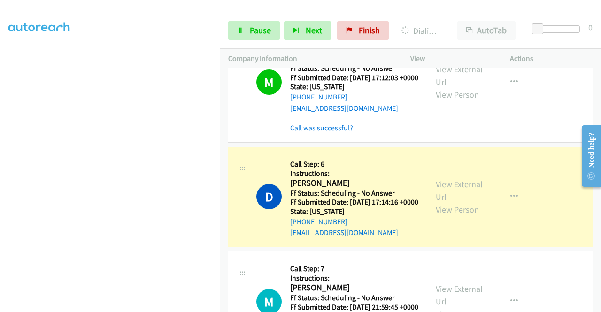
scroll to position [1595, 0]
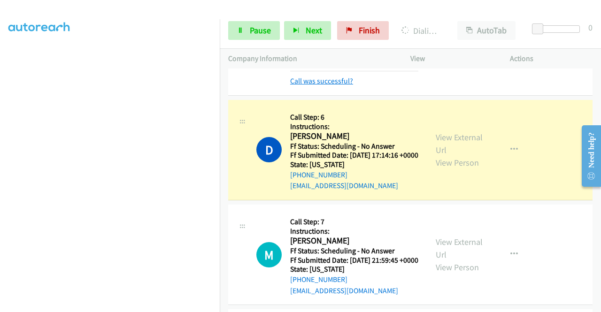
click at [307, 87] on div "Call was successful?" at bounding box center [354, 81] width 128 height 11
click at [306, 85] on link "Call was successful?" at bounding box center [321, 80] width 63 height 9
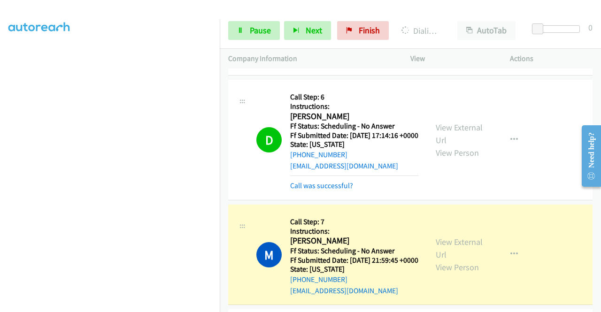
scroll to position [1736, 0]
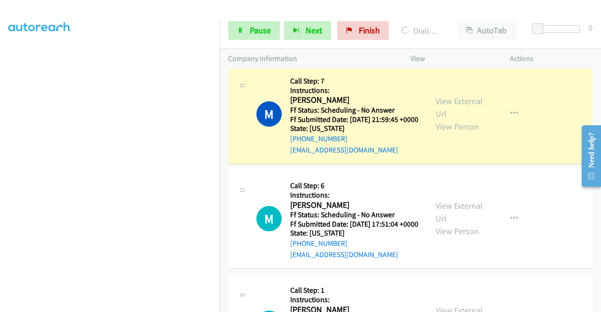
click at [344, 49] on link "Call was successful?" at bounding box center [321, 44] width 63 height 9
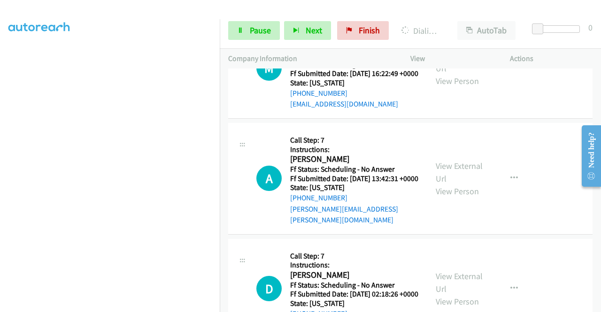
scroll to position [2017, 0]
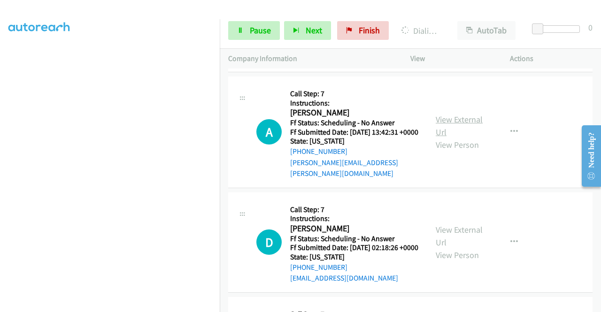
click at [463, 137] on link "View External Url" at bounding box center [458, 125] width 47 height 23
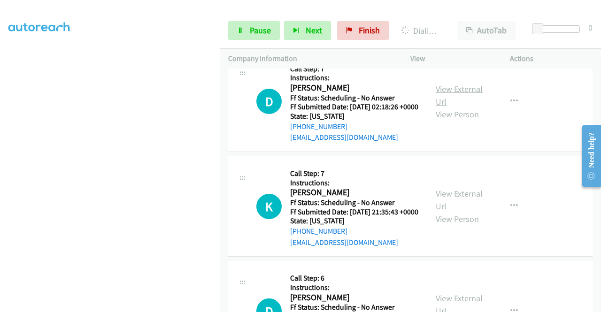
click at [466, 107] on link "View External Url" at bounding box center [458, 95] width 47 height 23
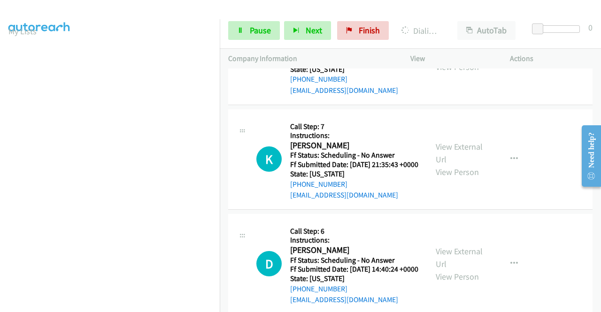
scroll to position [2319, 0]
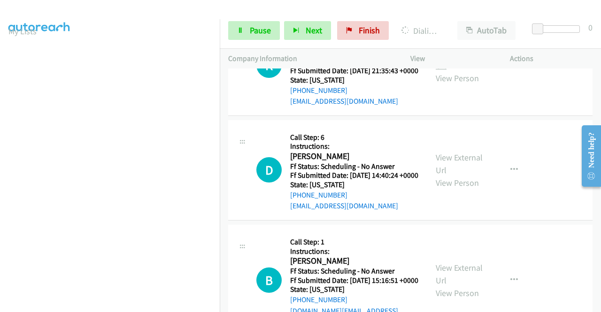
click at [464, 71] on link "View External Url" at bounding box center [458, 58] width 47 height 23
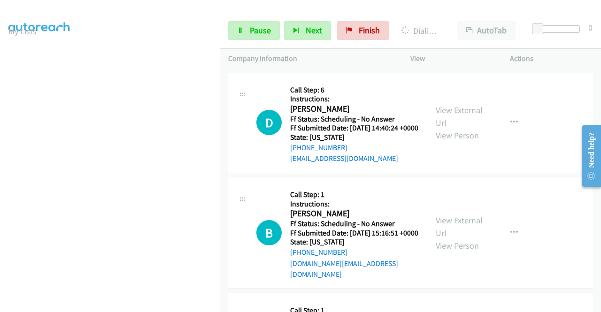
scroll to position [2413, 0]
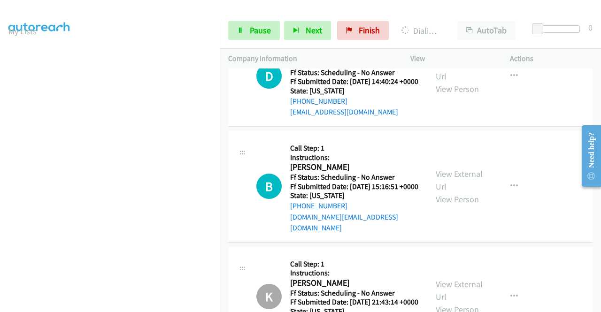
click at [475, 82] on link "View External Url" at bounding box center [458, 69] width 47 height 23
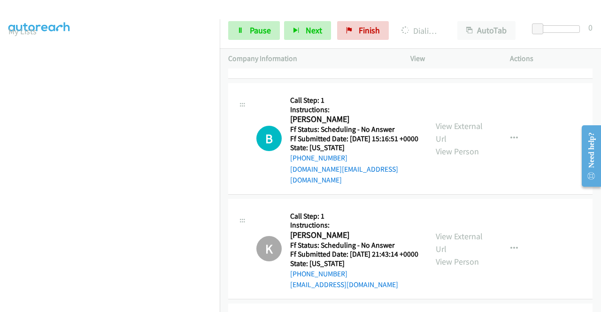
scroll to position [2507, 0]
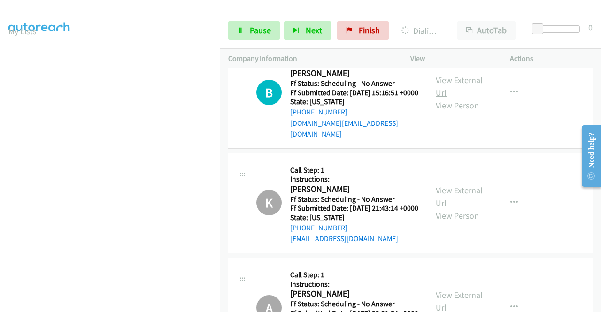
click at [460, 98] on link "View External Url" at bounding box center [458, 86] width 47 height 23
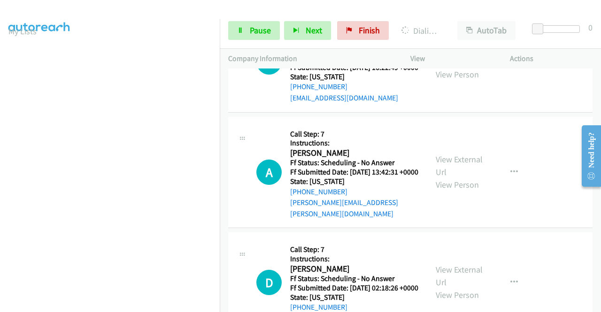
scroll to position [1897, 0]
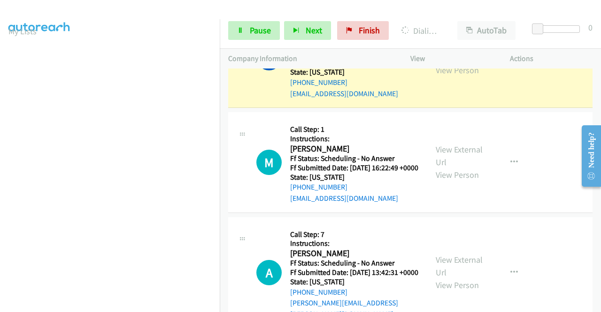
drag, startPoint x: 340, startPoint y: 106, endPoint x: 287, endPoint y: 123, distance: 55.8
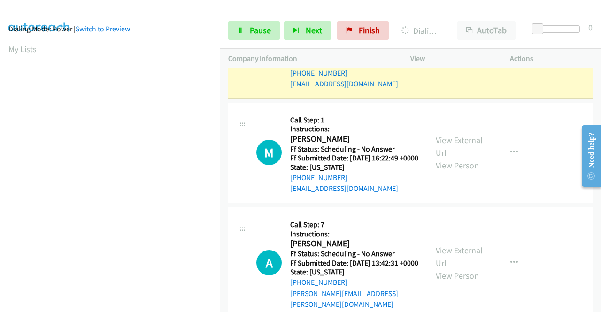
scroll to position [0, 0]
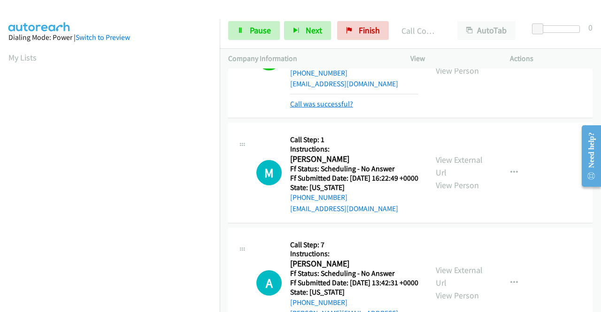
click at [347, 108] on link "Call was successful?" at bounding box center [321, 103] width 63 height 9
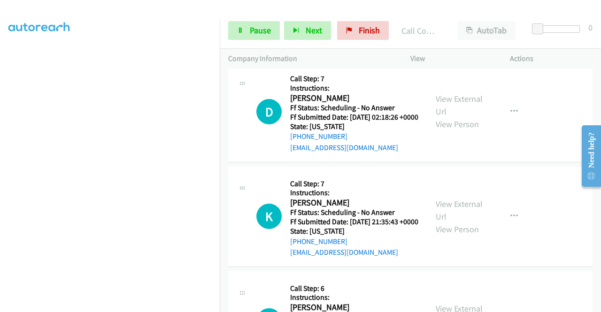
scroll to position [2074, 0]
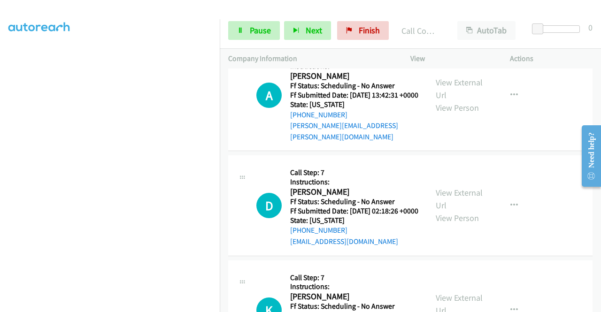
click at [342, 25] on link "Call was successful?" at bounding box center [321, 20] width 63 height 9
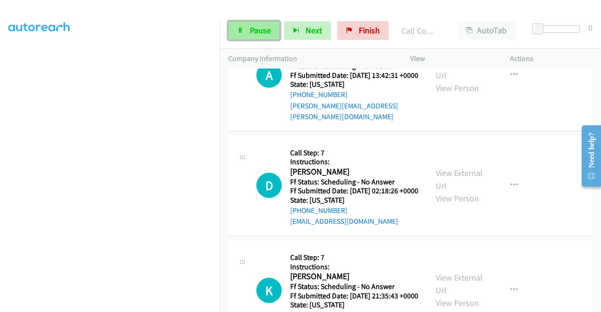
click at [265, 33] on span "Pause" at bounding box center [260, 30] width 21 height 11
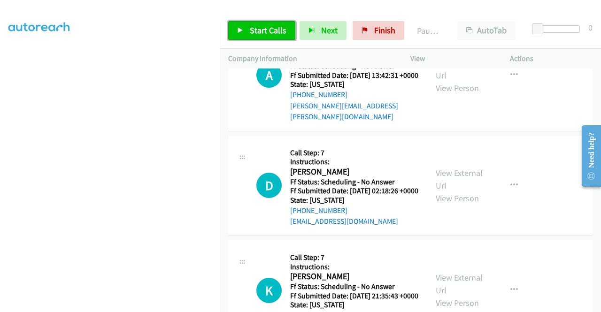
click at [261, 32] on span "Start Calls" at bounding box center [268, 30] width 37 height 11
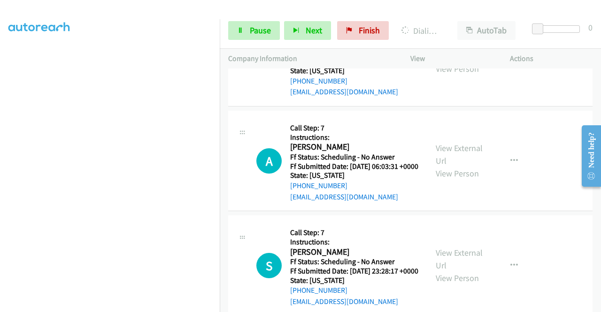
scroll to position [5968, 0]
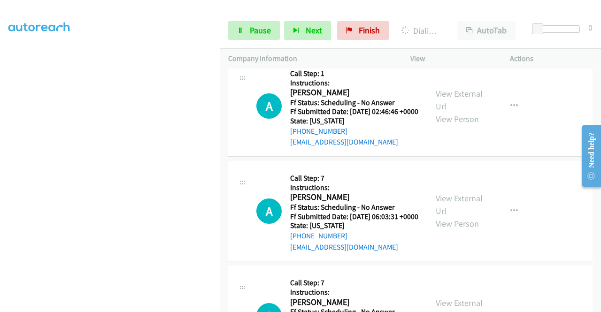
scroll to position [6015, 0]
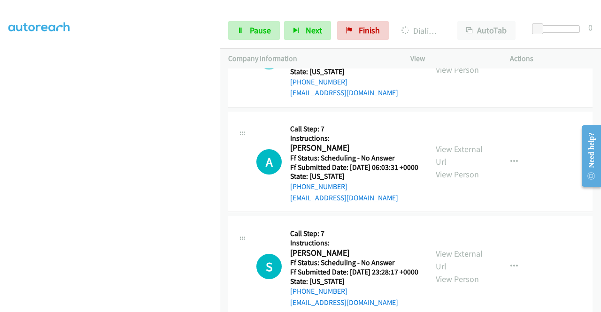
scroll to position [6109, 0]
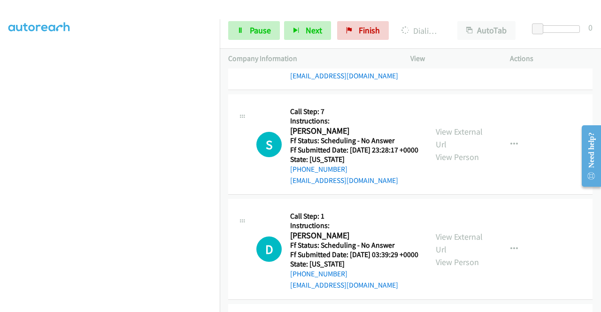
scroll to position [6250, 0]
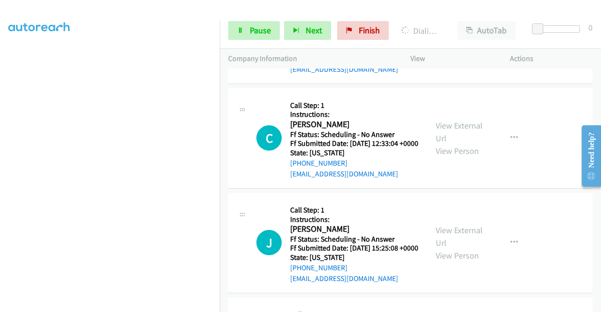
scroll to position [6391, 0]
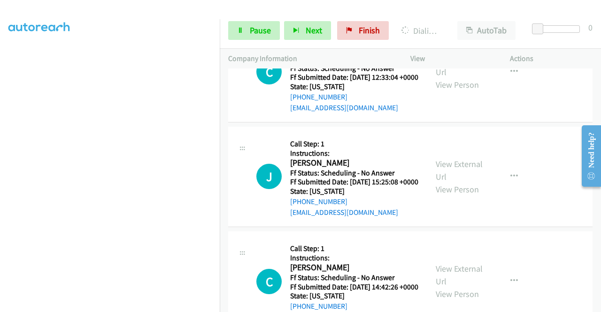
scroll to position [6531, 0]
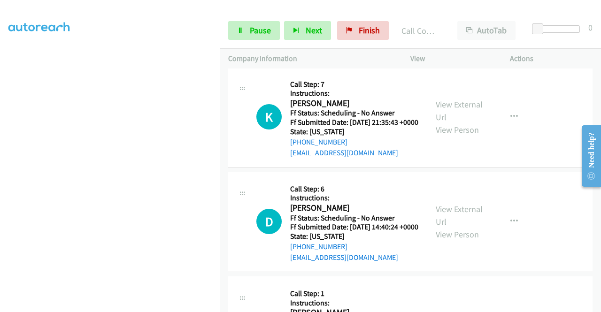
scroll to position [2309, 0]
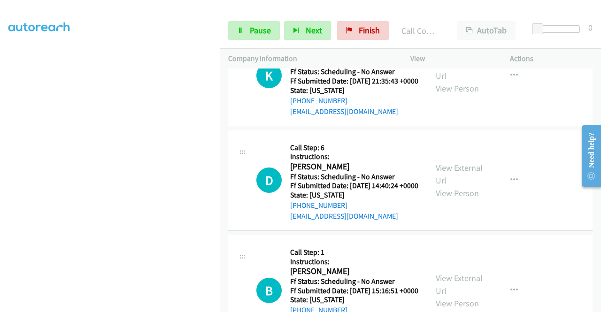
click at [344, 11] on link "Call was successful?" at bounding box center [321, 6] width 63 height 9
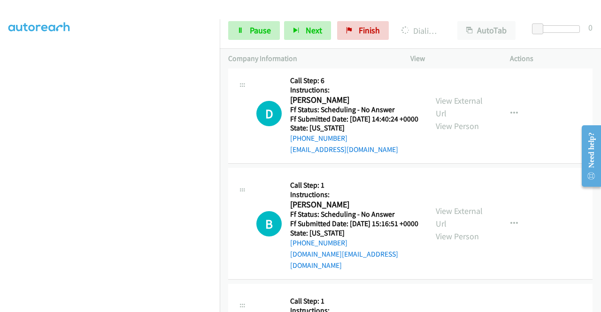
scroll to position [214, 0]
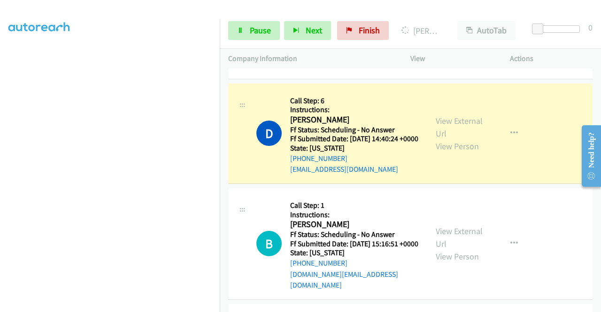
click at [328, 69] on link "Call was successful?" at bounding box center [321, 64] width 63 height 9
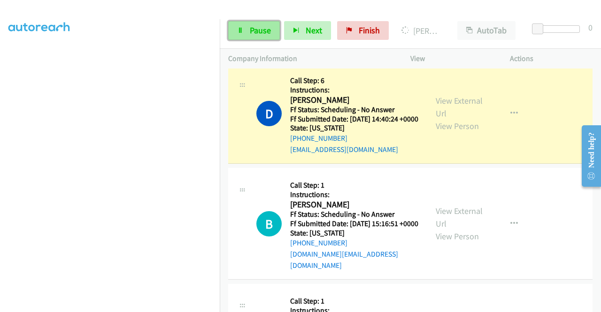
click at [246, 33] on link "Pause" at bounding box center [254, 30] width 52 height 19
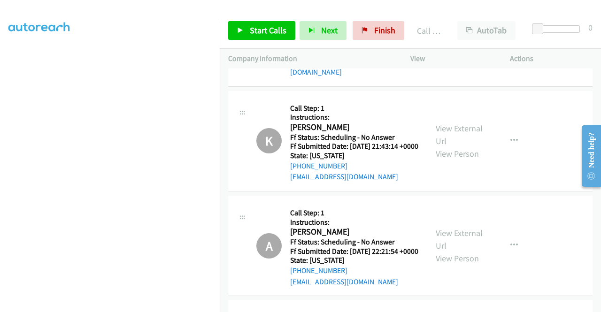
scroll to position [2590, 0]
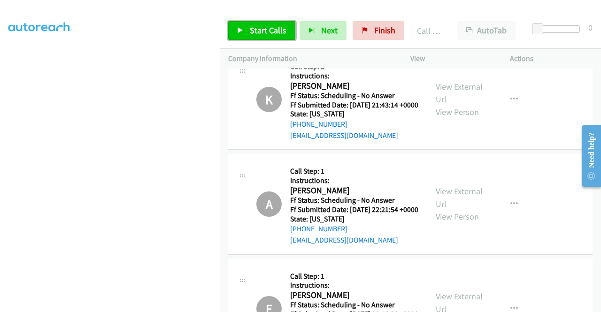
click at [274, 28] on span "Start Calls" at bounding box center [268, 30] width 37 height 11
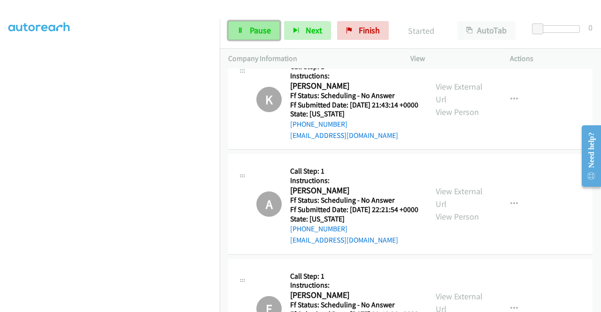
click at [253, 31] on span "Pause" at bounding box center [260, 30] width 21 height 11
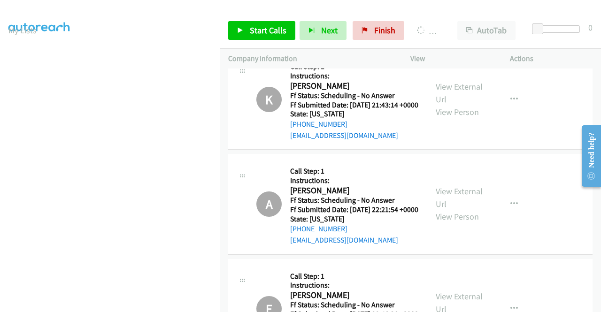
scroll to position [26, 0]
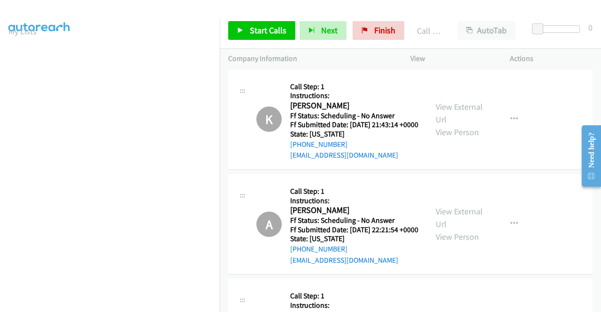
click at [328, 55] on link "Call was successful?" at bounding box center [321, 50] width 63 height 9
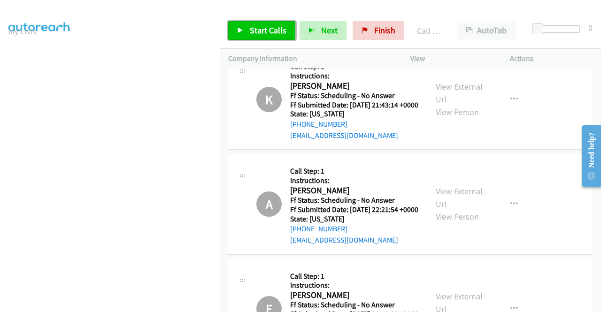
click at [264, 25] on span "Start Calls" at bounding box center [268, 30] width 37 height 11
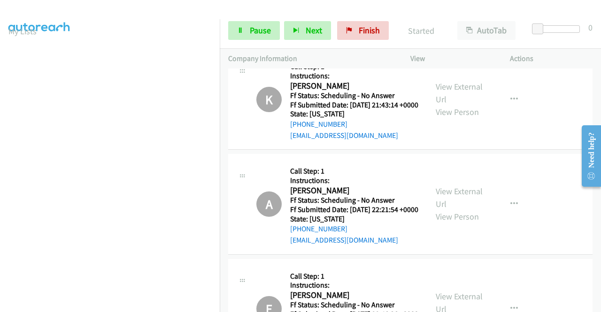
drag, startPoint x: 568, startPoint y: 167, endPoint x: 389, endPoint y: 310, distance: 228.3
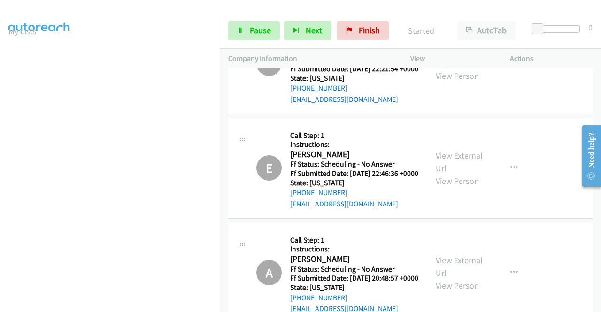
click at [31, 133] on iframe at bounding box center [113, 269] width 211 height 446
click at [255, 31] on span "Pause" at bounding box center [260, 30] width 21 height 11
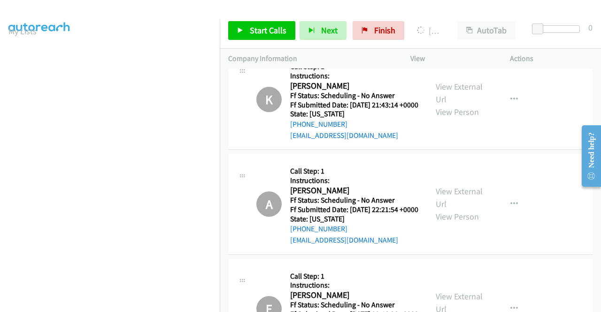
drag, startPoint x: 562, startPoint y: 48, endPoint x: 553, endPoint y: 50, distance: 9.6
click at [562, 49] on div "Actions" at bounding box center [550, 59] width 99 height 20
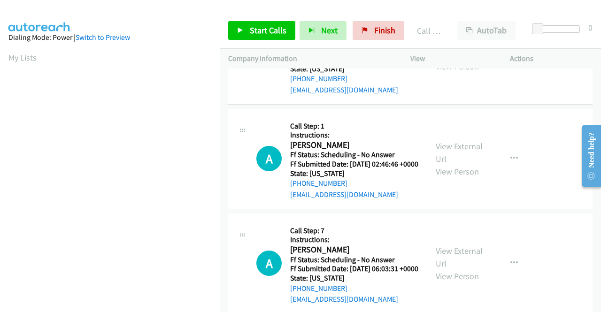
scroll to position [6015, 0]
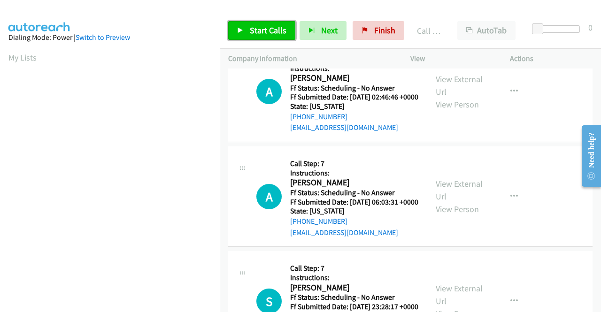
click at [273, 27] on span "Start Calls" at bounding box center [268, 30] width 37 height 11
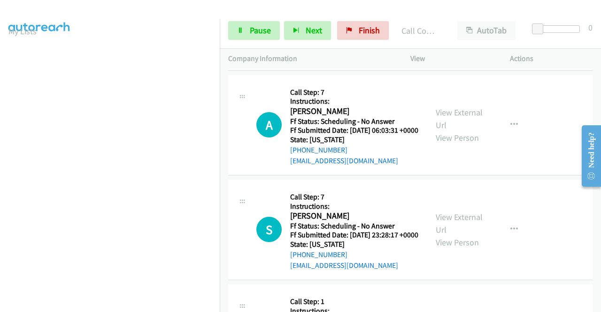
scroll to position [6109, 0]
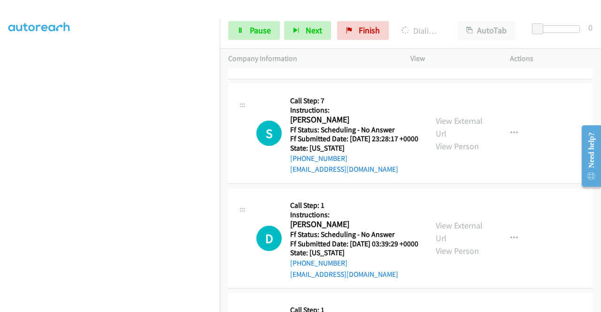
scroll to position [214, 0]
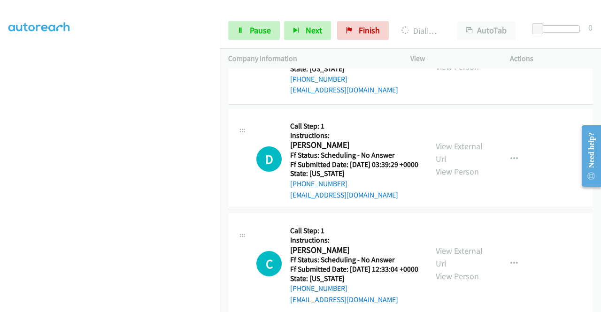
scroll to position [6391, 0]
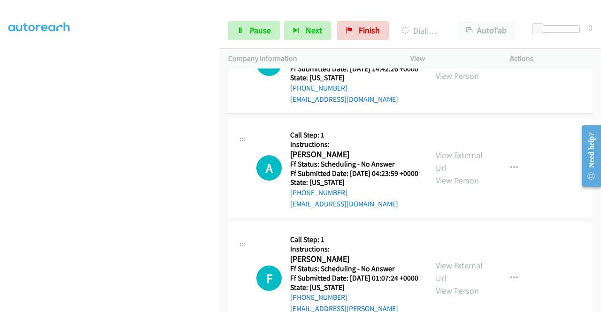
scroll to position [6719, 0]
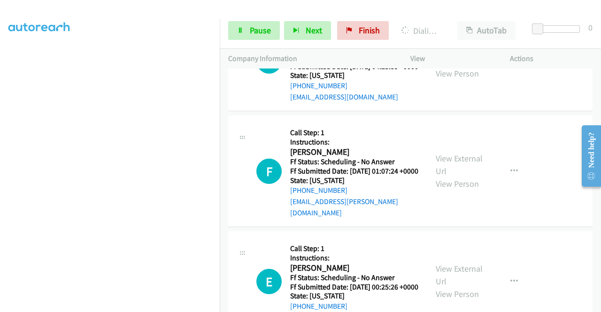
scroll to position [6813, 0]
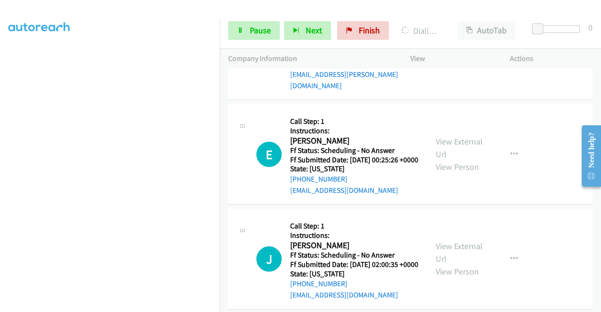
scroll to position [6907, 0]
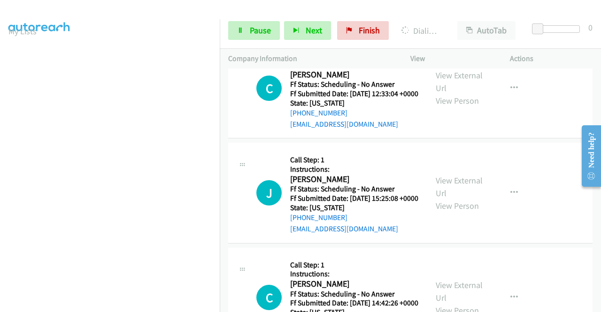
scroll to position [6505, 0]
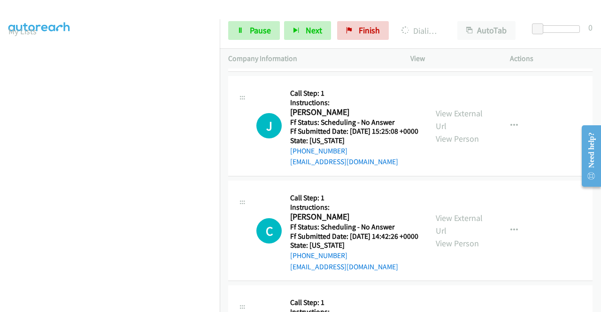
scroll to position [214, 0]
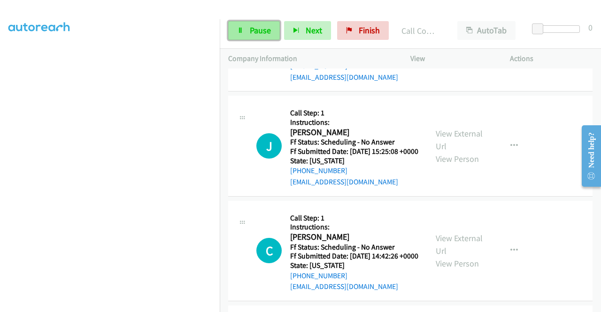
click at [259, 29] on span "Pause" at bounding box center [260, 30] width 21 height 11
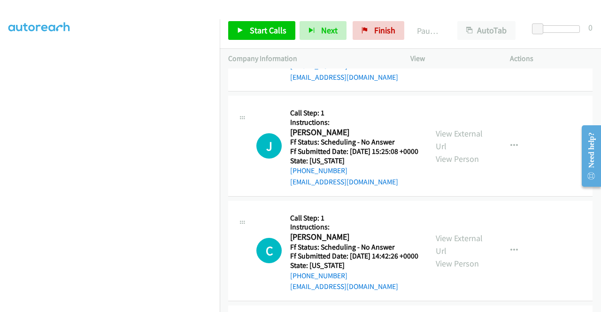
scroll to position [0, 0]
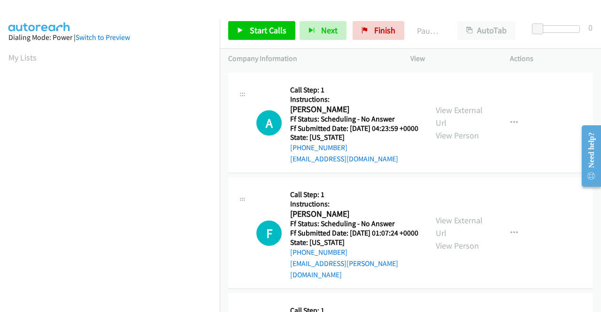
scroll to position [6739, 0]
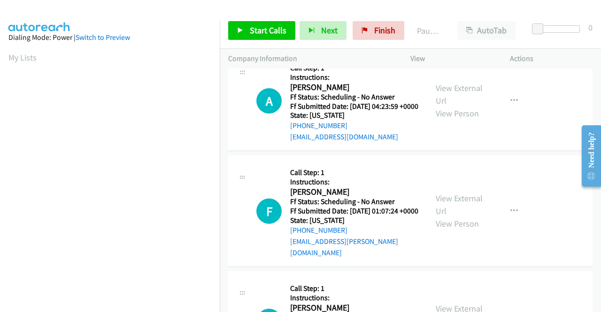
click at [283, 31] on span "Start Calls" at bounding box center [268, 30] width 37 height 11
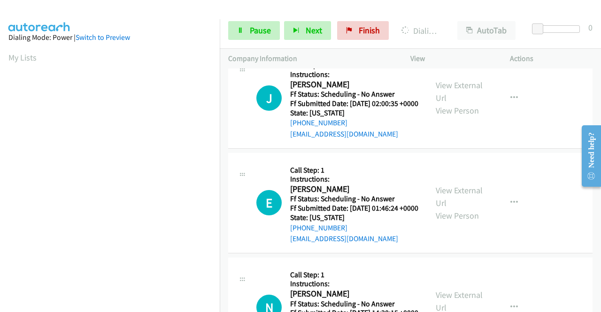
scroll to position [7068, 0]
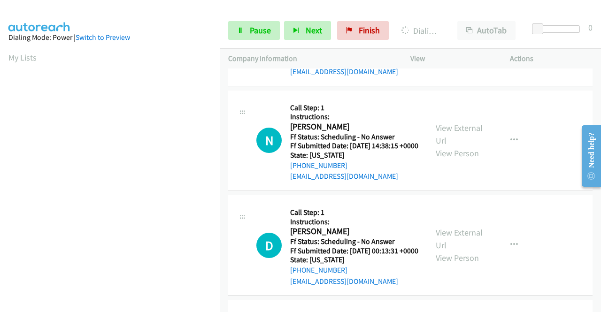
scroll to position [7255, 0]
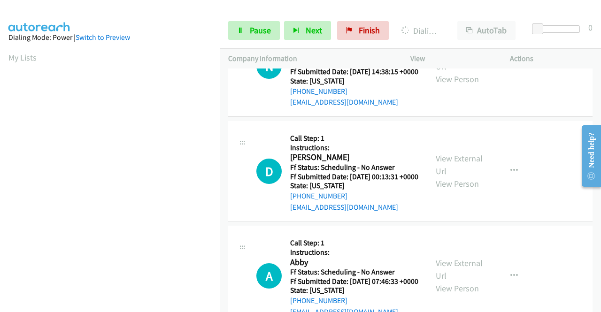
scroll to position [7349, 0]
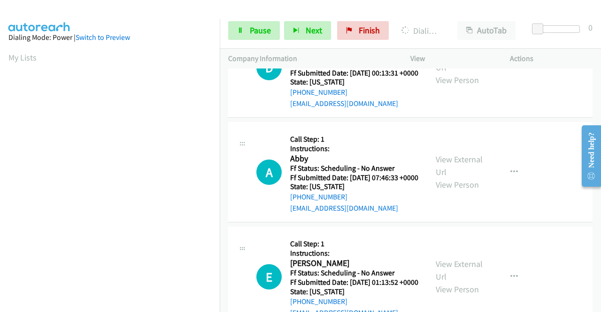
scroll to position [7443, 0]
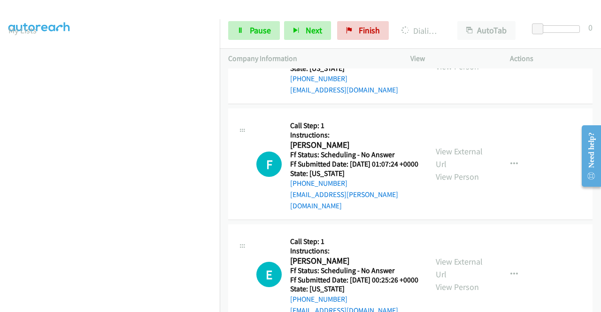
scroll to position [26, 0]
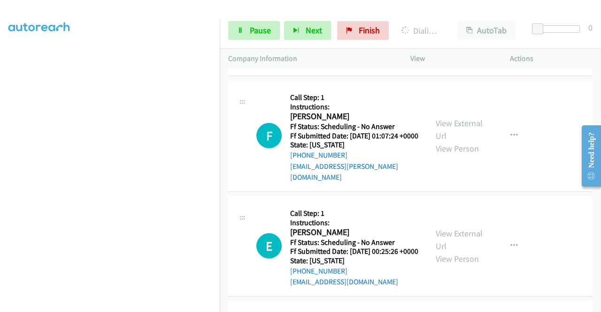
scroll to position [6927, 0]
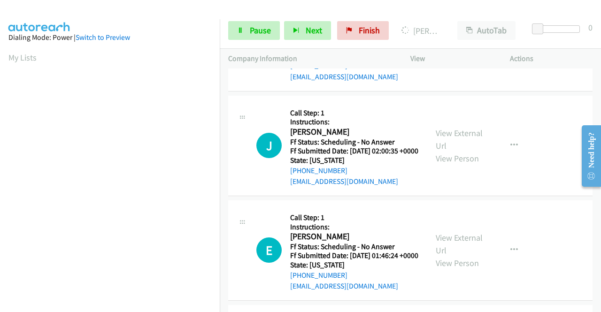
scroll to position [7068, 0]
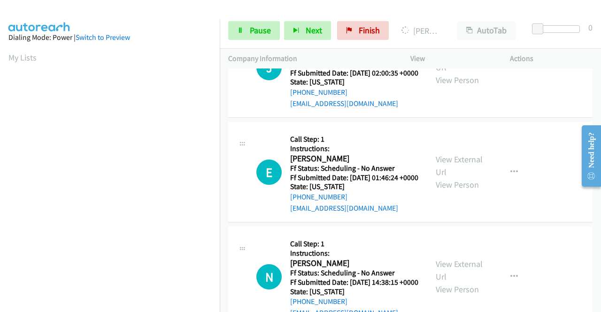
scroll to position [7162, 0]
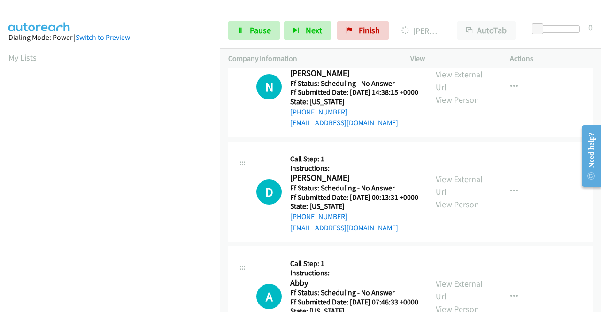
scroll to position [7302, 0]
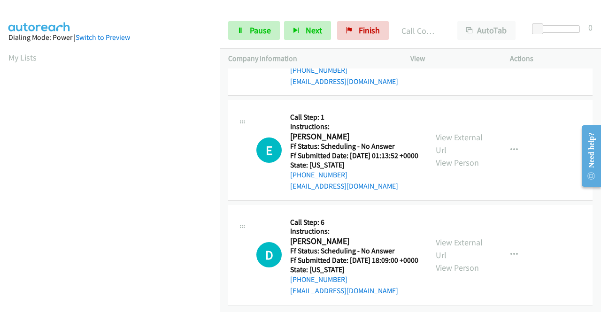
scroll to position [7584, 0]
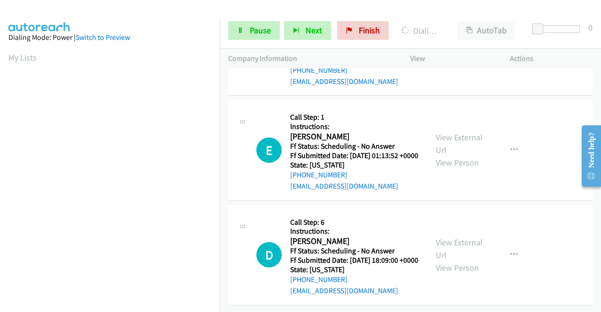
click at [464, 51] on link "View External Url" at bounding box center [458, 38] width 47 height 23
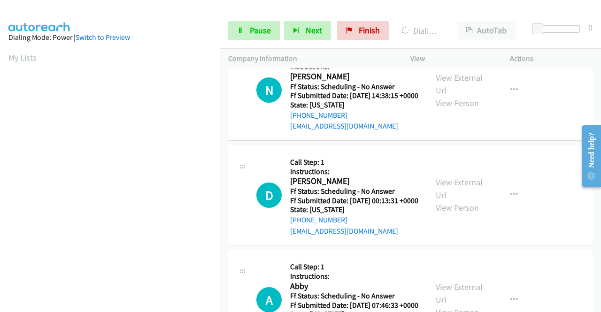
scroll to position [7255, 0]
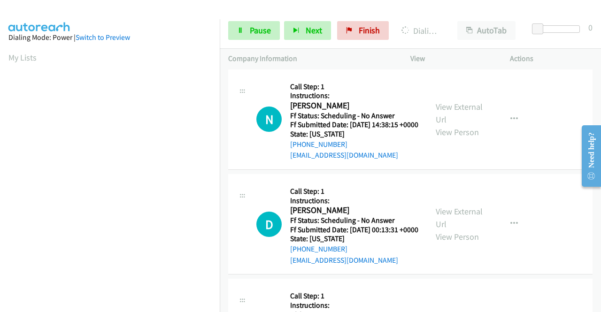
click at [148, 308] on iframe at bounding box center [113, 295] width 211 height 446
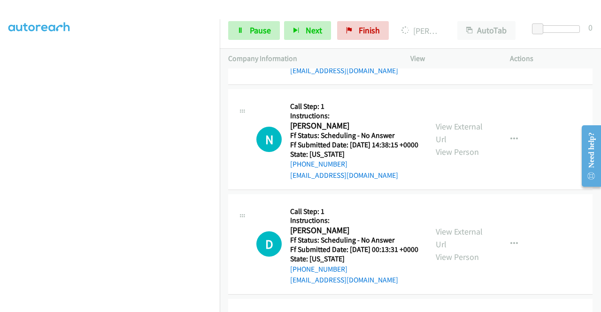
scroll to position [73, 0]
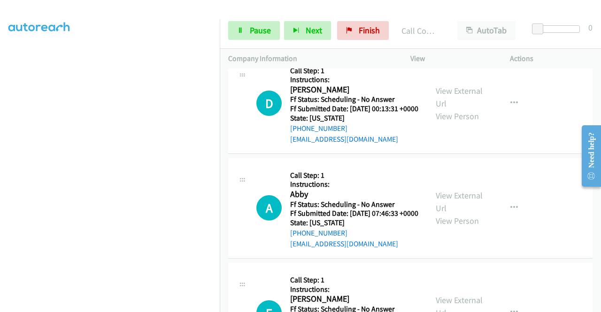
scroll to position [7490, 0]
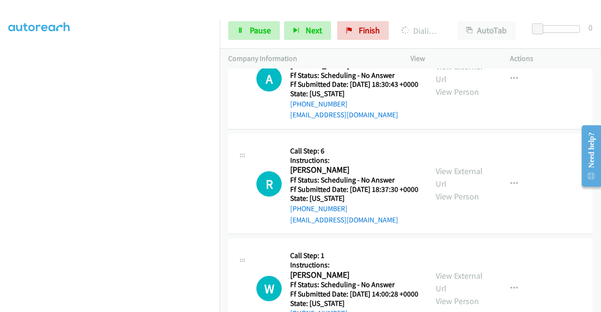
scroll to position [7959, 0]
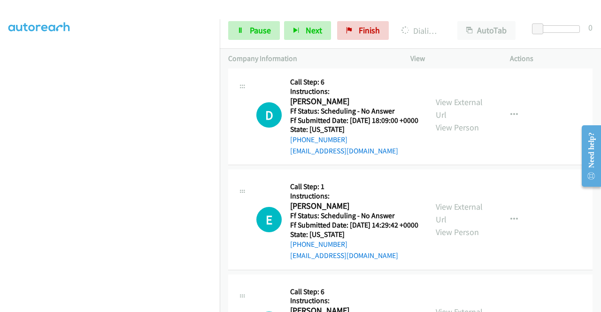
scroll to position [7697, 0]
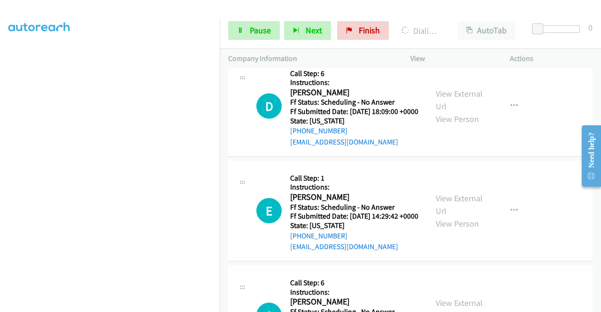
scroll to position [0, 0]
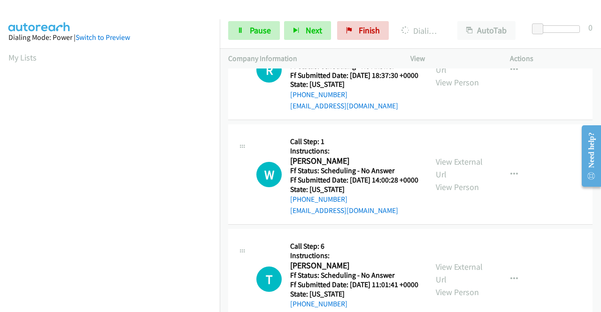
scroll to position [8053, 0]
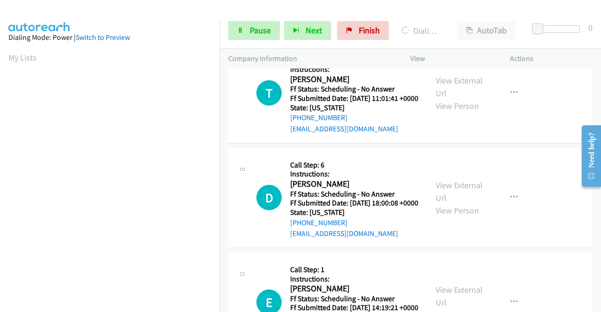
scroll to position [8240, 0]
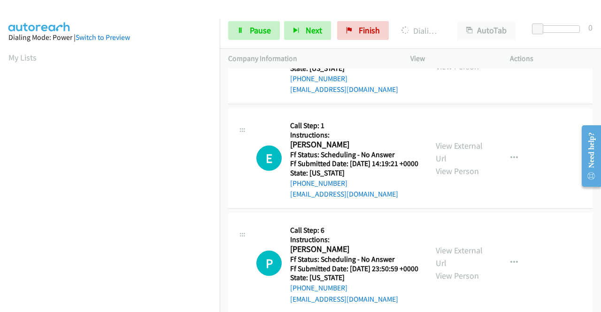
scroll to position [8428, 0]
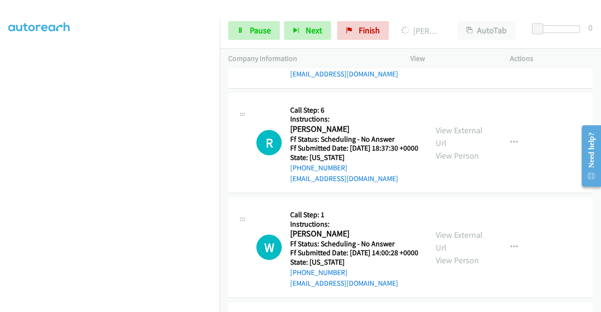
scroll to position [7932, 0]
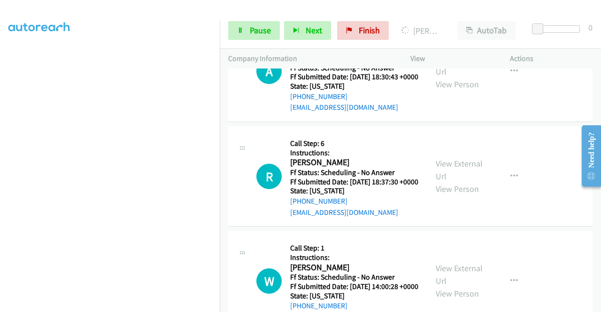
scroll to position [0, 0]
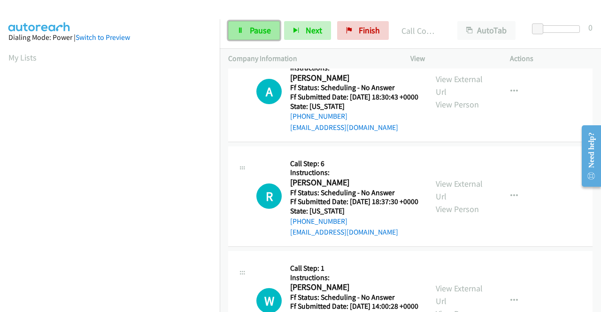
click at [263, 28] on span "Pause" at bounding box center [260, 30] width 21 height 11
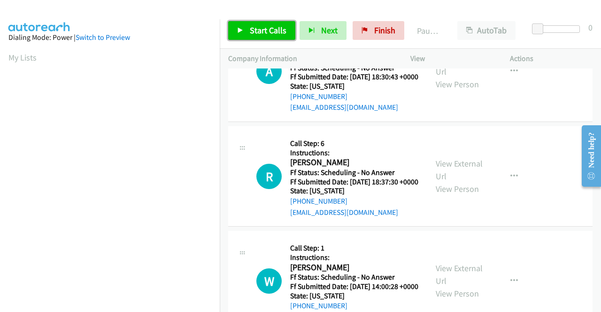
click at [268, 30] on span "Start Calls" at bounding box center [268, 30] width 37 height 11
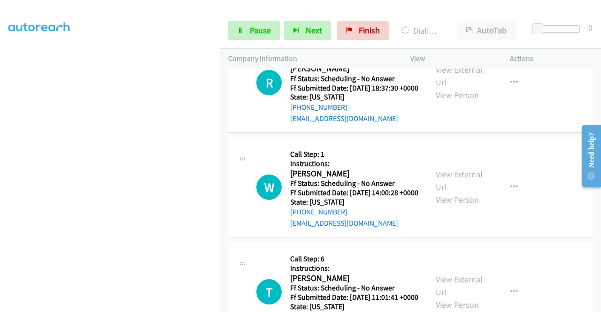
scroll to position [214, 0]
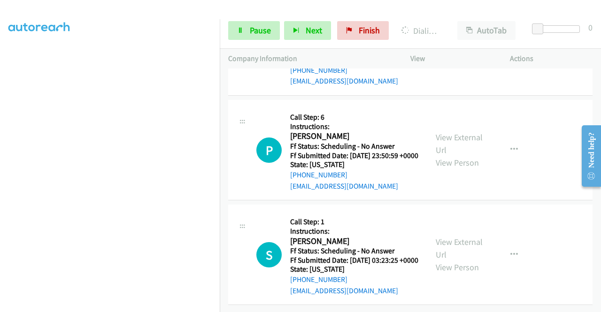
scroll to position [8532, 0]
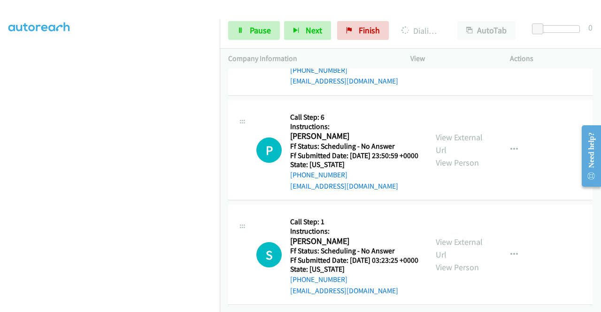
click at [457, 51] on link "View External Url" at bounding box center [458, 38] width 47 height 23
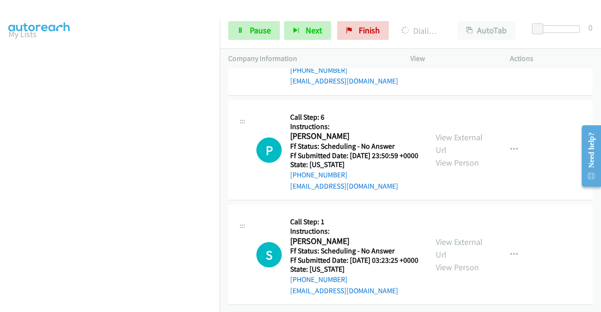
scroll to position [0, 0]
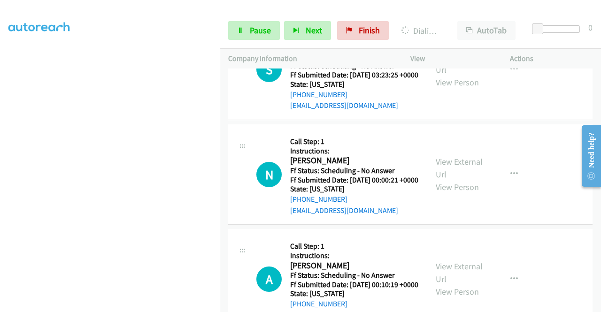
scroll to position [8693, 0]
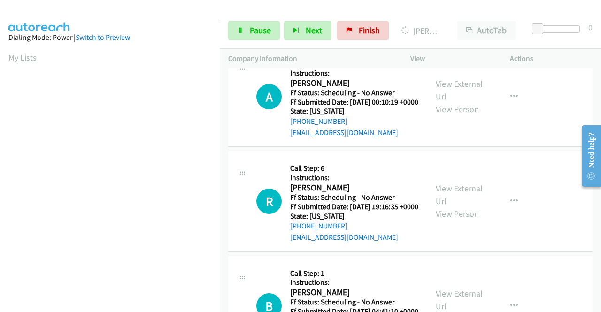
scroll to position [8870, 0]
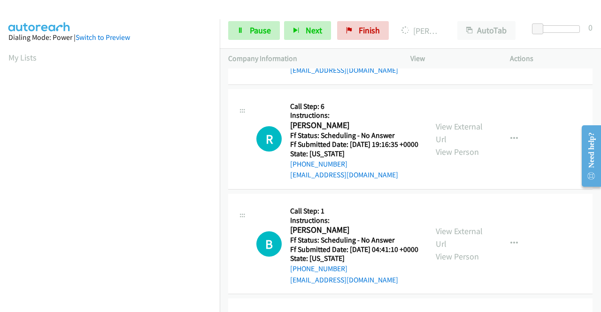
scroll to position [8964, 0]
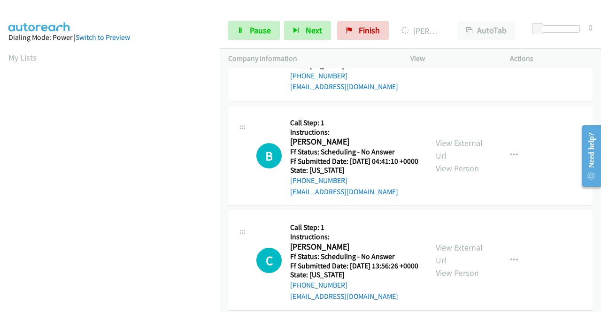
scroll to position [9058, 0]
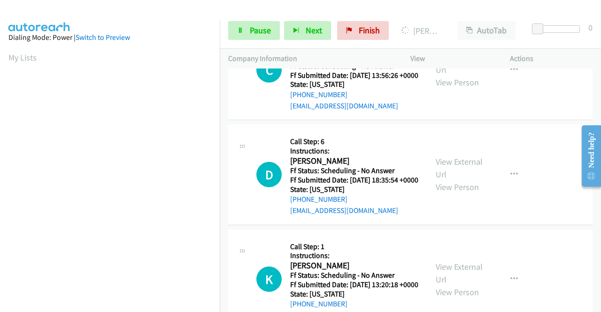
scroll to position [9199, 0]
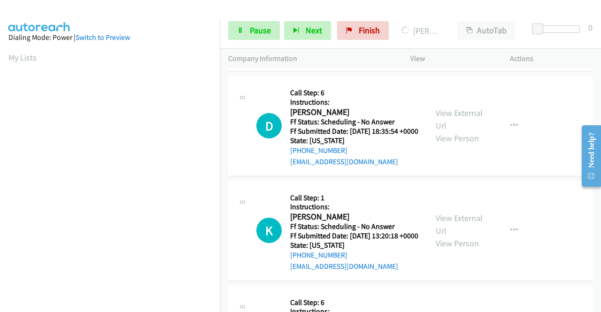
scroll to position [9293, 0]
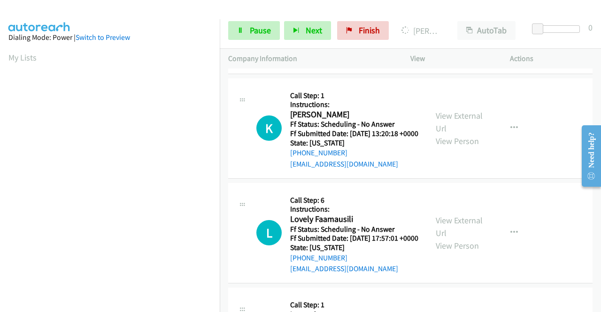
scroll to position [9387, 0]
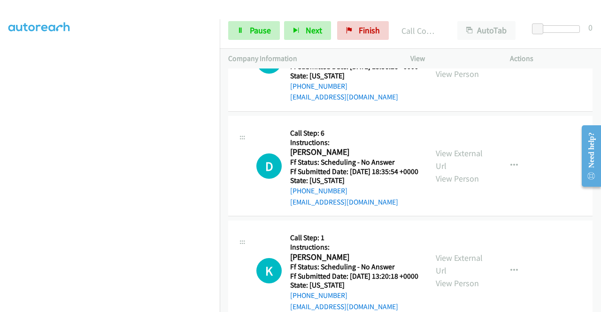
scroll to position [0, 0]
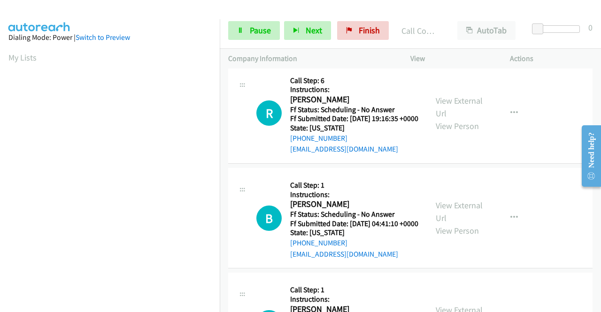
scroll to position [8927, 0]
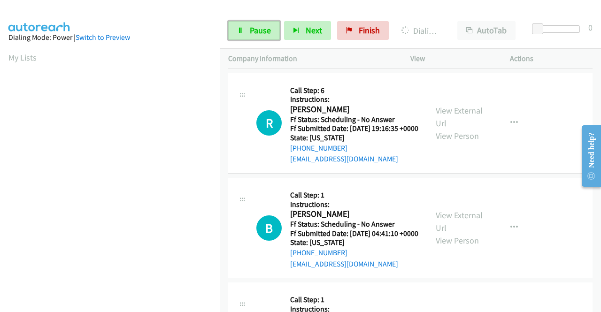
click at [264, 24] on link "Pause" at bounding box center [254, 30] width 52 height 19
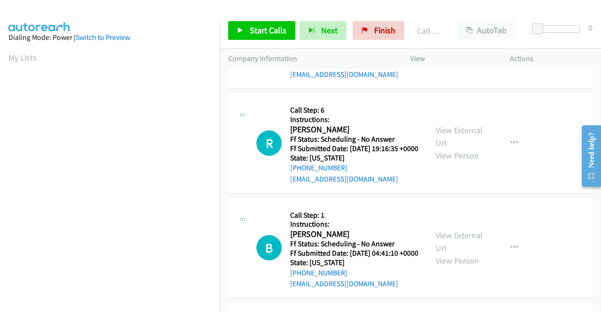
scroll to position [188, 0]
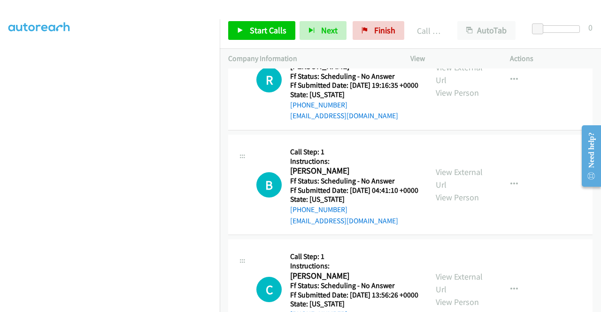
scroll to position [9021, 0]
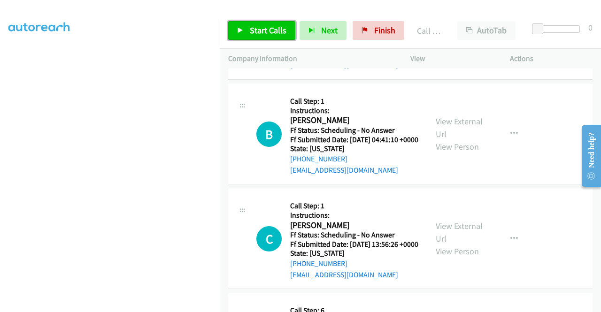
click at [274, 24] on link "Start Calls" at bounding box center [261, 30] width 67 height 19
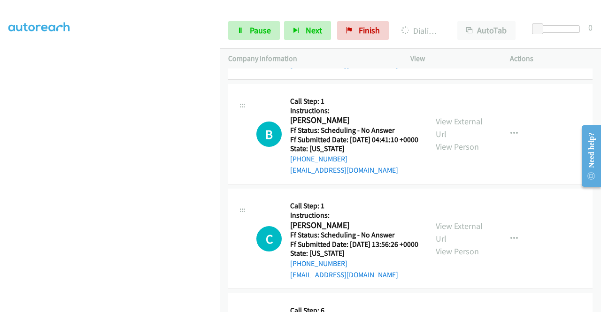
scroll to position [26, 0]
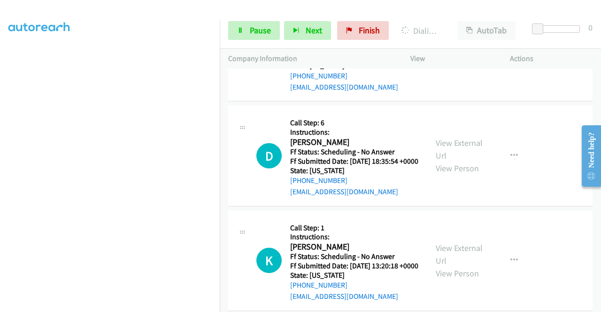
scroll to position [214, 0]
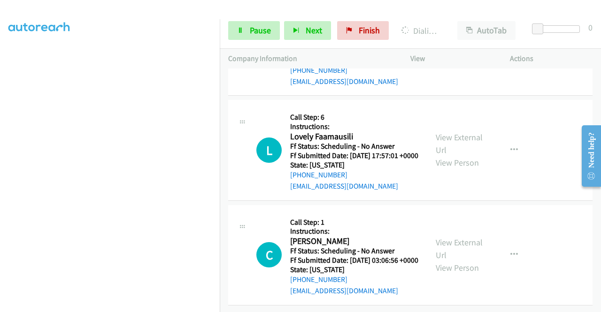
scroll to position [9537, 0]
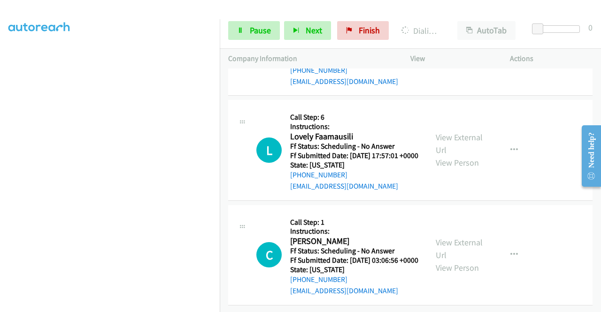
click at [471, 51] on link "View External Url" at bounding box center [458, 38] width 47 height 23
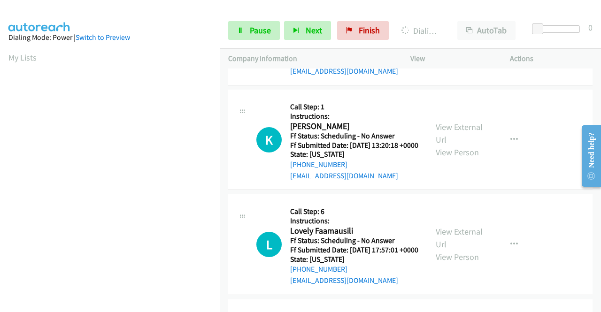
scroll to position [214, 0]
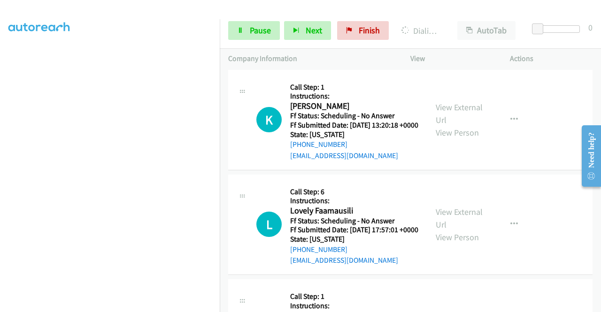
scroll to position [26, 0]
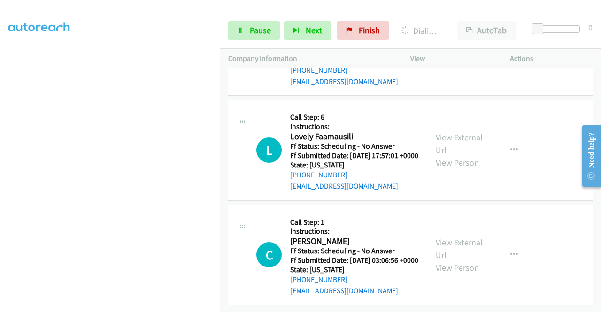
scroll to position [9537, 0]
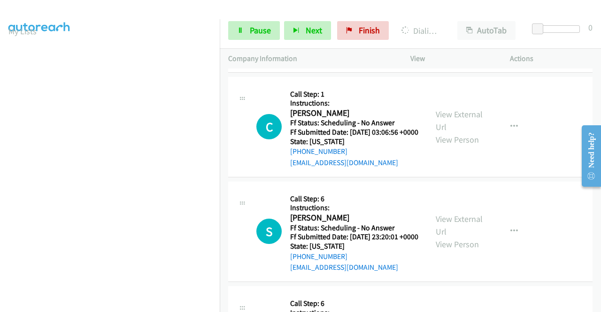
scroll to position [9678, 0]
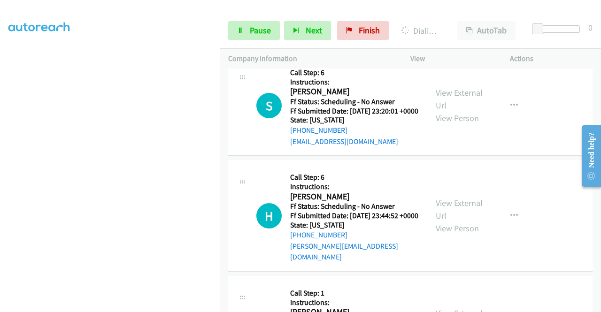
scroll to position [26, 0]
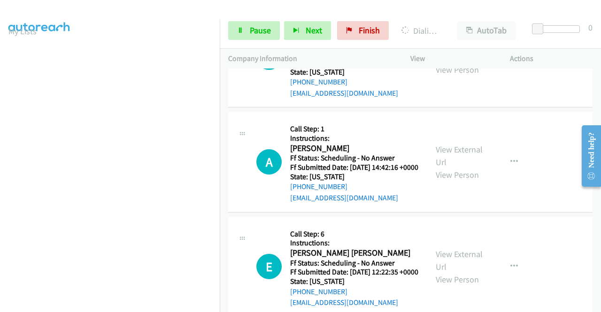
scroll to position [10053, 0]
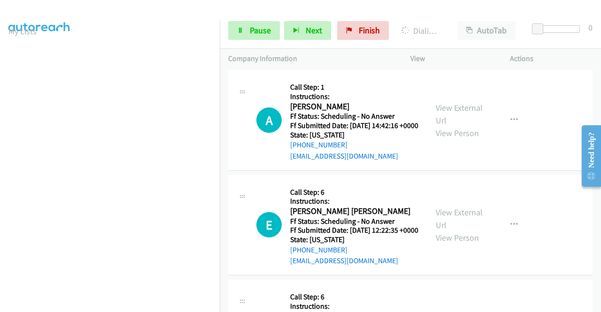
scroll to position [10147, 0]
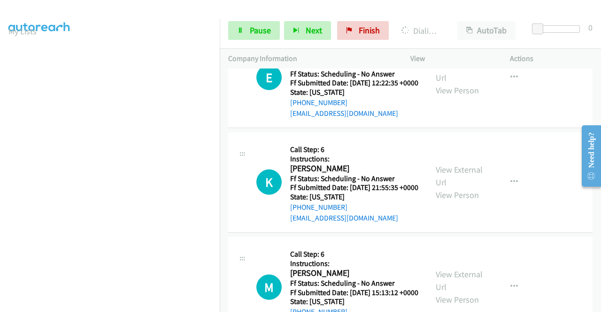
scroll to position [10241, 0]
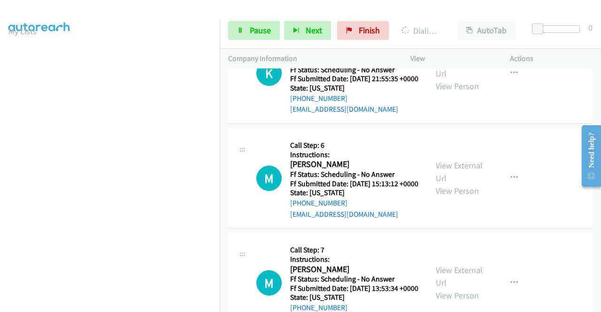
scroll to position [10382, 0]
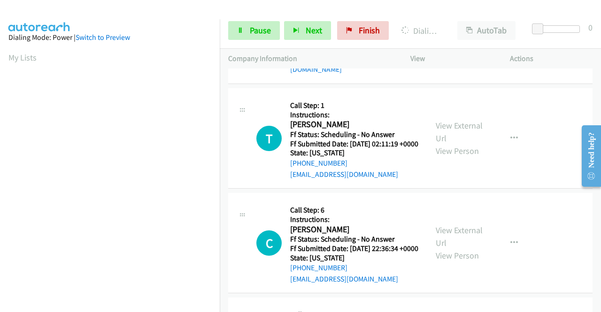
scroll to position [53, 0]
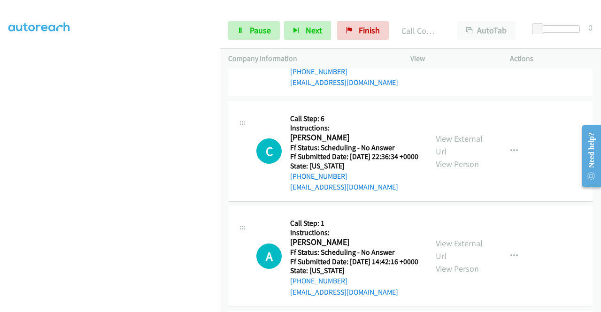
scroll to position [10006, 0]
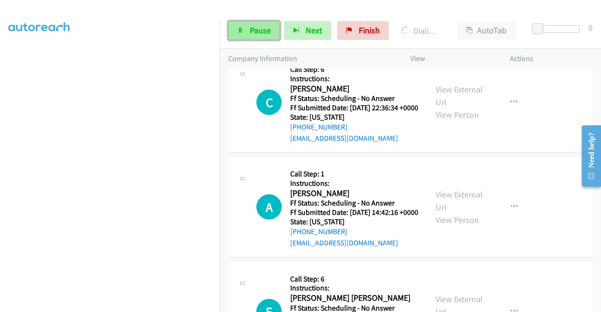
click at [252, 36] on link "Pause" at bounding box center [254, 30] width 52 height 19
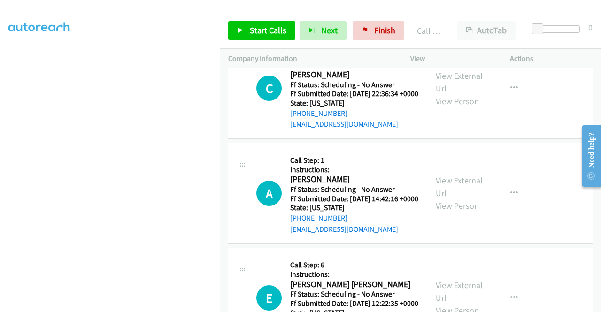
scroll to position [10053, 0]
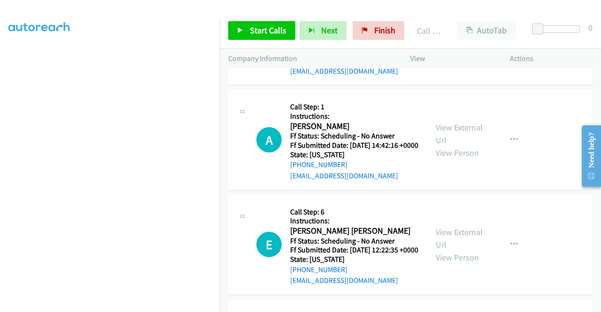
scroll to position [10147, 0]
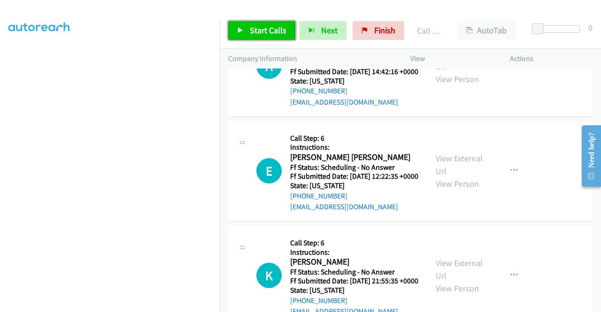
click at [280, 30] on span "Start Calls" at bounding box center [268, 30] width 37 height 11
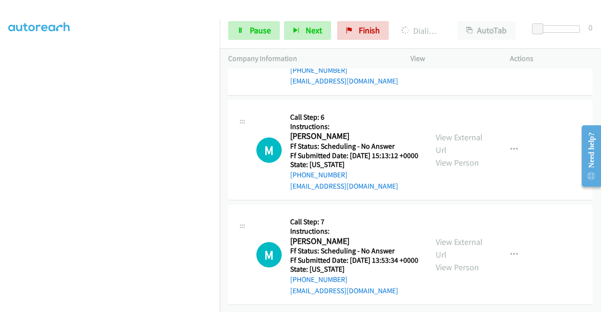
scroll to position [10429, 0]
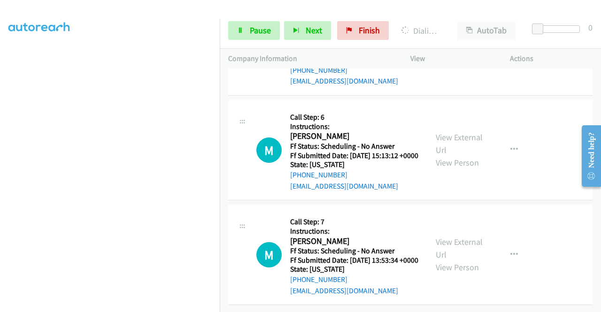
click at [444, 51] on link "View External Url" at bounding box center [458, 38] width 47 height 23
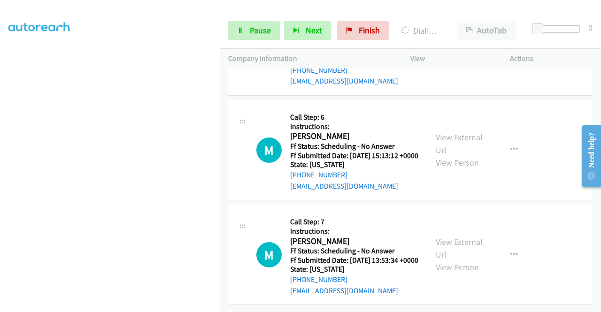
scroll to position [10992, 0]
click at [442, 155] on link "View External Url" at bounding box center [458, 143] width 47 height 23
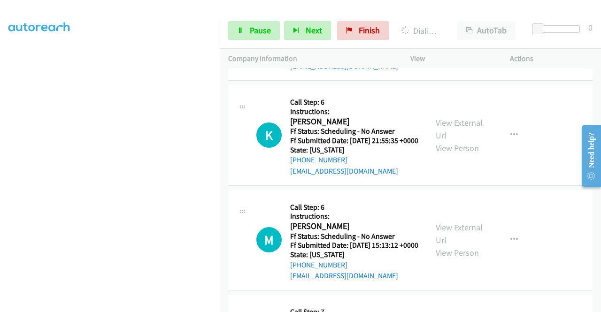
scroll to position [214, 0]
drag, startPoint x: 329, startPoint y: 122, endPoint x: 204, endPoint y: 115, distance: 125.0
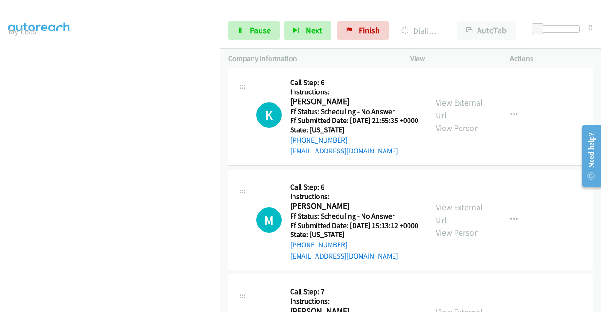
scroll to position [10297, 0]
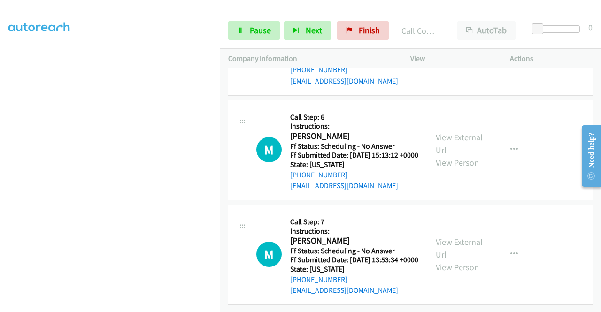
scroll to position [0, 0]
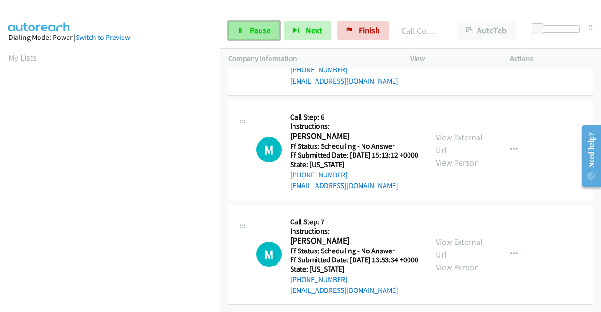
click at [260, 30] on span "Pause" at bounding box center [260, 30] width 21 height 11
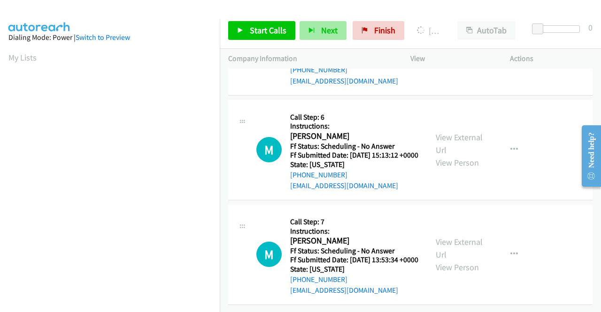
click at [252, 29] on span "Start Calls" at bounding box center [268, 30] width 37 height 11
click at [259, 27] on span "Start Calls" at bounding box center [268, 30] width 37 height 11
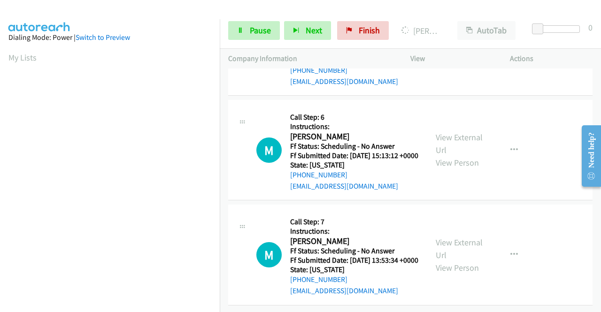
scroll to position [214, 0]
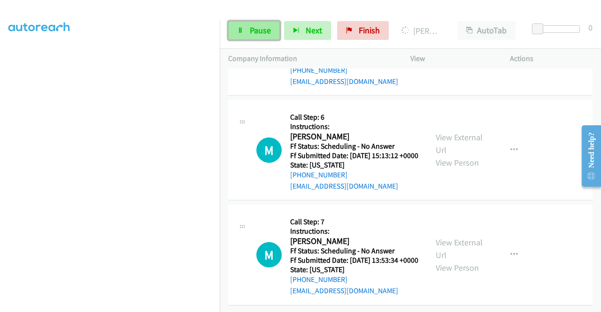
click at [246, 36] on link "Pause" at bounding box center [254, 30] width 52 height 19
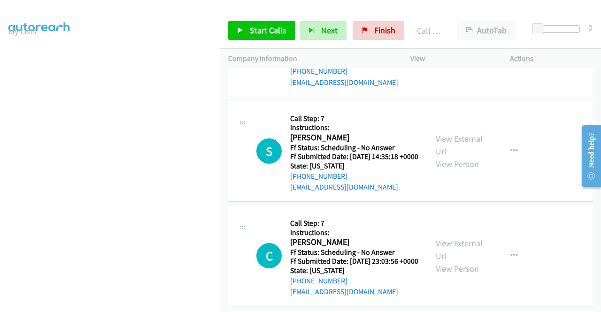
scroll to position [10532, 0]
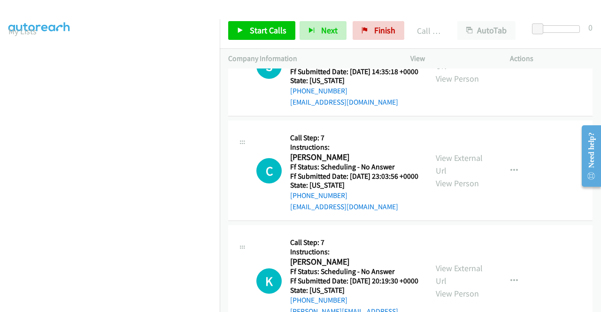
scroll to position [10757, 0]
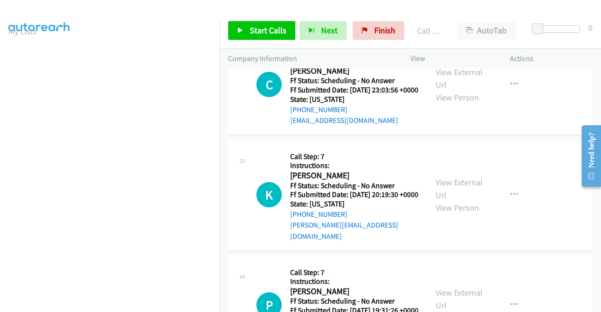
scroll to position [10747, 0]
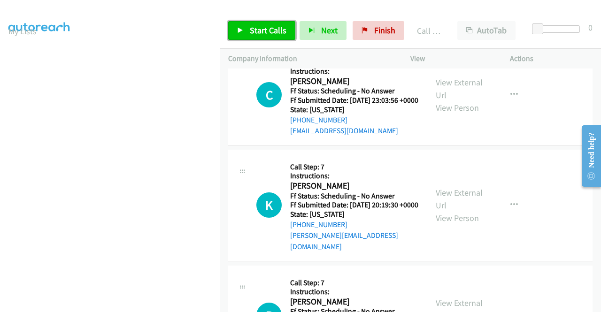
click at [272, 33] on span "Start Calls" at bounding box center [268, 30] width 37 height 11
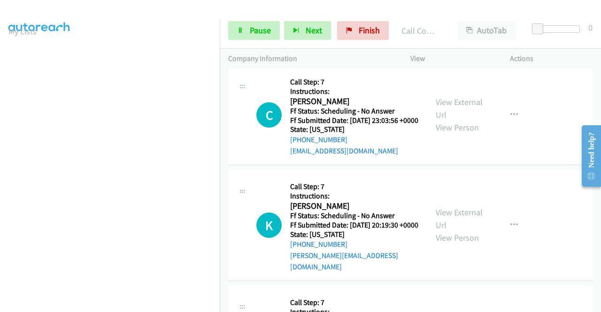
scroll to position [214, 0]
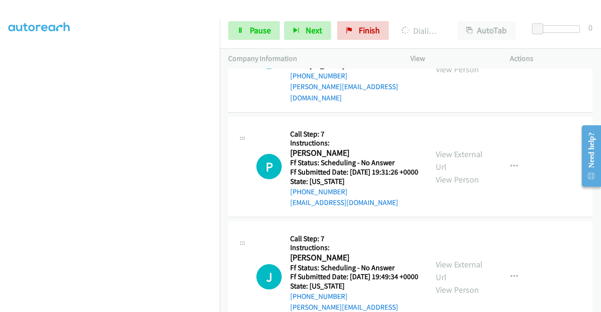
scroll to position [10888, 0]
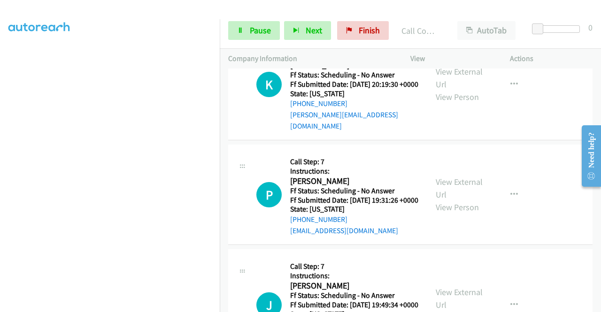
drag, startPoint x: 536, startPoint y: 104, endPoint x: 506, endPoint y: 97, distance: 30.7
click at [245, 29] on link "Pause" at bounding box center [254, 30] width 52 height 19
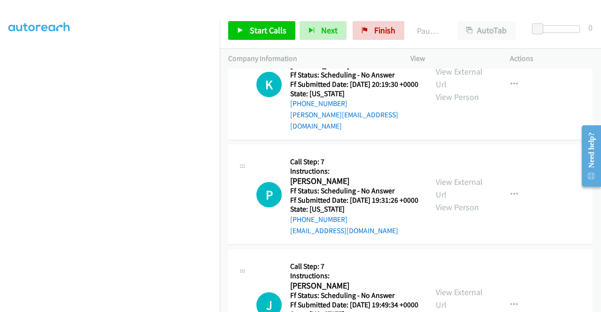
scroll to position [73, 0]
drag, startPoint x: 305, startPoint y: 223, endPoint x: 311, endPoint y: 198, distance: 26.0
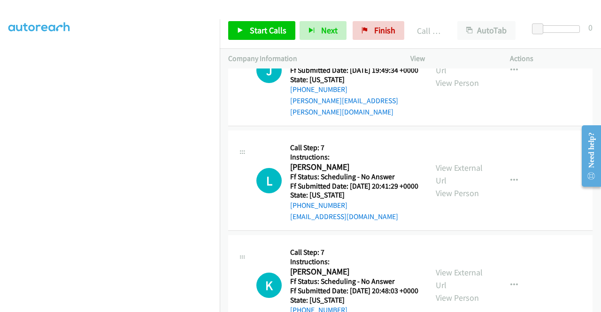
scroll to position [11028, 0]
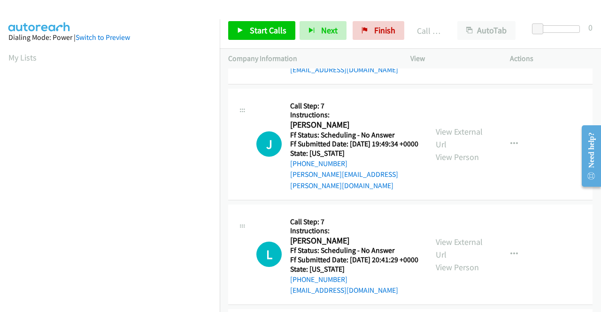
scroll to position [0, 0]
